Goal: Task Accomplishment & Management: Manage account settings

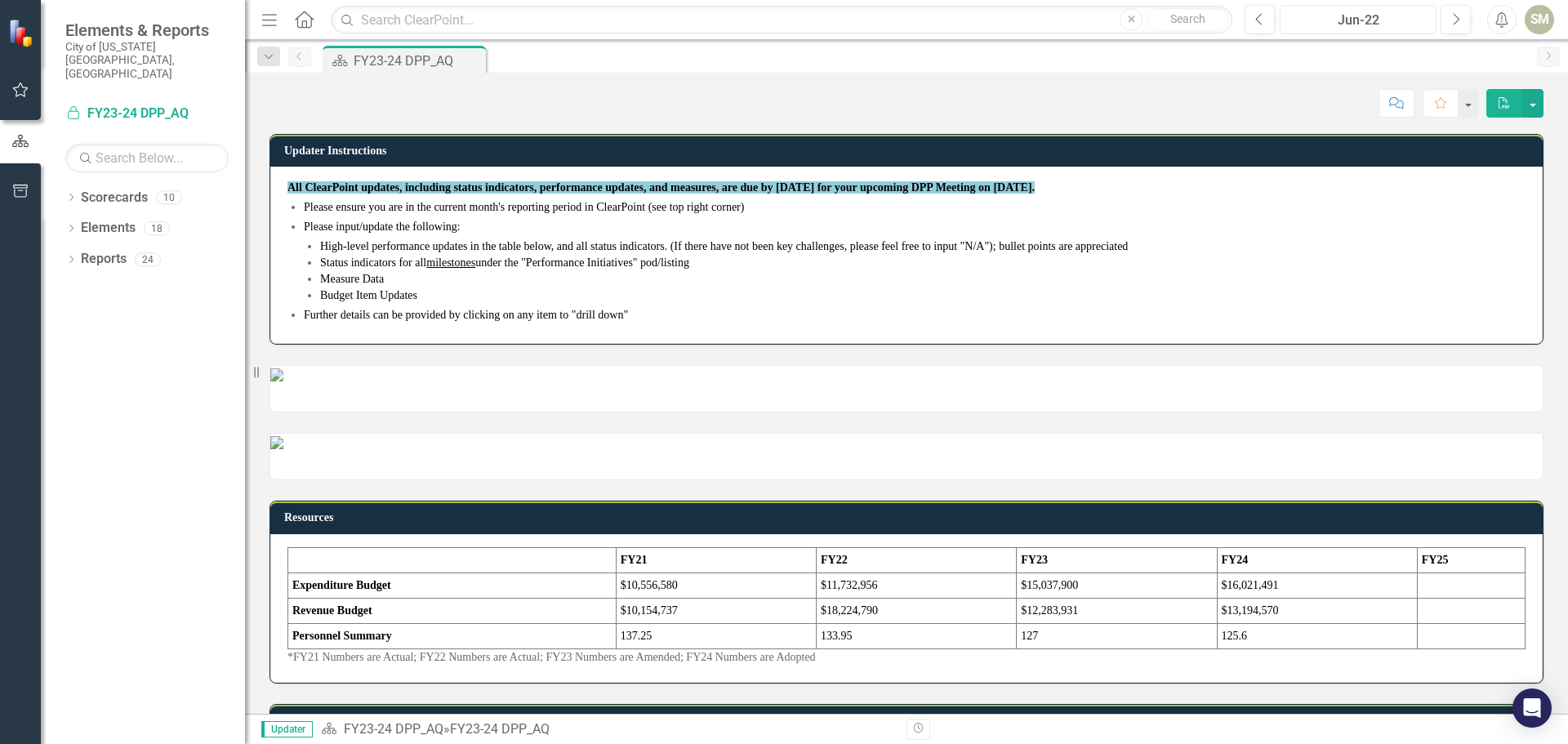
click at [1352, 24] on div "Jun-22" at bounding box center [1357, 21] width 145 height 20
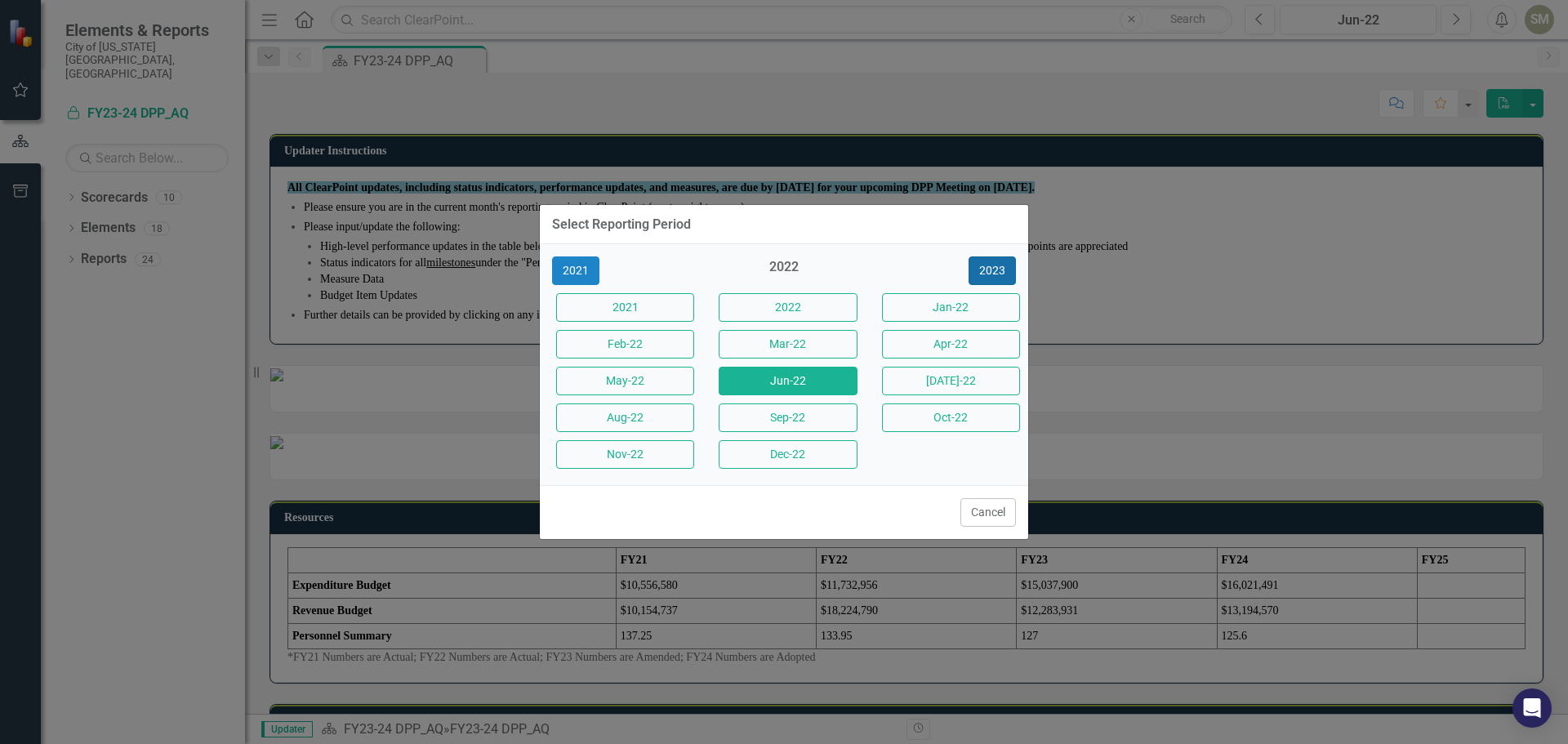
click at [985, 276] on button "2023" at bounding box center [992, 270] width 48 height 28
click at [988, 272] on button "2024" at bounding box center [992, 270] width 48 height 28
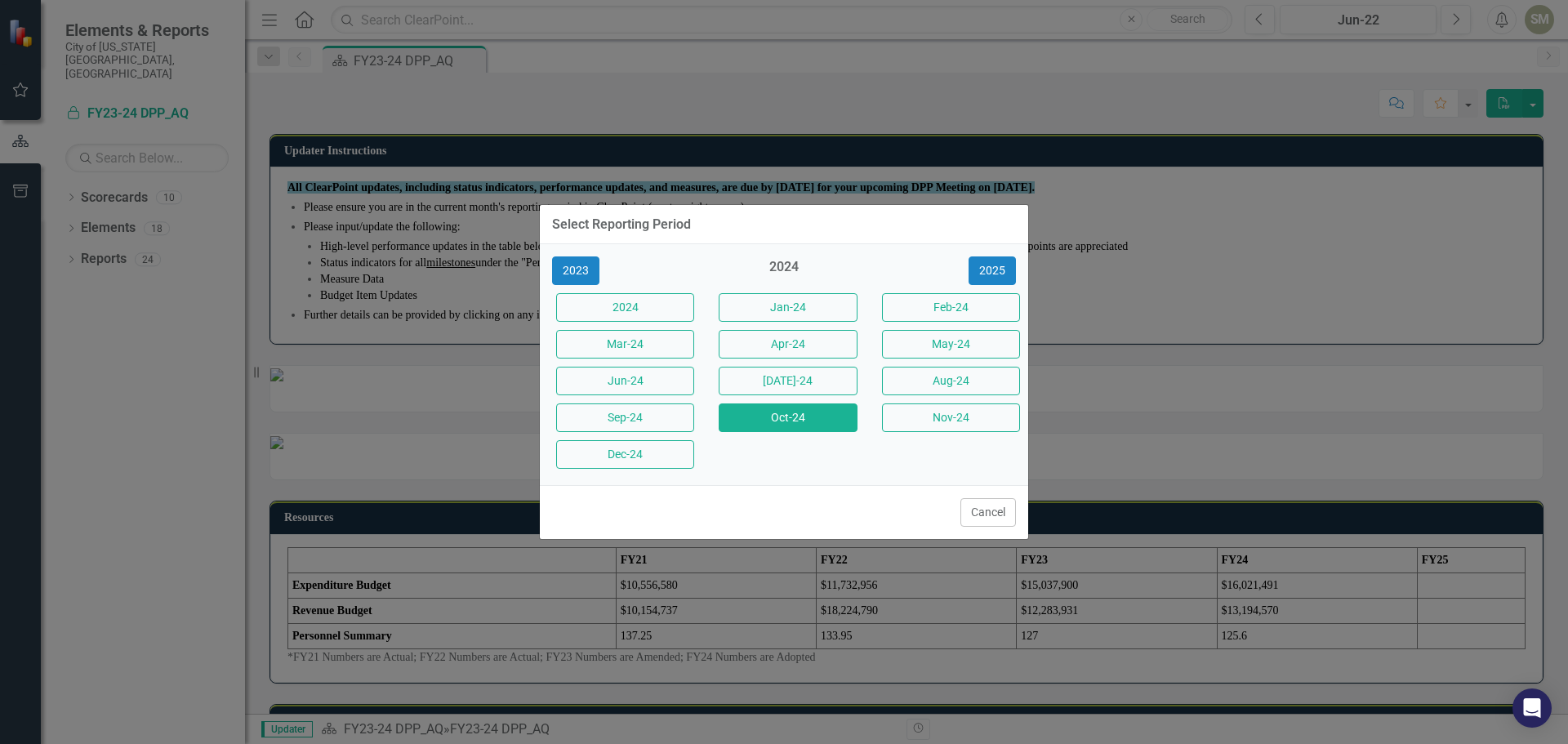
click at [779, 423] on button "Oct-24" at bounding box center [787, 417] width 138 height 28
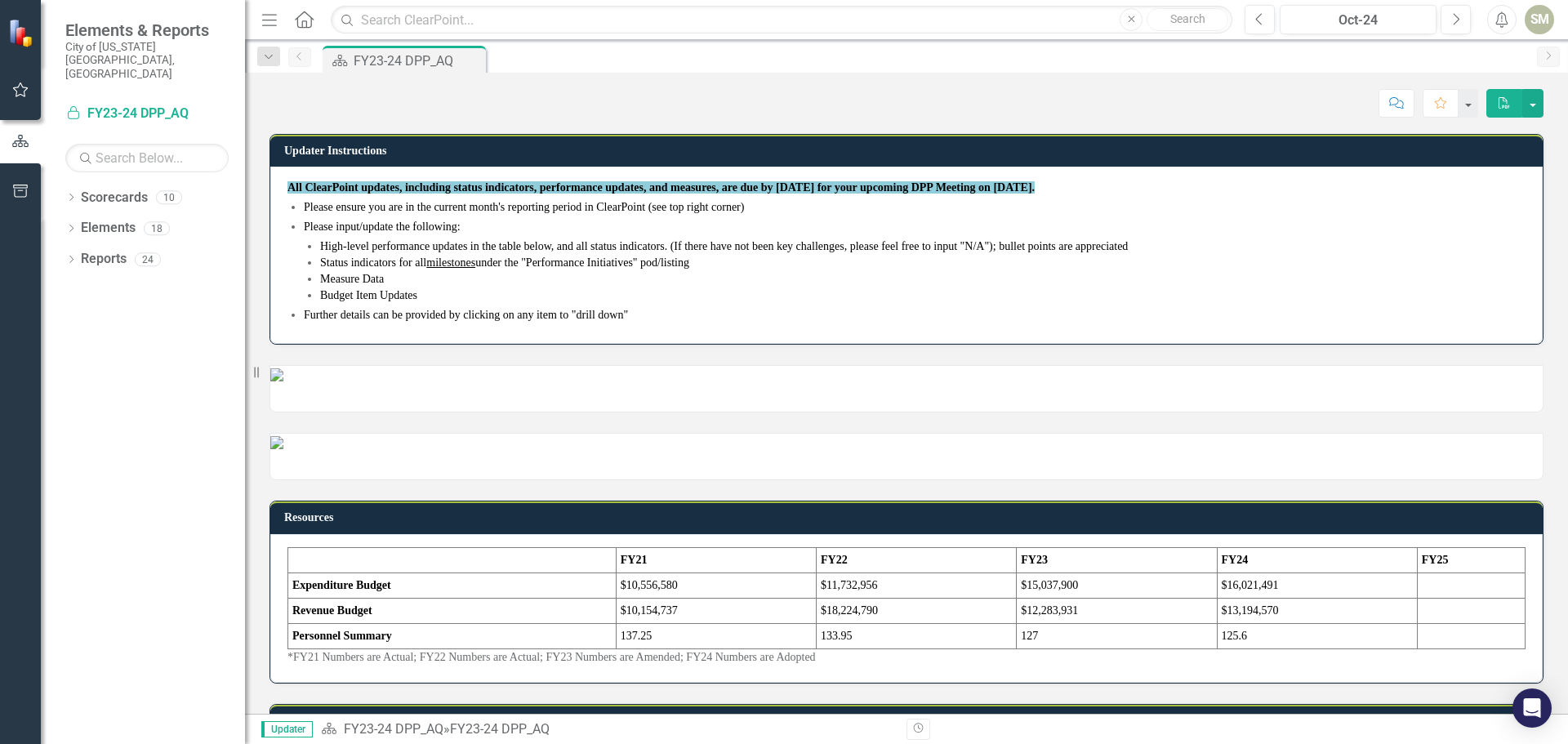
click at [302, 22] on icon at bounding box center [304, 20] width 19 height 18
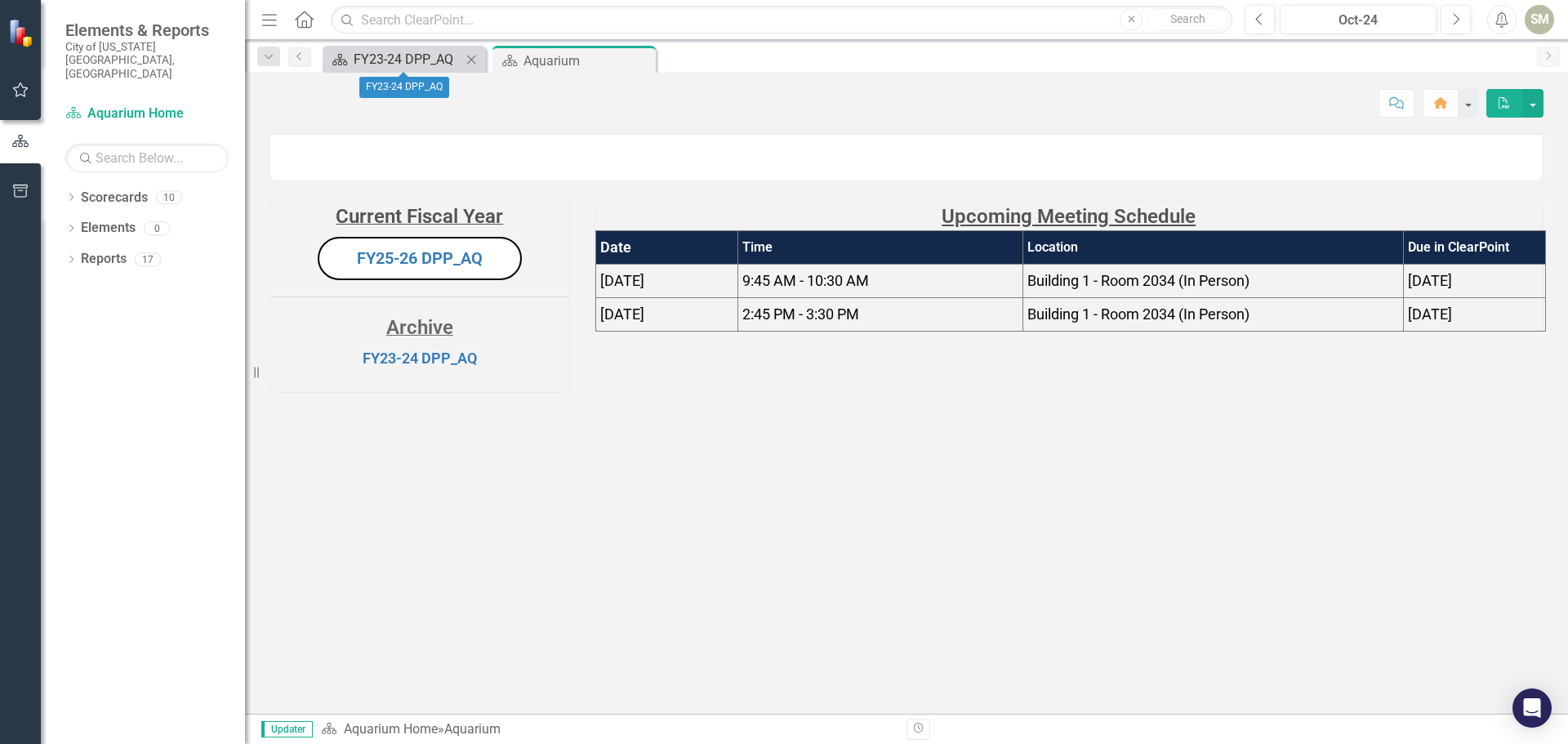
click at [378, 62] on div "FY23-24 DPP_AQ" at bounding box center [407, 59] width 107 height 21
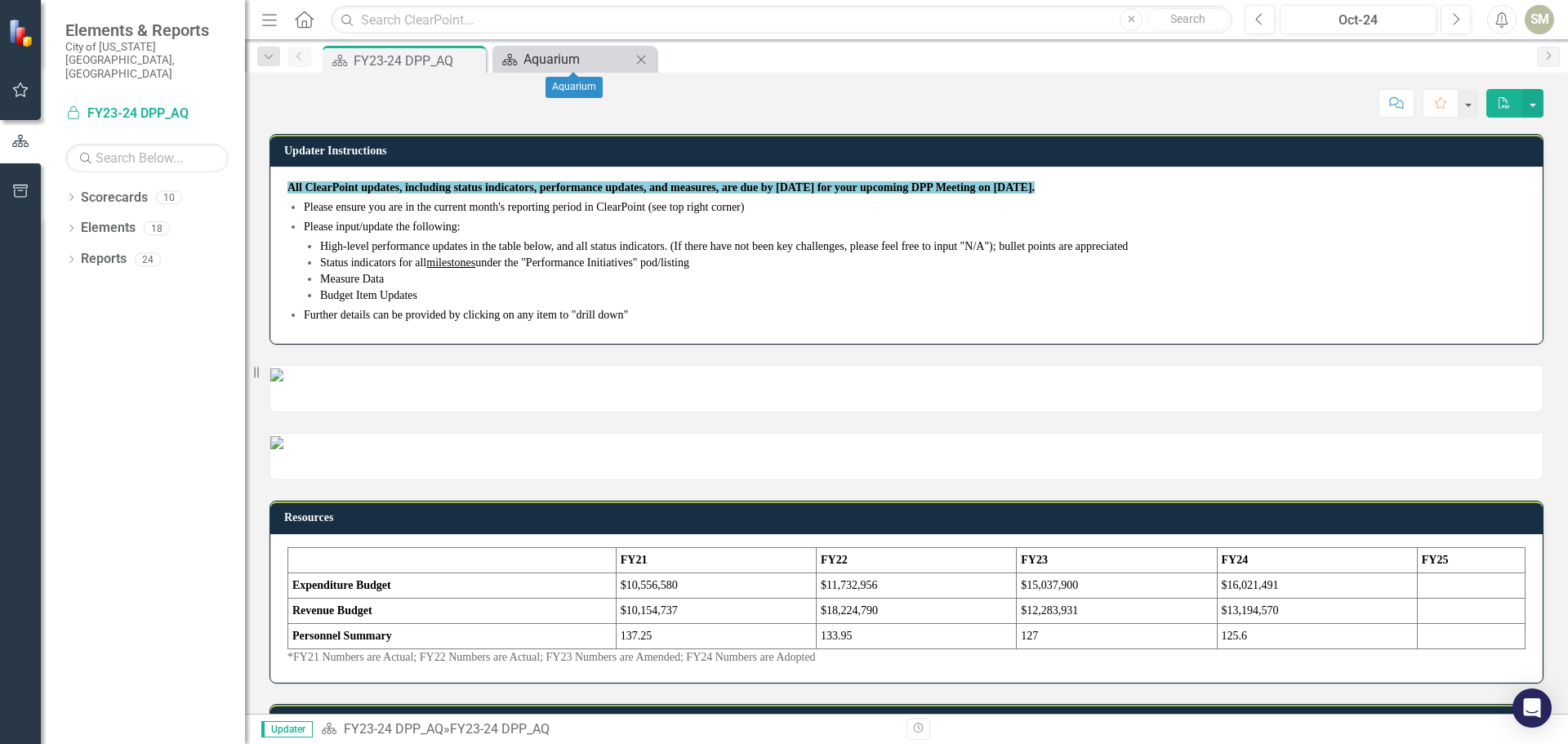
click at [563, 59] on div "Aquarium" at bounding box center [577, 59] width 107 height 21
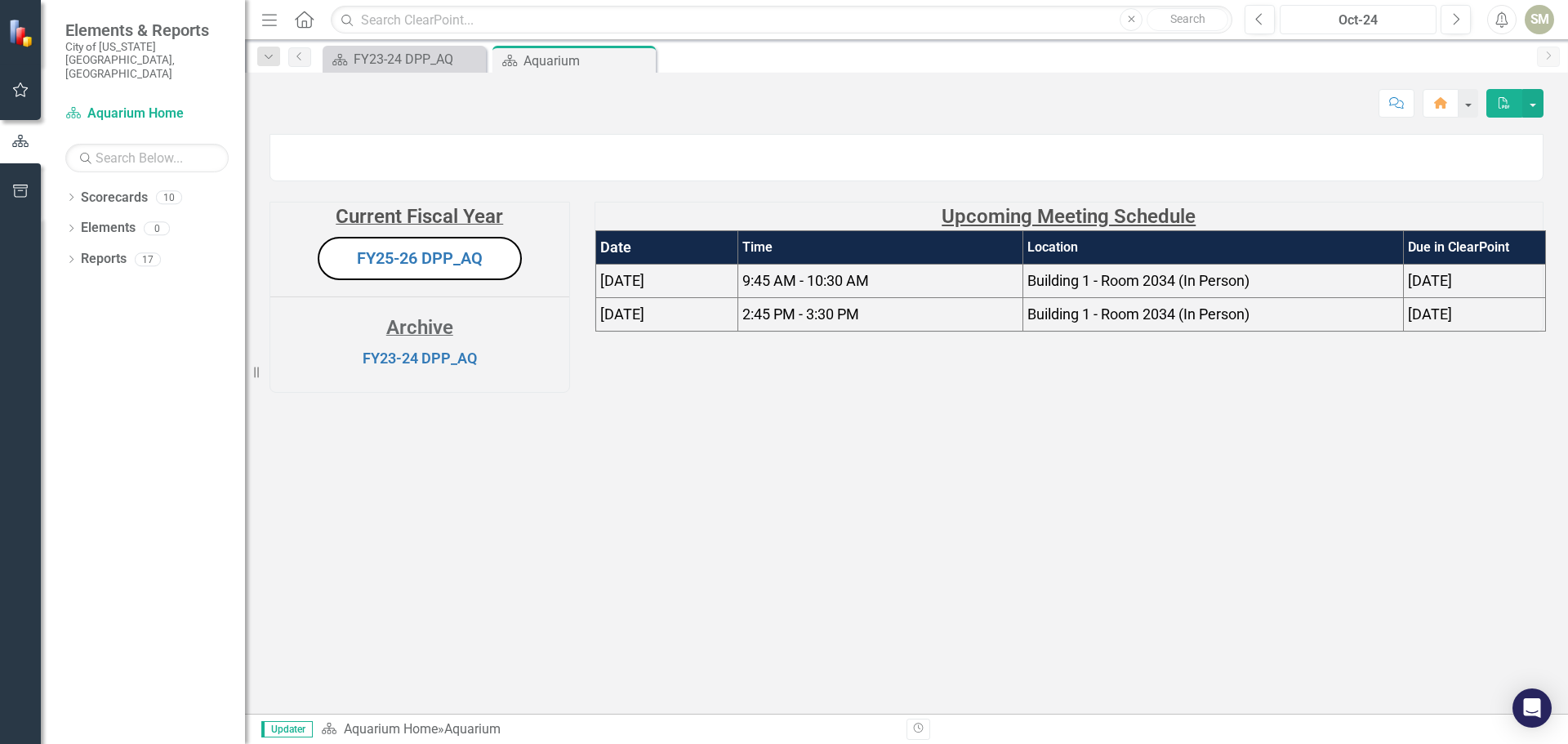
click at [1387, 22] on div "Oct-24" at bounding box center [1357, 21] width 145 height 20
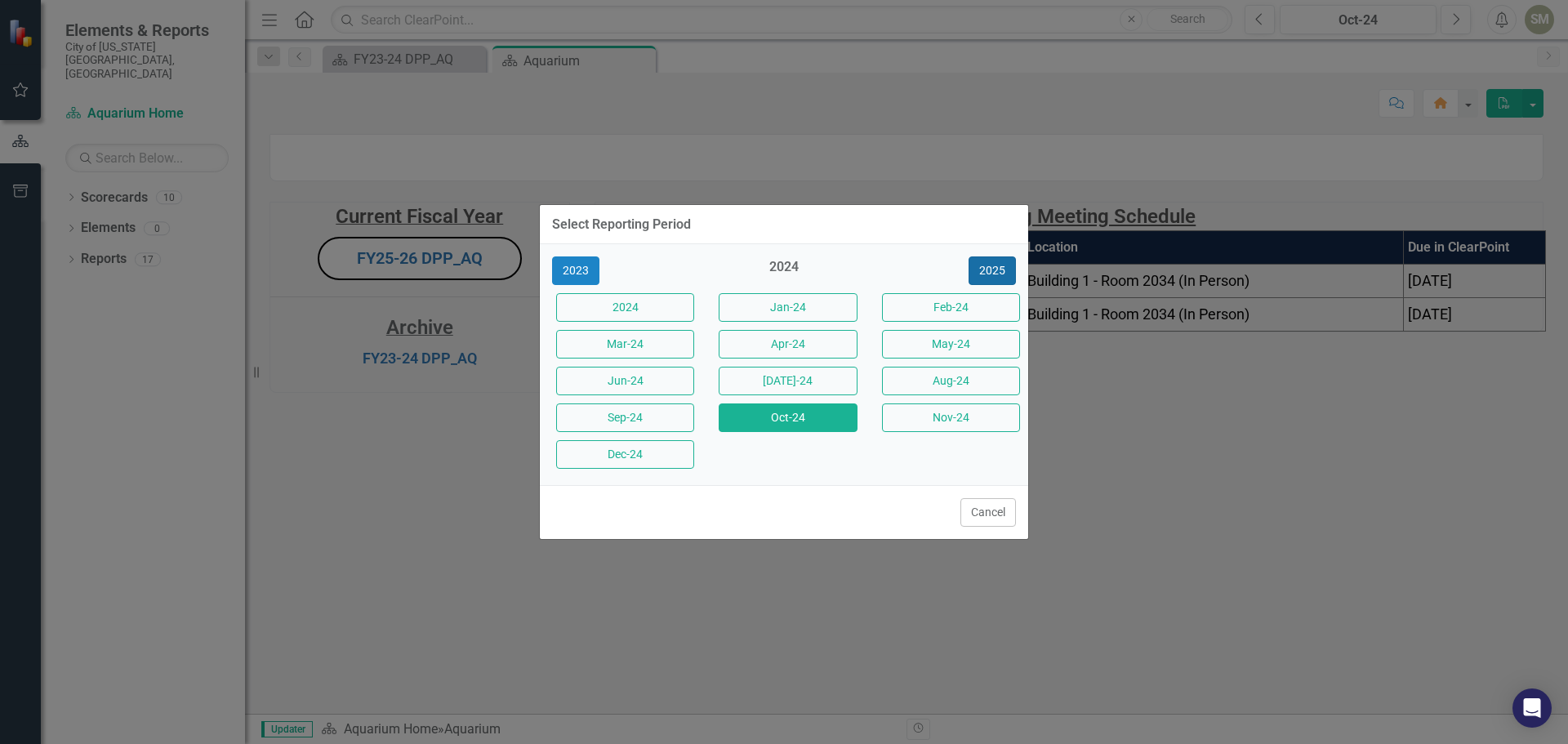
click at [995, 267] on button "2025" at bounding box center [992, 270] width 48 height 28
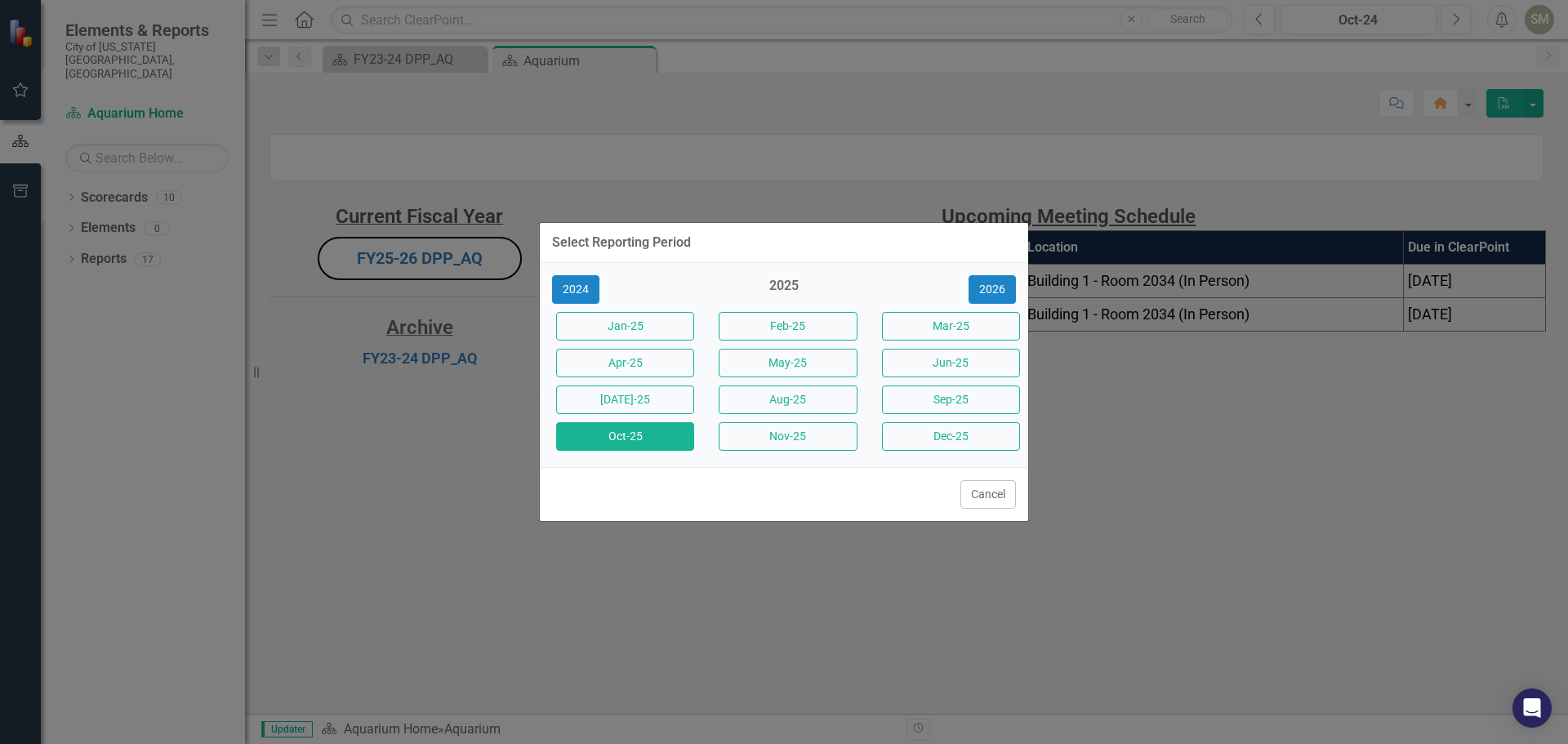
click at [632, 438] on button "Oct-25" at bounding box center [624, 435] width 138 height 28
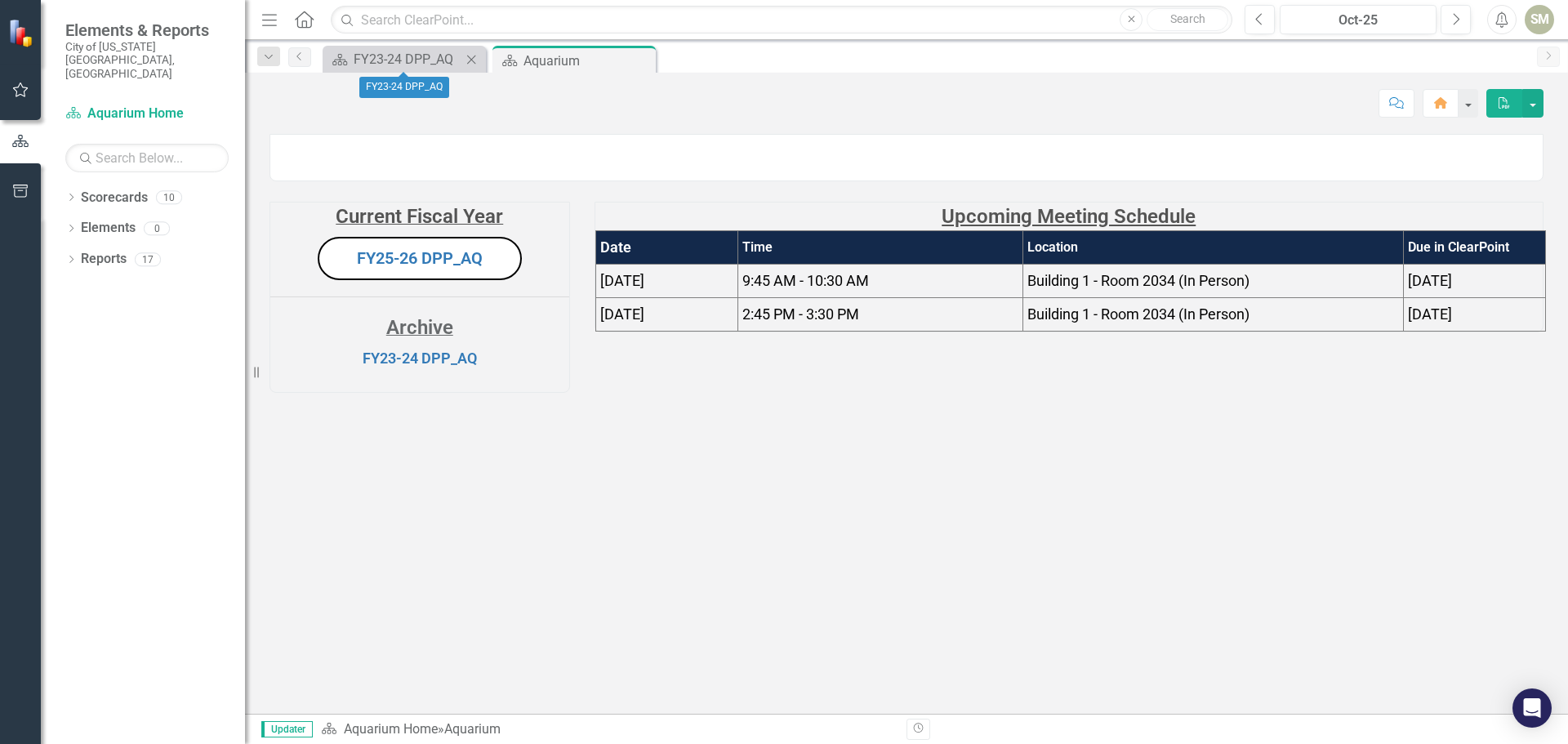
click at [472, 58] on icon "Close" at bounding box center [471, 59] width 17 height 13
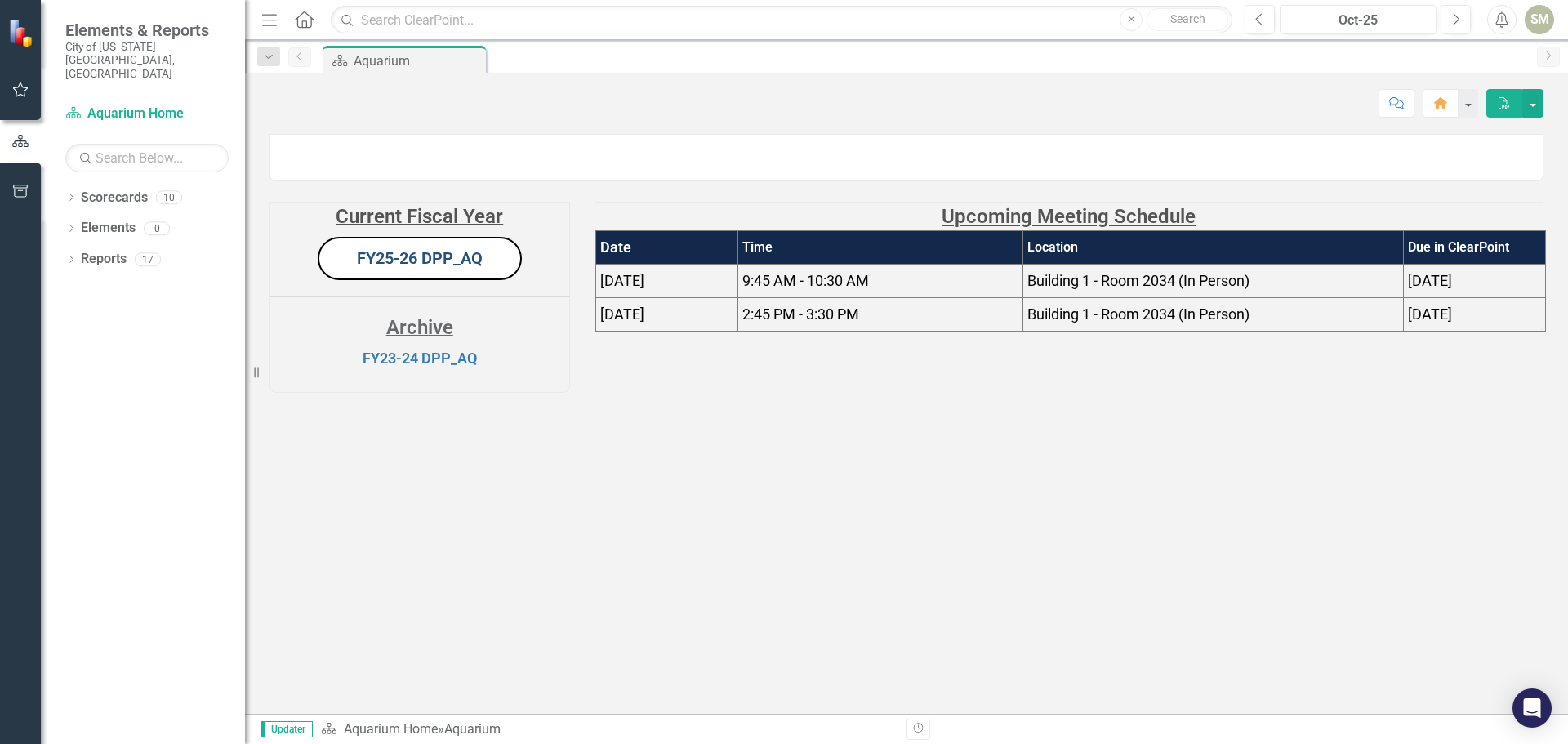
click at [437, 268] on link "FY25-26 DPP_AQ" at bounding box center [419, 258] width 126 height 20
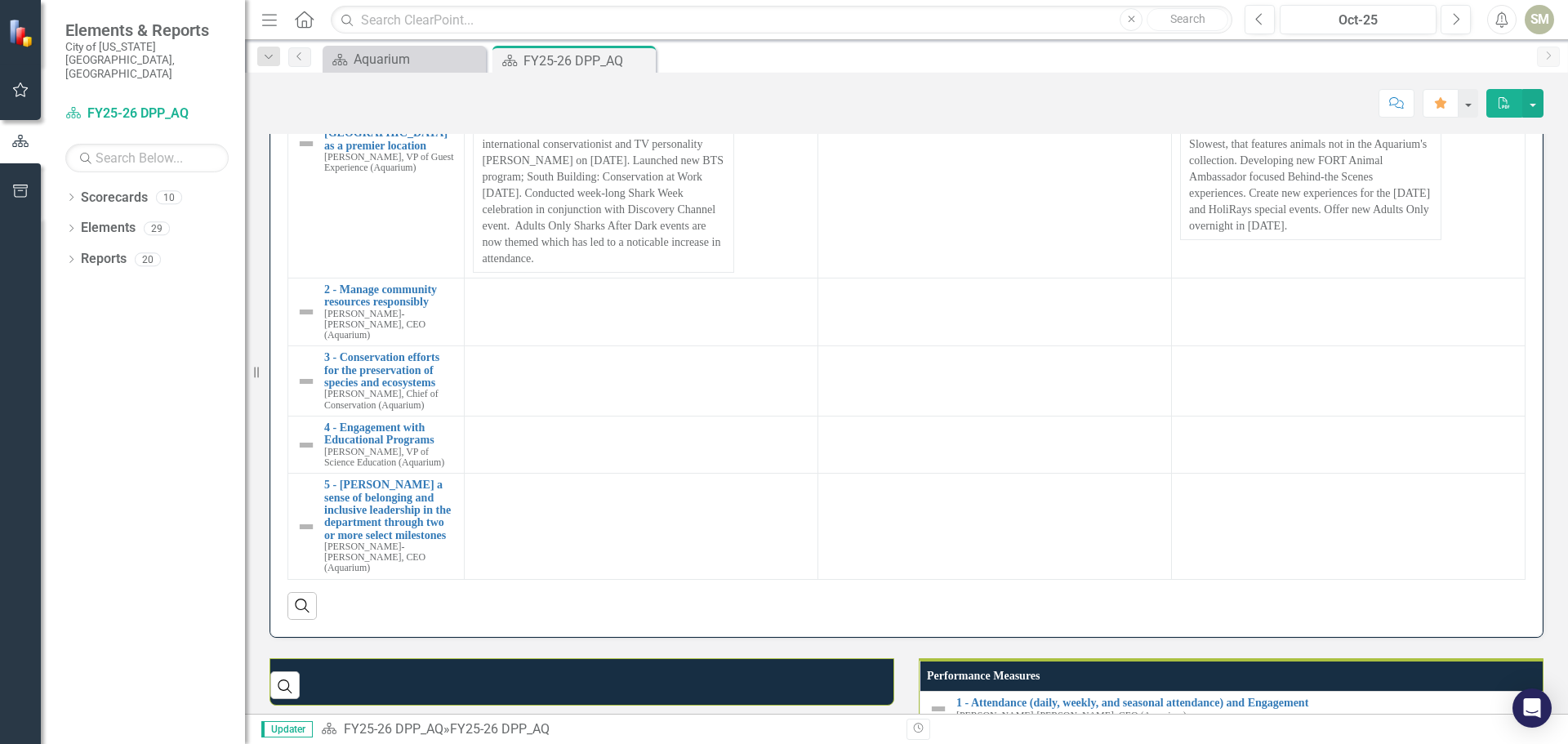
scroll to position [801, 0]
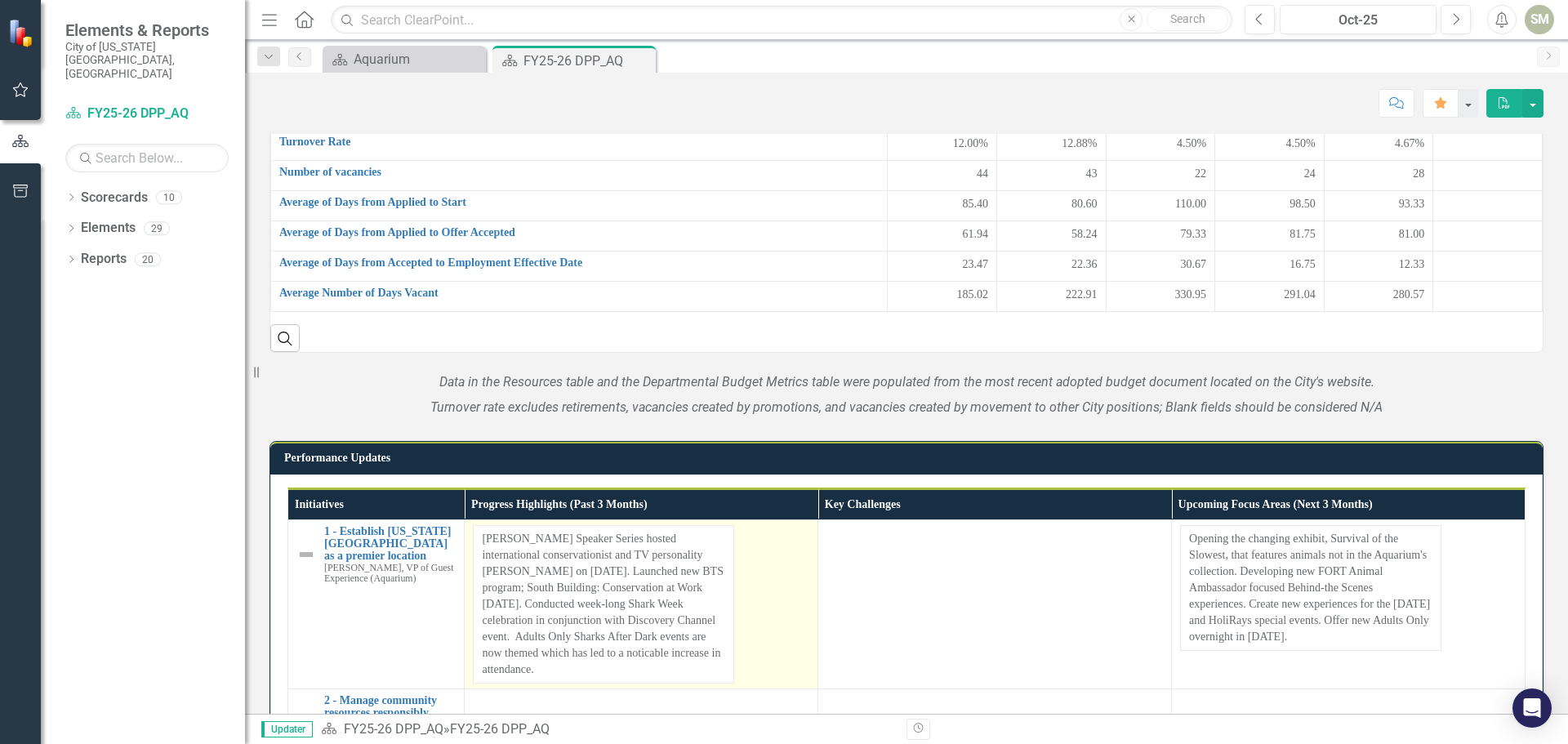
click at [738, 131] on th "Measures" at bounding box center [579, 100] width 616 height 62
click at [738, 131] on th "Measures Sort Ascending" at bounding box center [579, 100] width 616 height 62
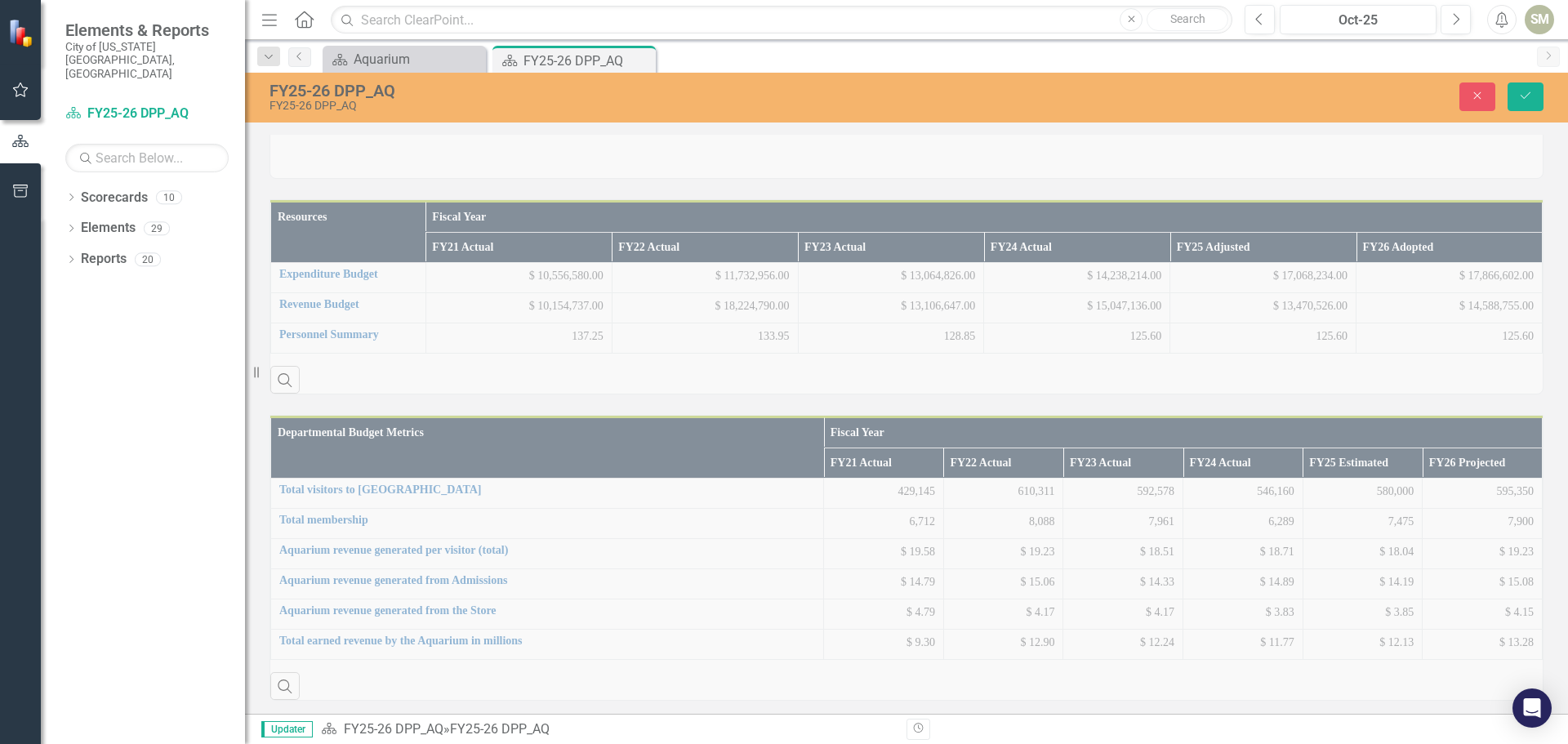
scroll to position [883, 0]
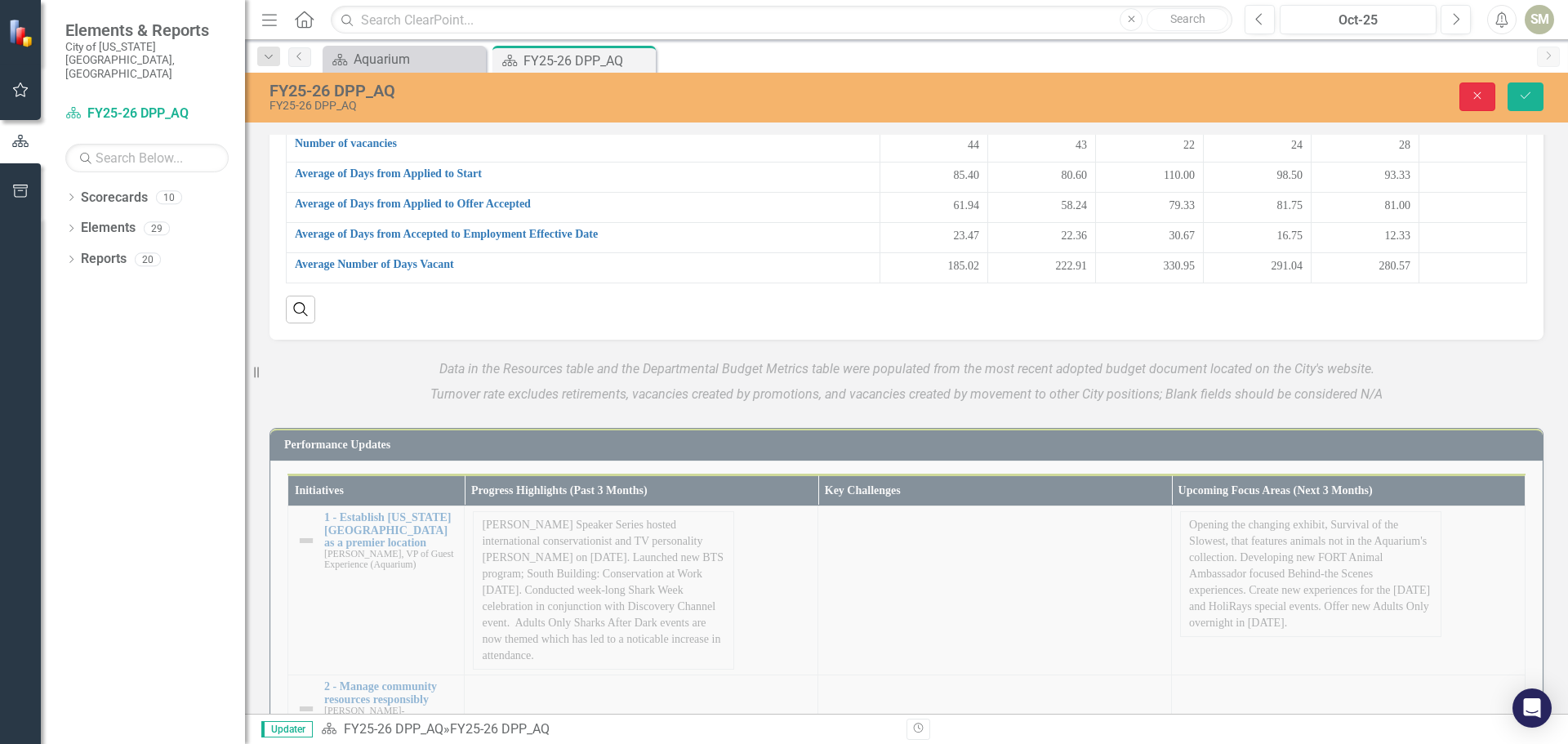
click at [1474, 90] on icon "Close" at bounding box center [1476, 96] width 15 height 12
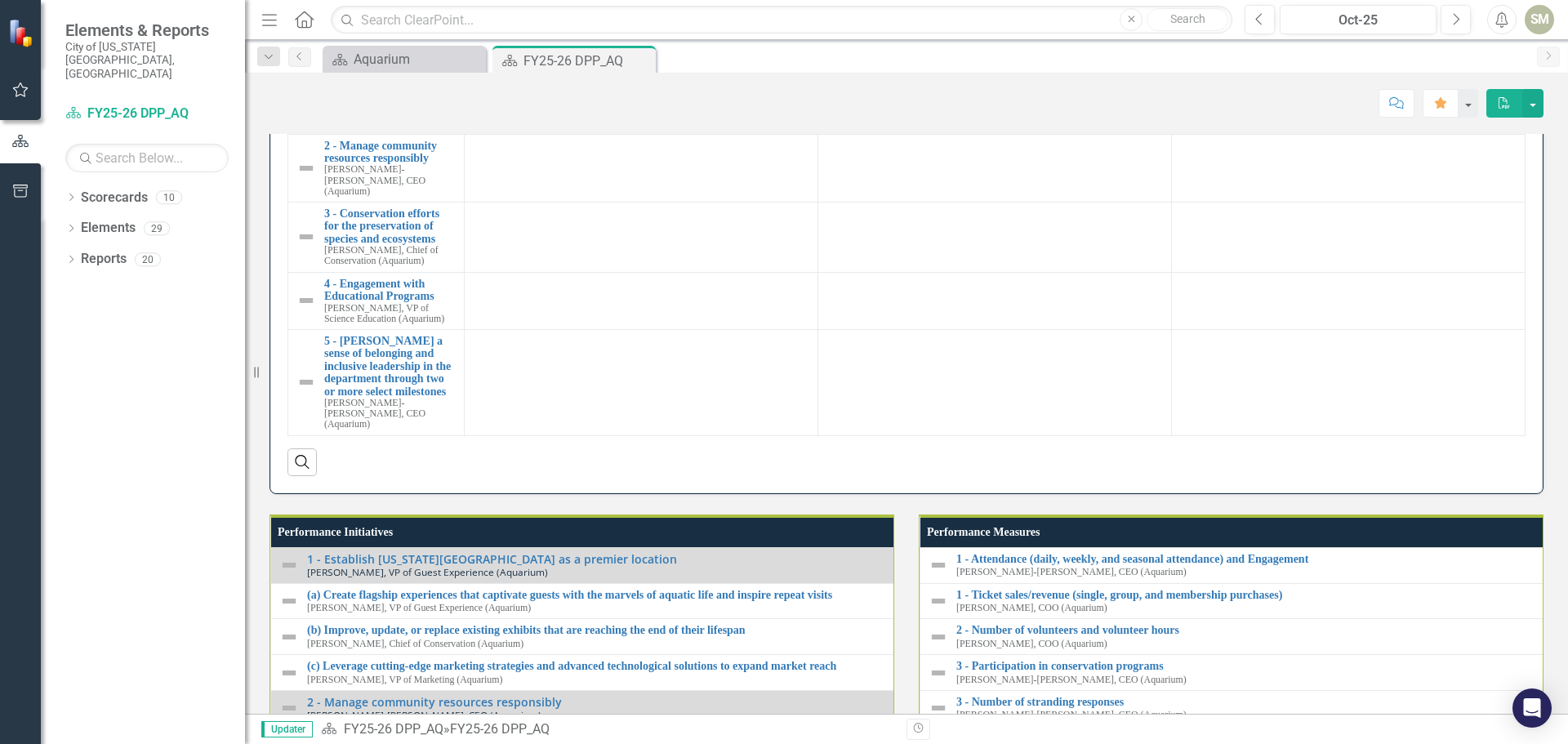
scroll to position [1373, 0]
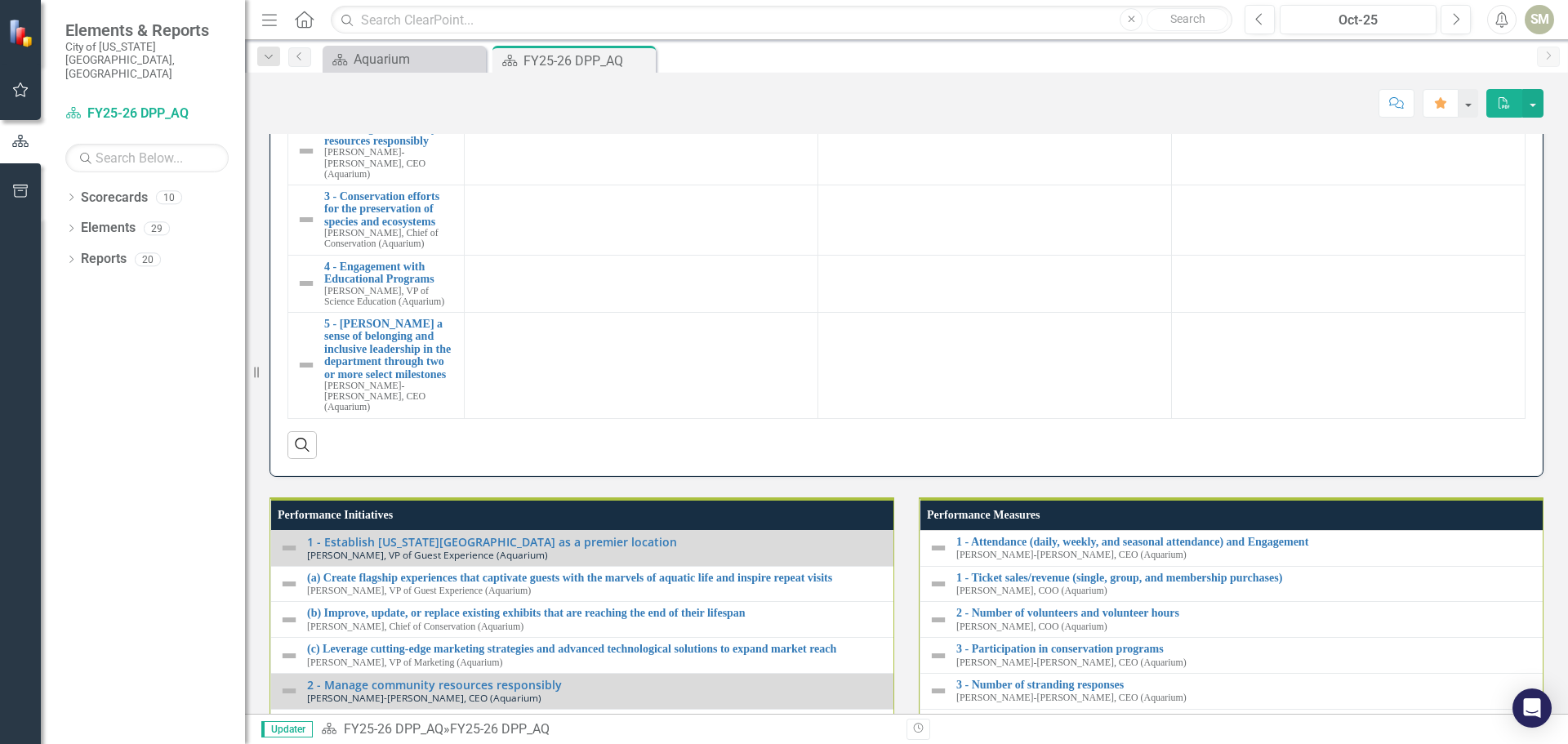
click at [770, 112] on span "[PERSON_NAME] Speaker Series hosted international conservationist and TV person…" at bounding box center [640, 32] width 337 height 158
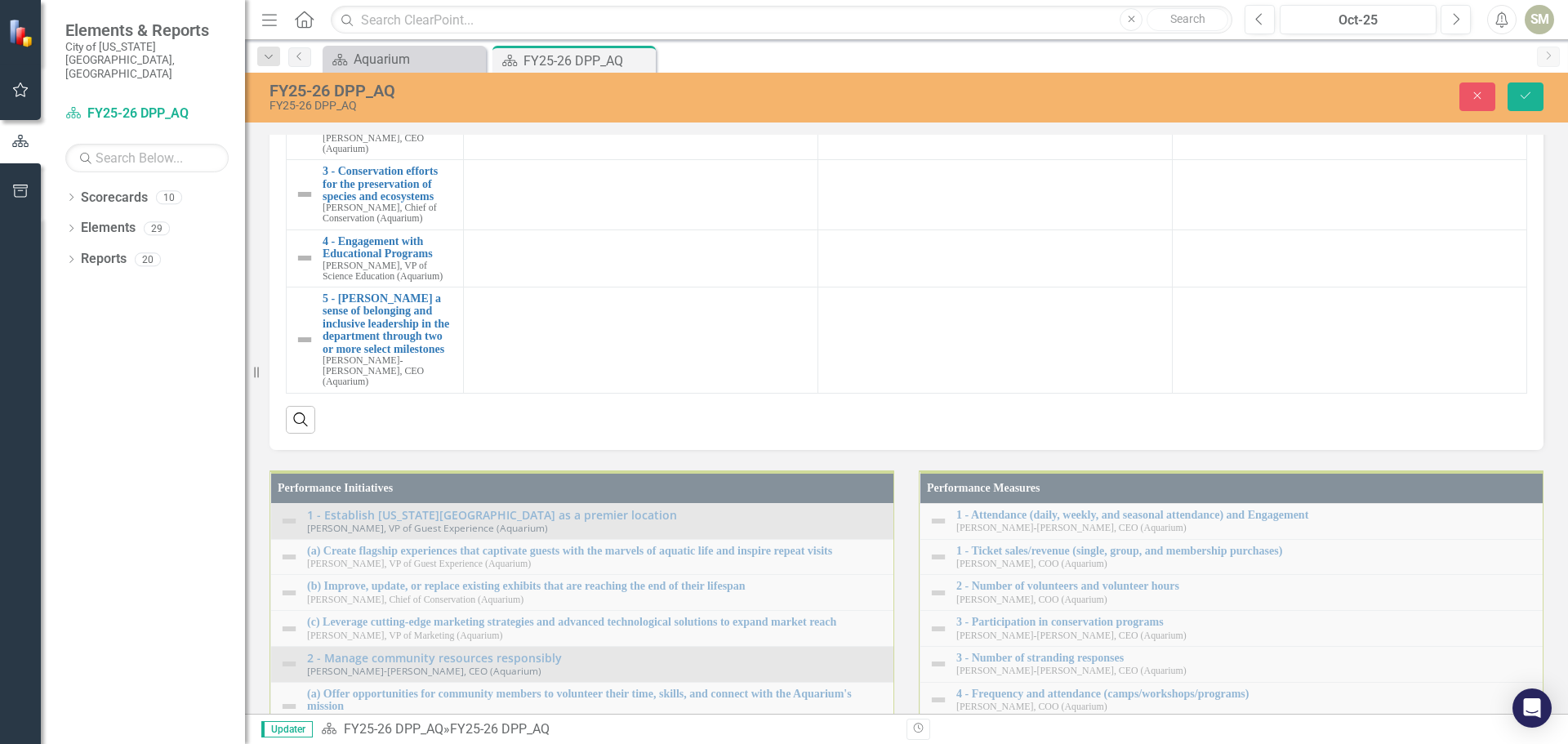
type textarea "<table border="0" width="320" cellspacing="0" cellpadding="0"><colgroup><col wi…"
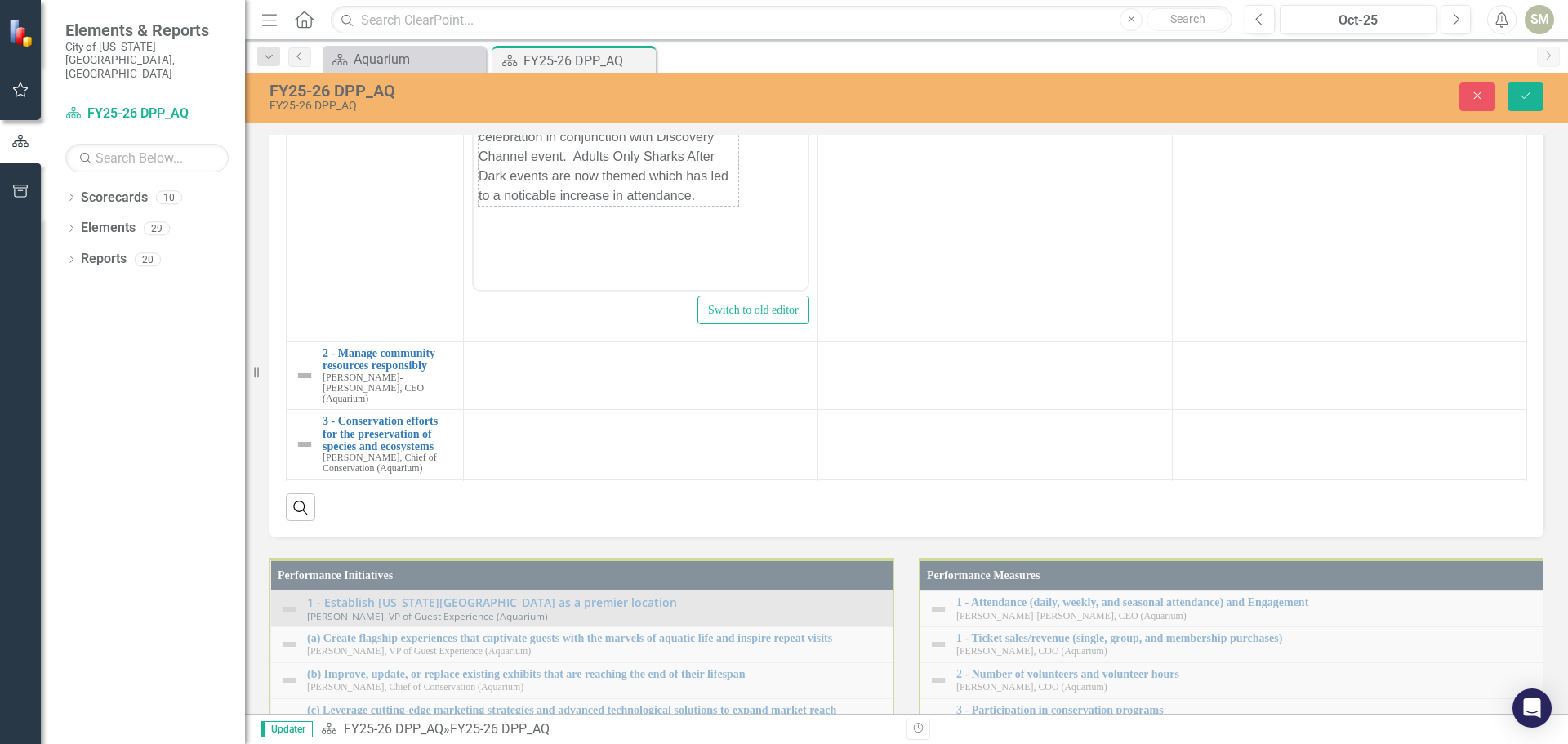
scroll to position [0, 0]
drag, startPoint x: 751, startPoint y: 222, endPoint x: 516, endPoint y: 10, distance: 316.5
click at [516, 10] on body "[PERSON_NAME] Speaker Series hosted international conservationist and TV person…" at bounding box center [640, 126] width 334 height 245
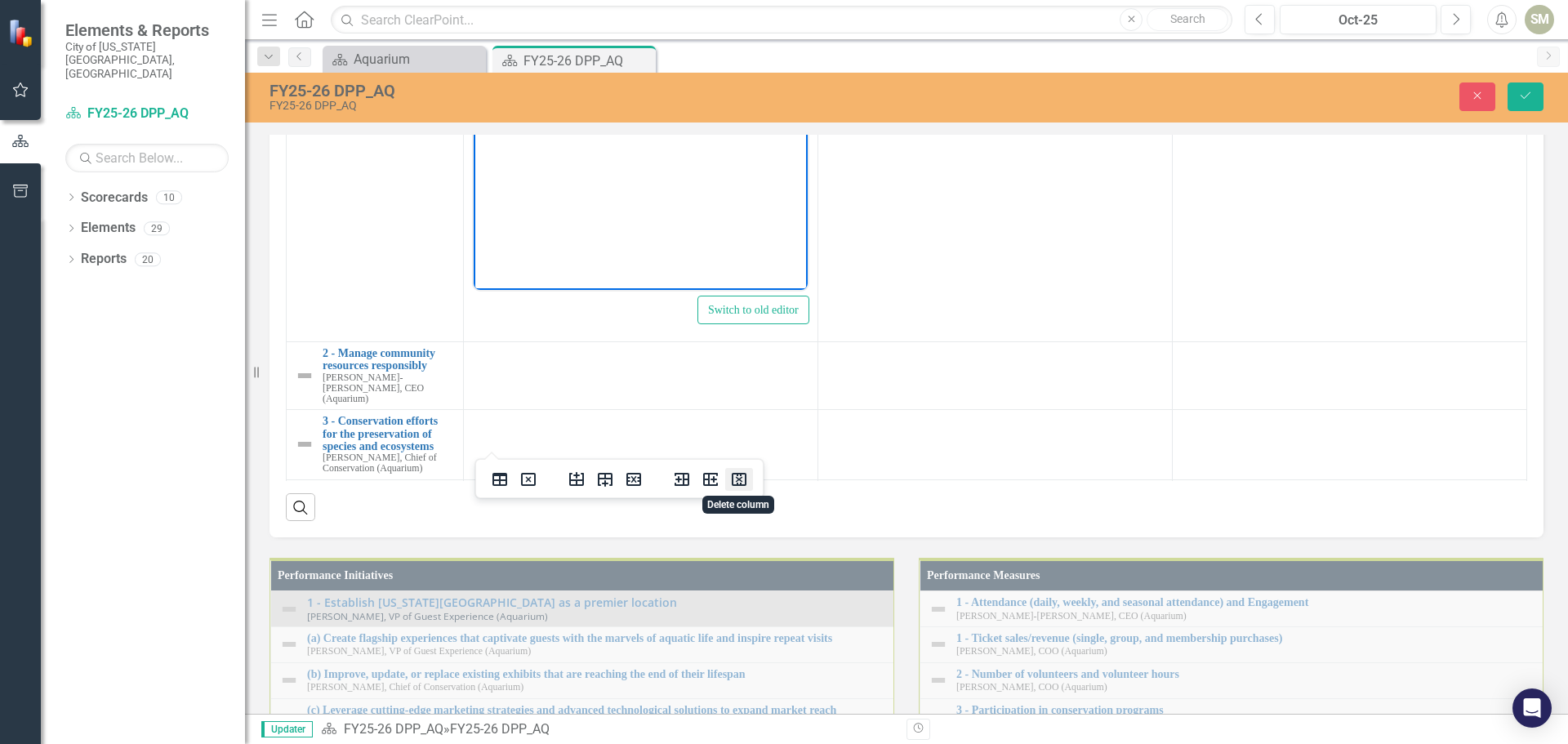
click at [738, 477] on icon "Delete column" at bounding box center [739, 479] width 20 height 20
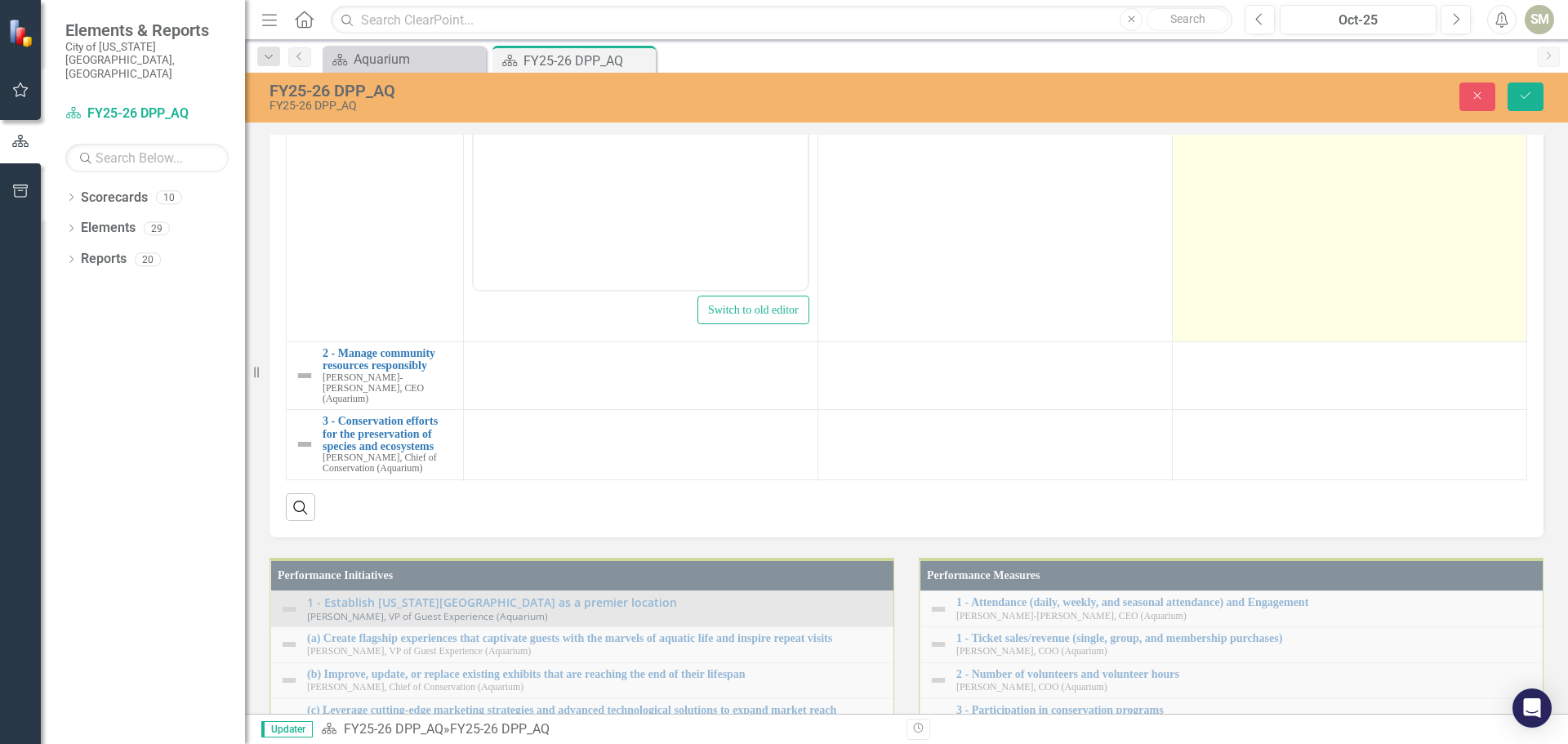
click at [1267, 86] on td "Opening the changing exhibit, Survival of the Slowest, that features animals no…" at bounding box center [1310, 23] width 261 height 125
click at [1398, 342] on td "Opening the changing exhibit, Survival of the Slowest, that features animals no…" at bounding box center [1348, 148] width 354 height 387
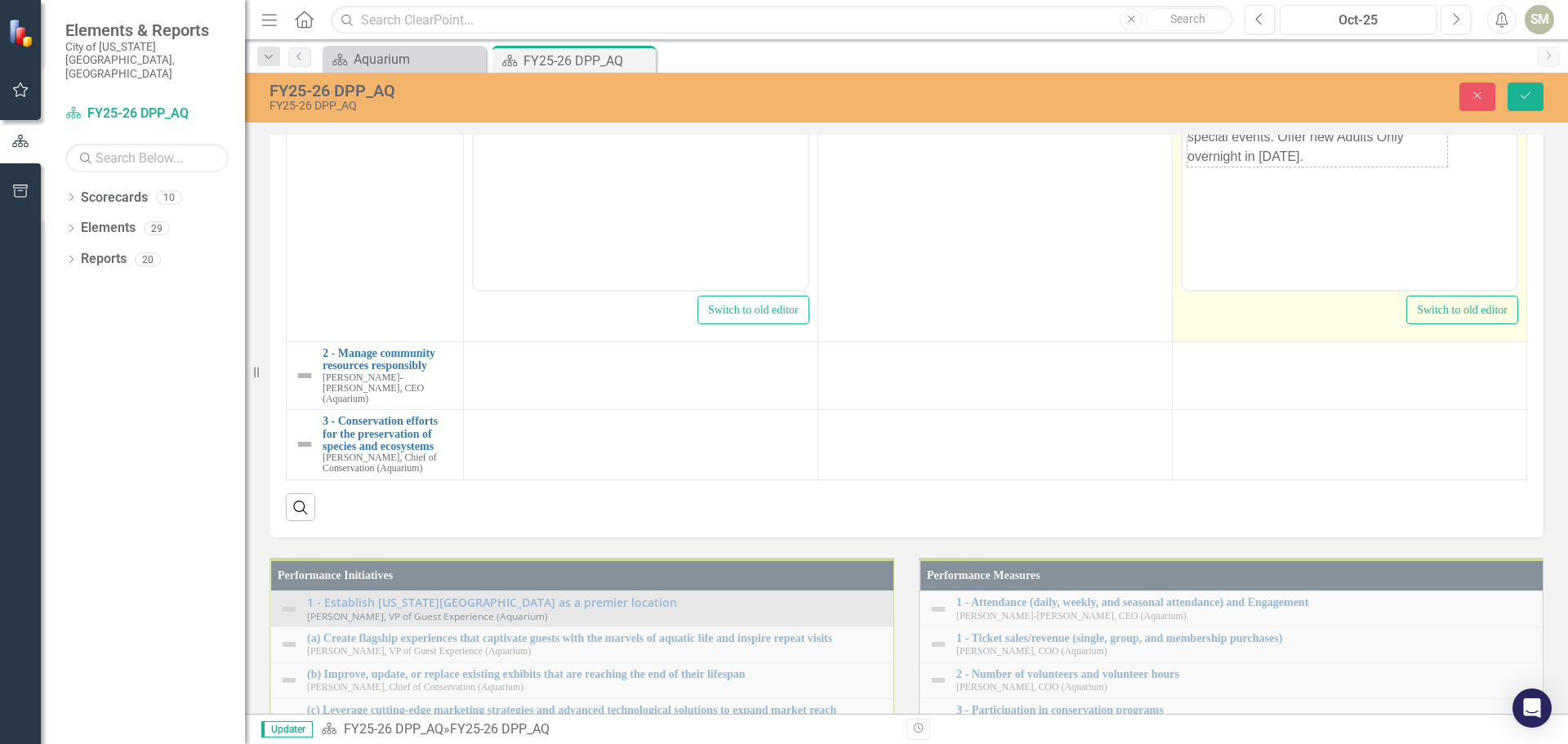
click at [1428, 159] on td "Opening the changing exhibit, Survival of the Slowest, that features animals no…" at bounding box center [1316, 87] width 261 height 157
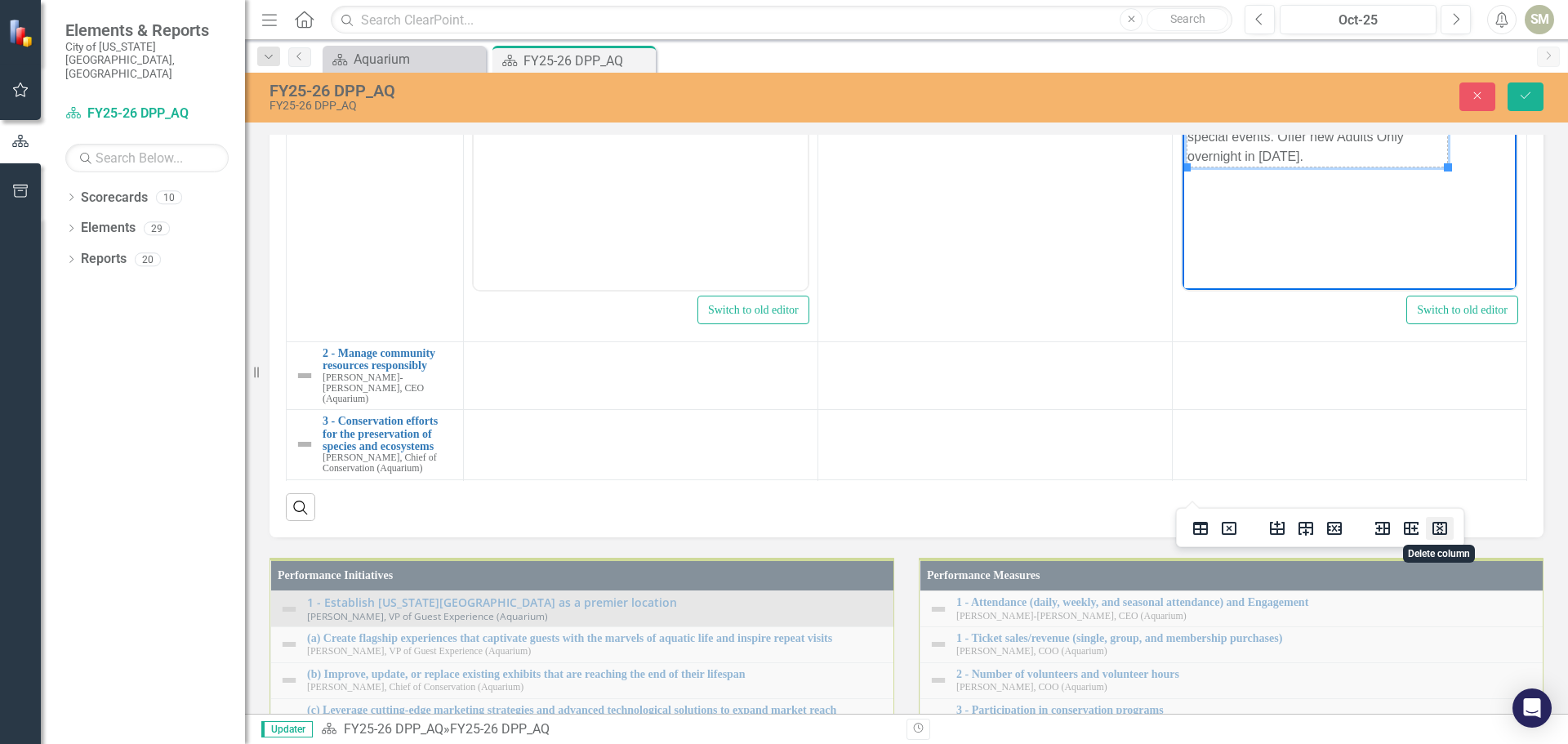
click at [1438, 527] on icon "Delete column" at bounding box center [1439, 527] width 15 height 13
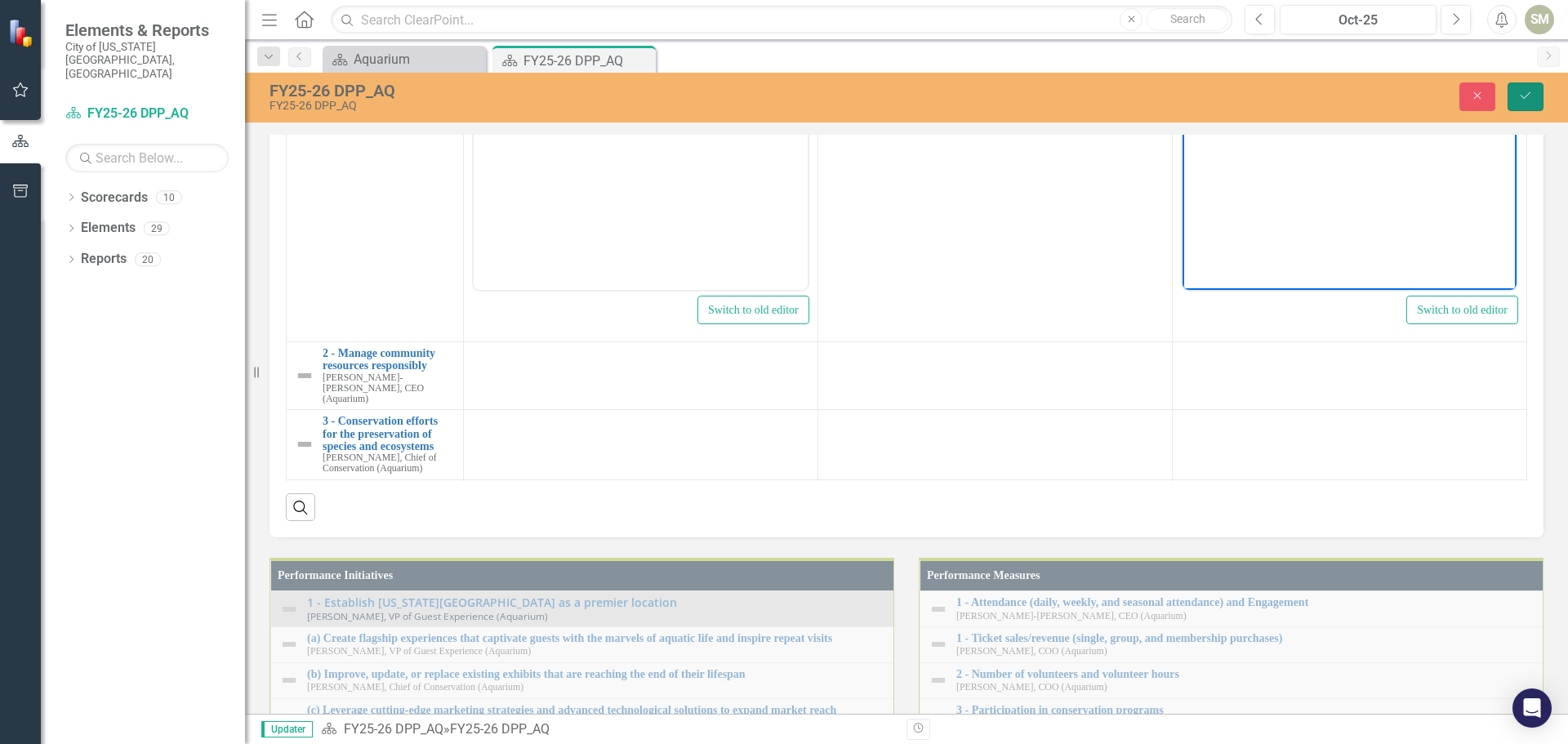
click at [1523, 96] on icon "Save" at bounding box center [1525, 96] width 15 height 12
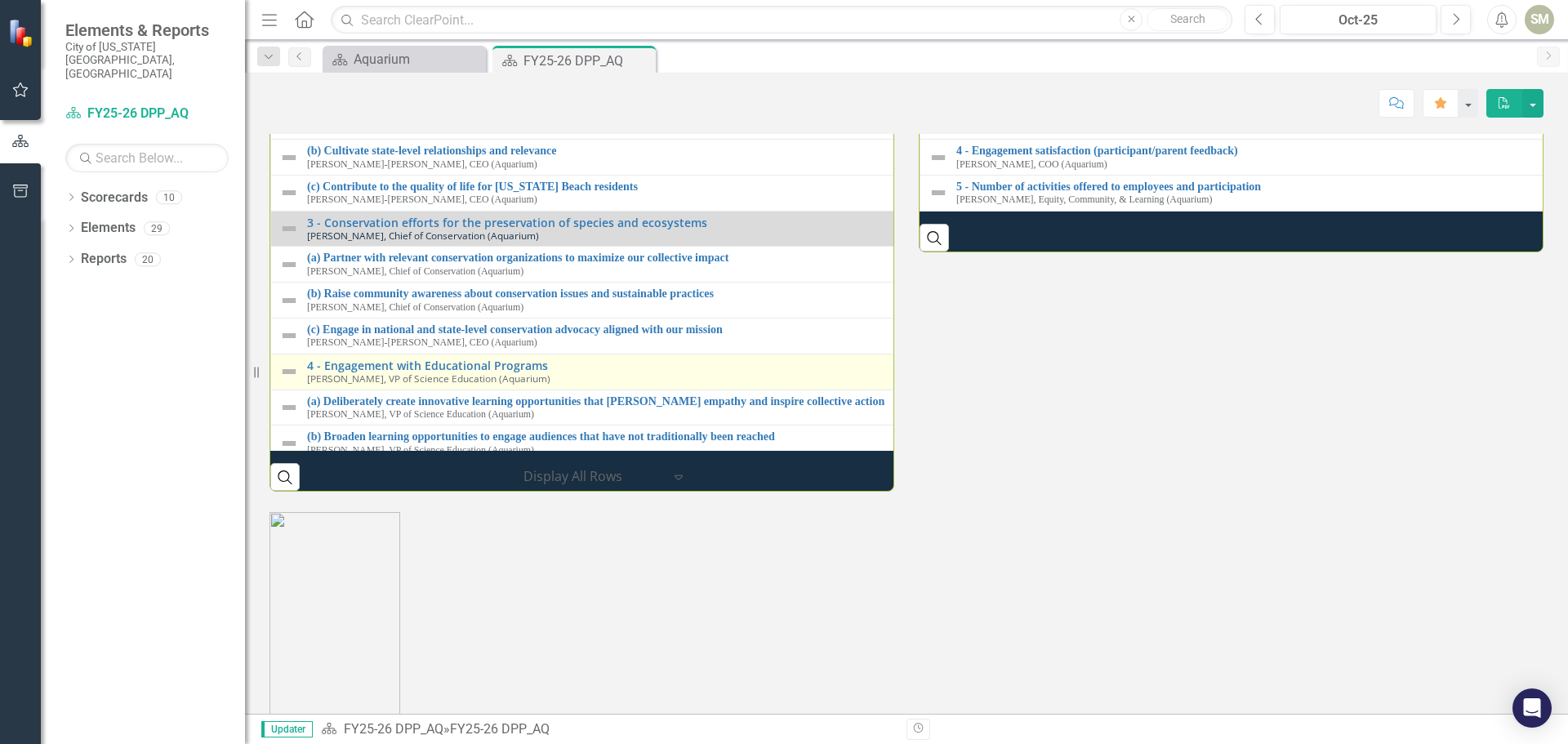
scroll to position [1878, 0]
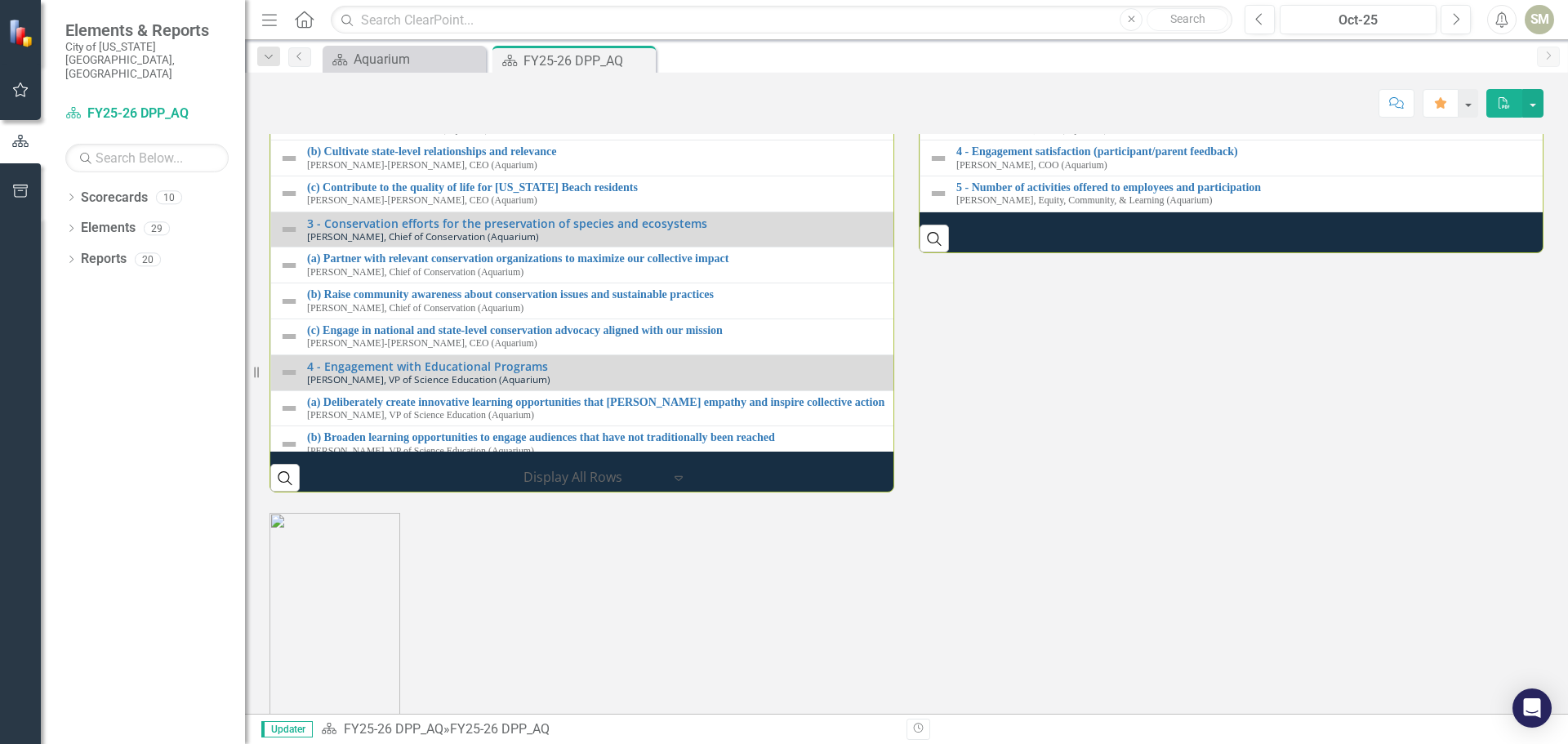
click at [72, 257] on icon "Dropdown" at bounding box center [71, 261] width 12 height 9
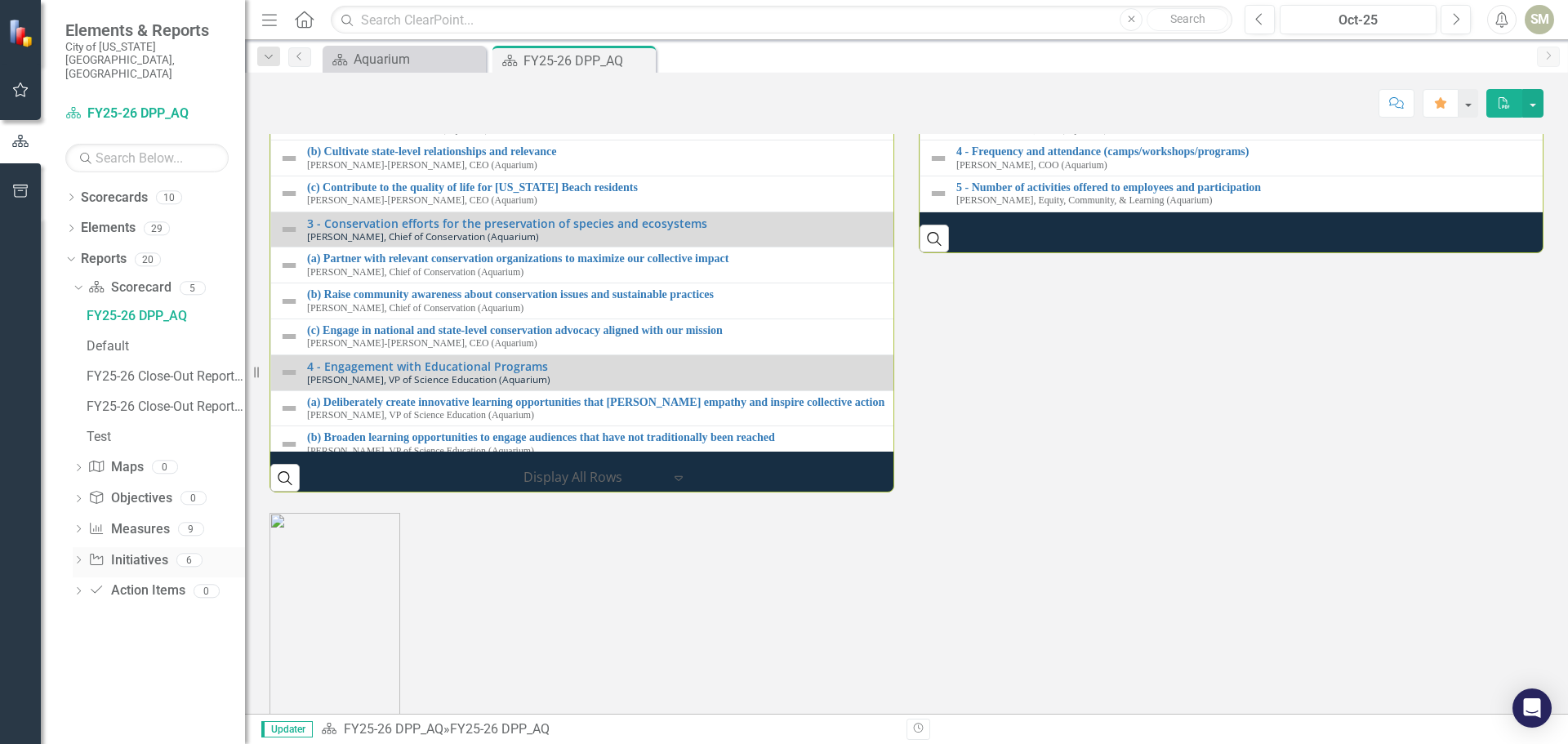
click at [80, 556] on icon at bounding box center [79, 559] width 4 height 8
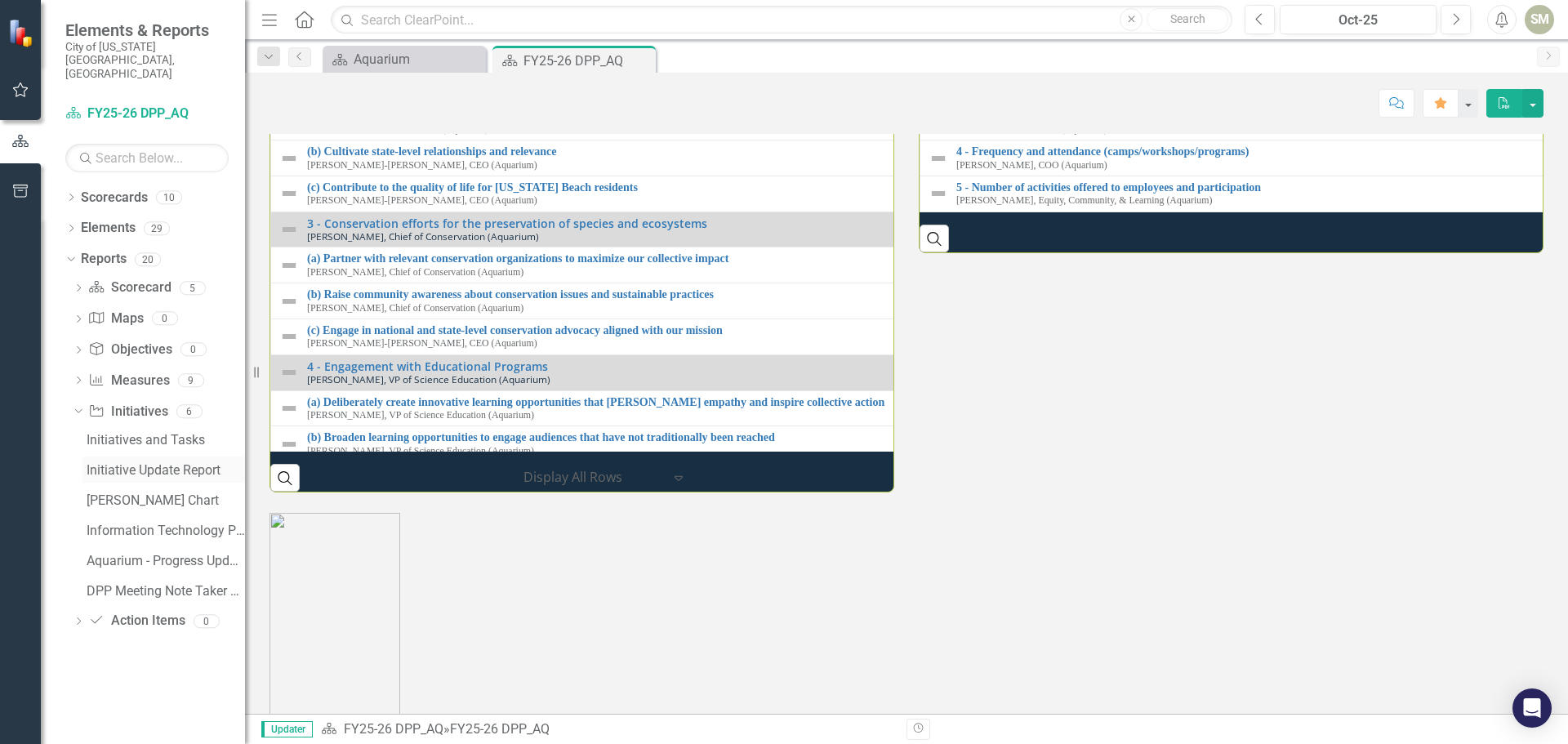
click at [167, 463] on div "Initiative Update Report" at bounding box center [166, 470] width 158 height 15
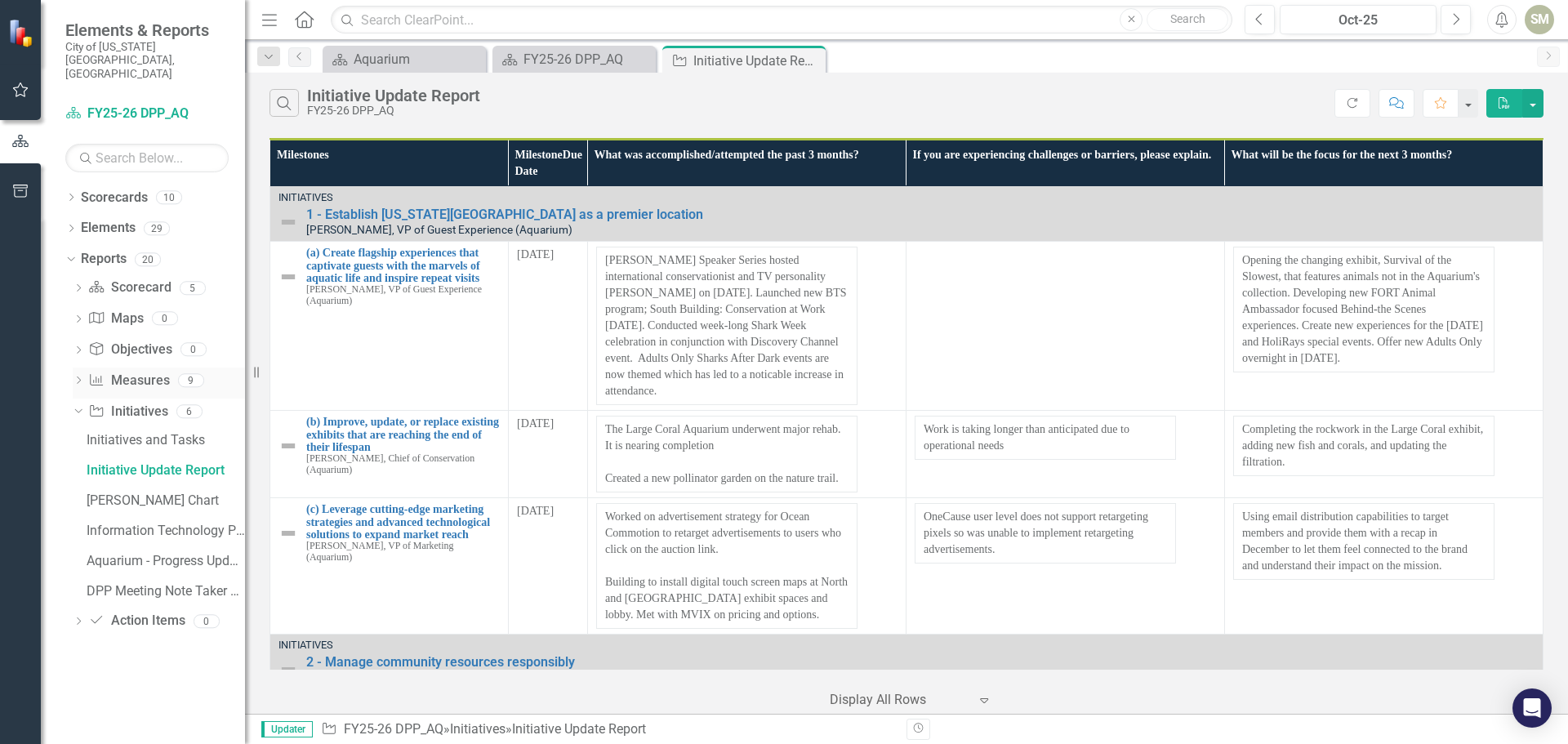
click at [74, 377] on icon "Dropdown" at bounding box center [78, 381] width 12 height 9
click at [76, 285] on icon "Dropdown" at bounding box center [78, 289] width 12 height 9
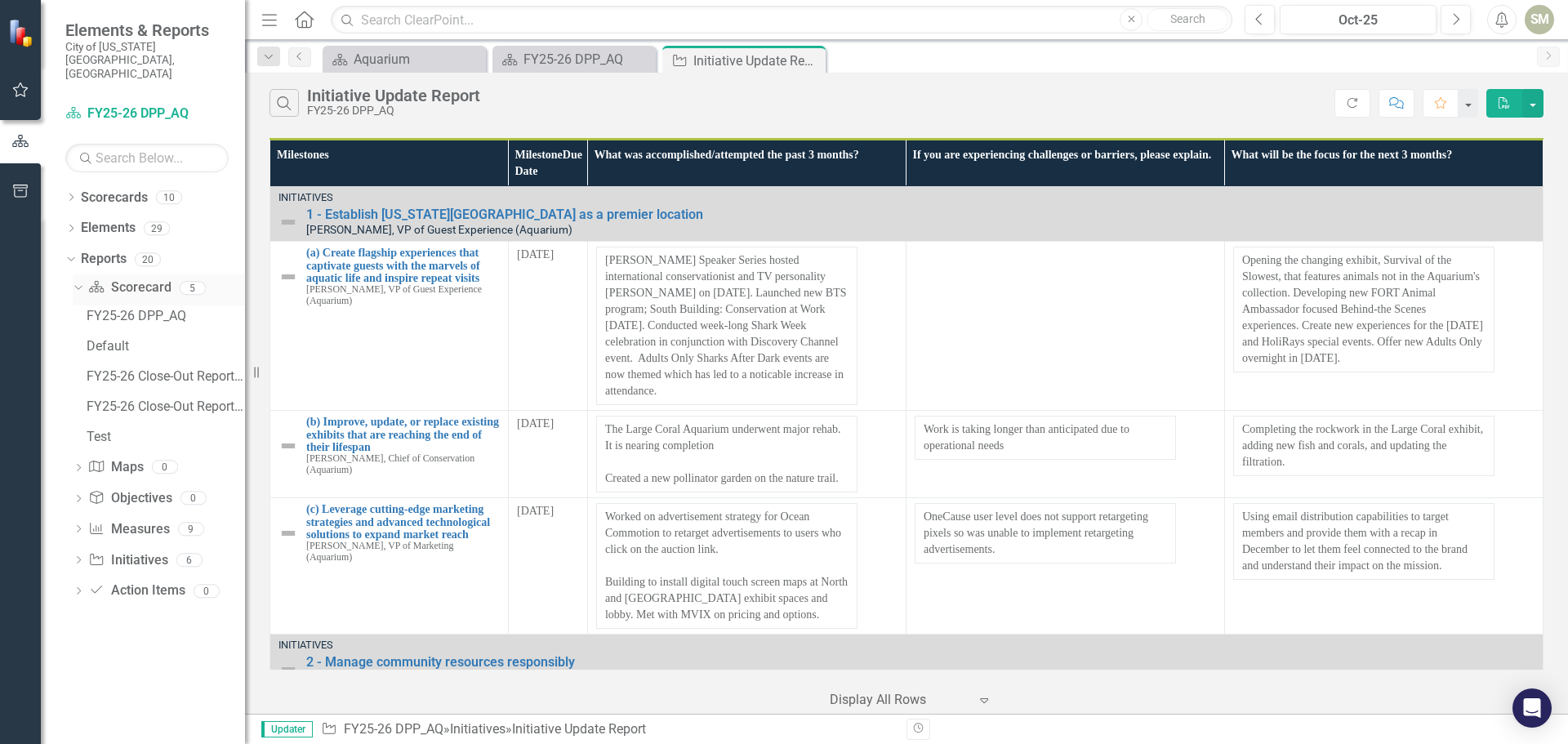
click at [76, 282] on icon "Dropdown" at bounding box center [76, 288] width 9 height 12
click at [79, 347] on icon "Dropdown" at bounding box center [78, 351] width 12 height 9
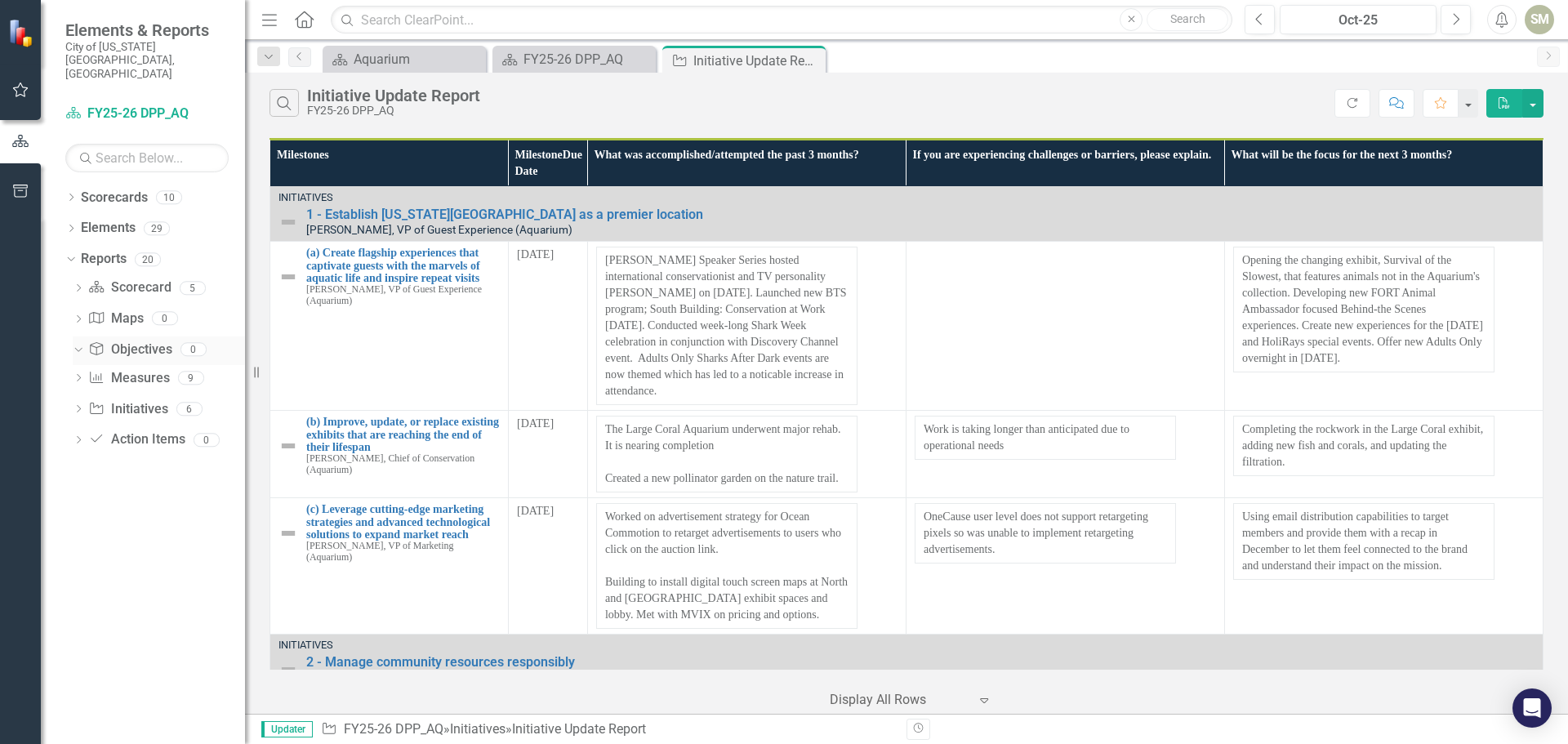
click at [79, 348] on div "Dropdown" at bounding box center [78, 351] width 12 height 8
click at [67, 194] on icon "Dropdown" at bounding box center [71, 198] width 12 height 9
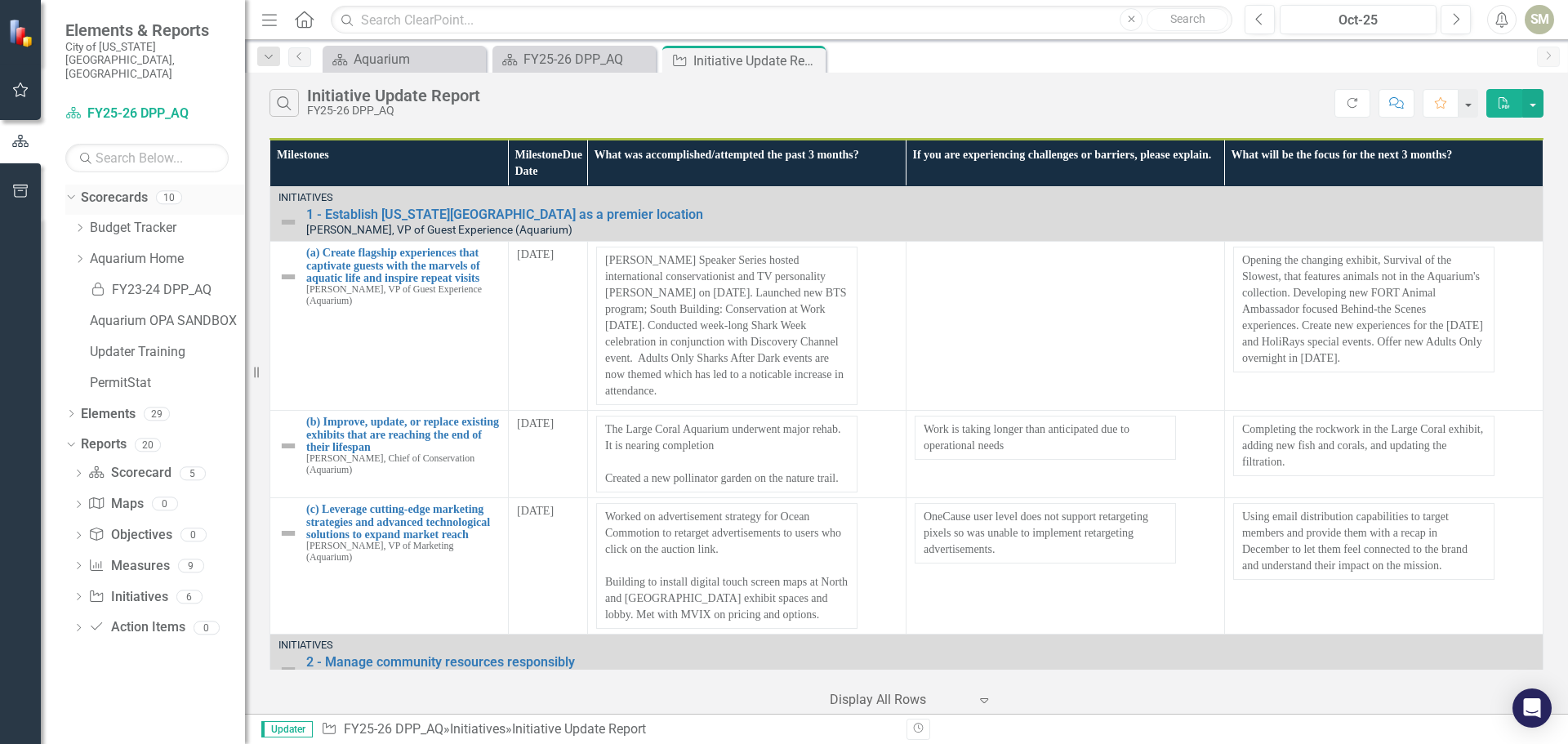
click at [68, 195] on icon at bounding box center [71, 197] width 8 height 4
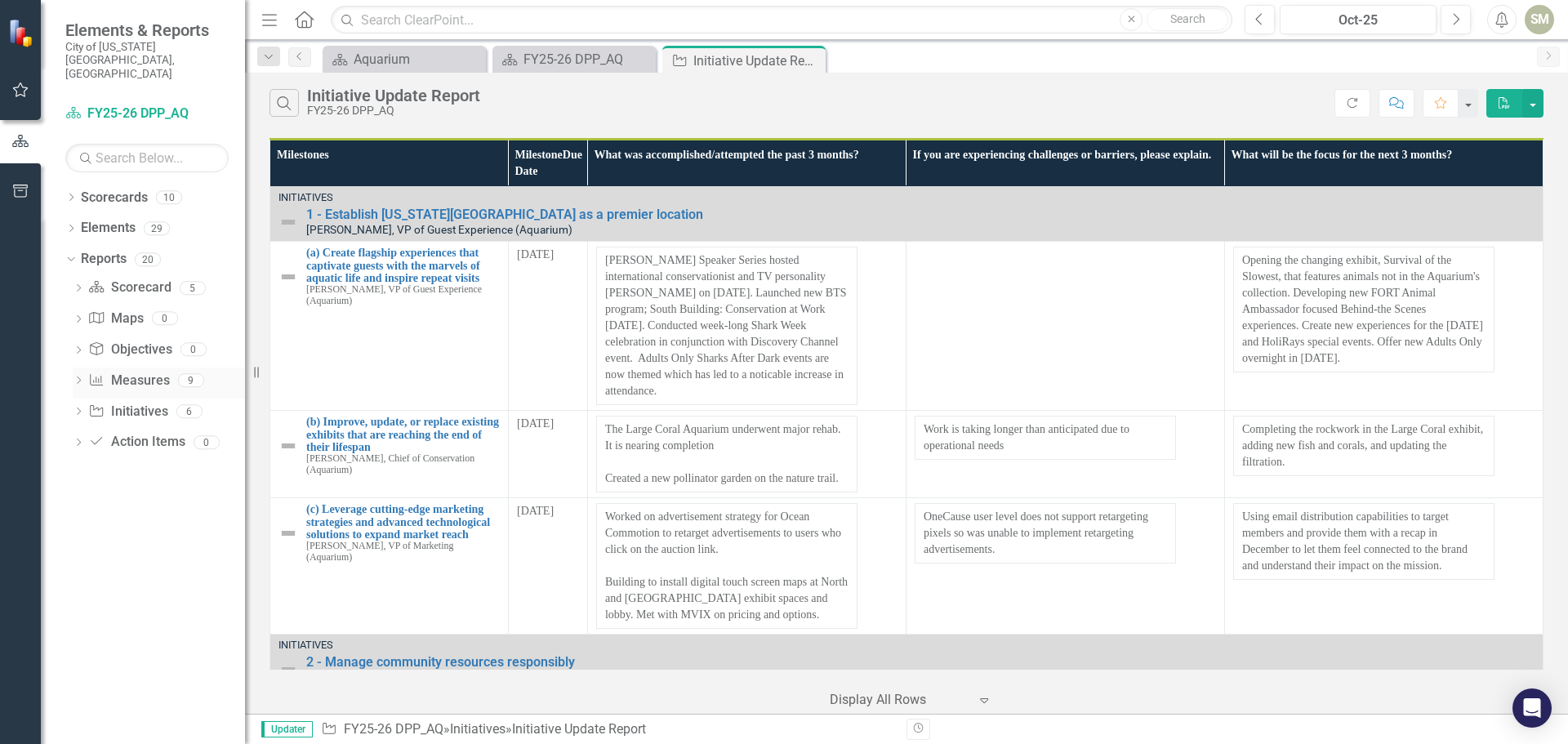
click at [79, 377] on icon "Dropdown" at bounding box center [78, 381] width 12 height 9
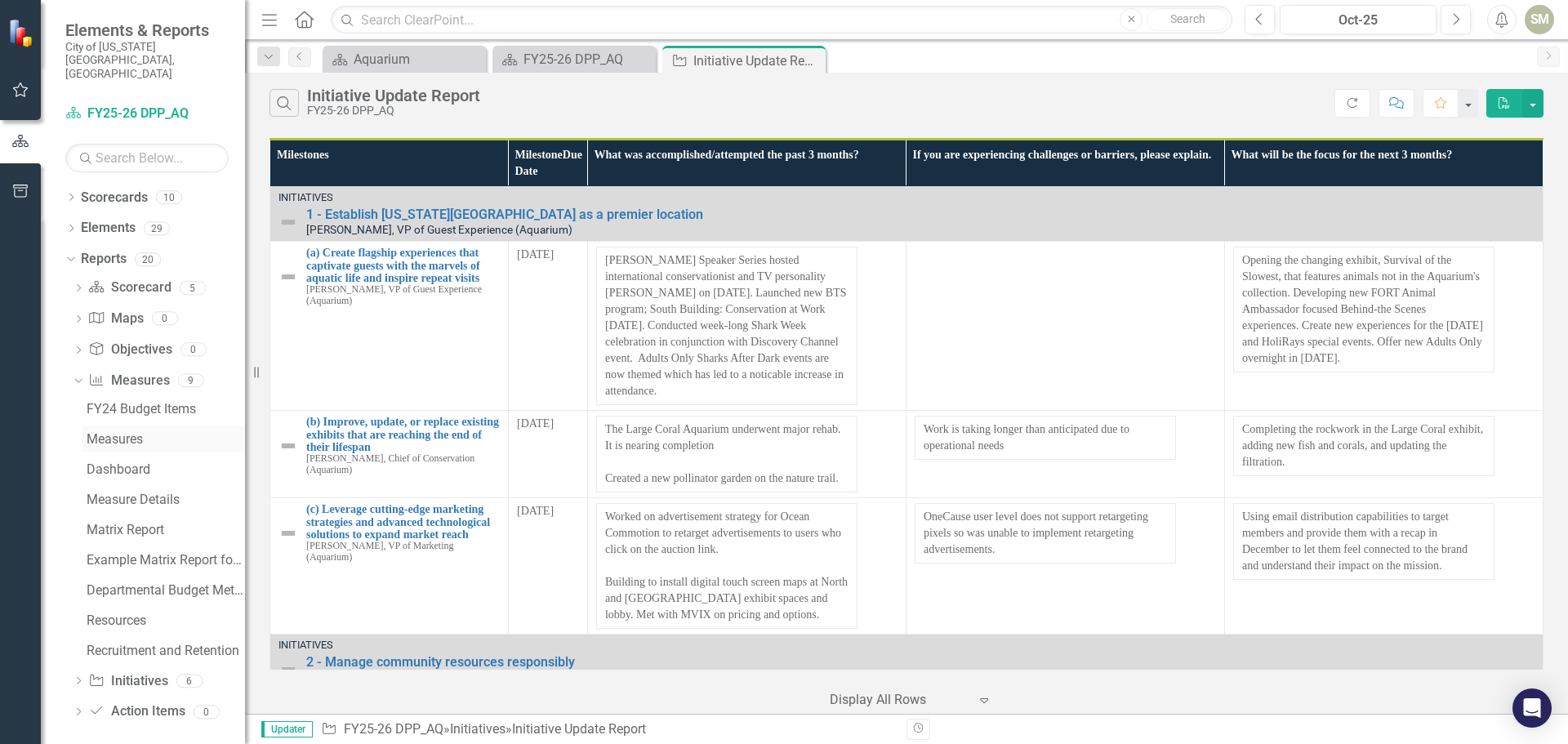
click at [111, 432] on div "Measures" at bounding box center [166, 438] width 158 height 15
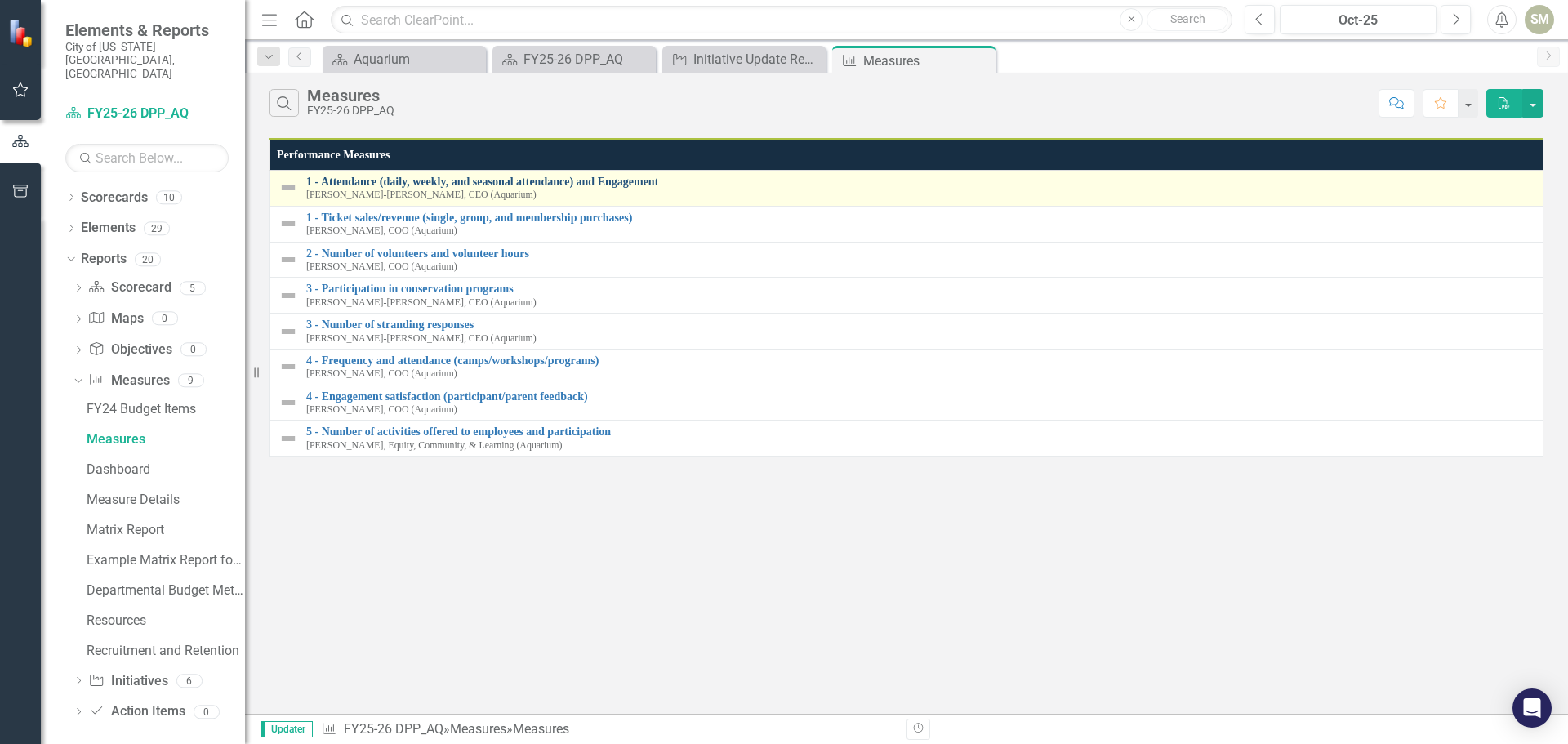
click at [626, 186] on link "1 - Attendance (daily, weekly, and seasonal attendance) and Engagement" at bounding box center [925, 182] width 1237 height 13
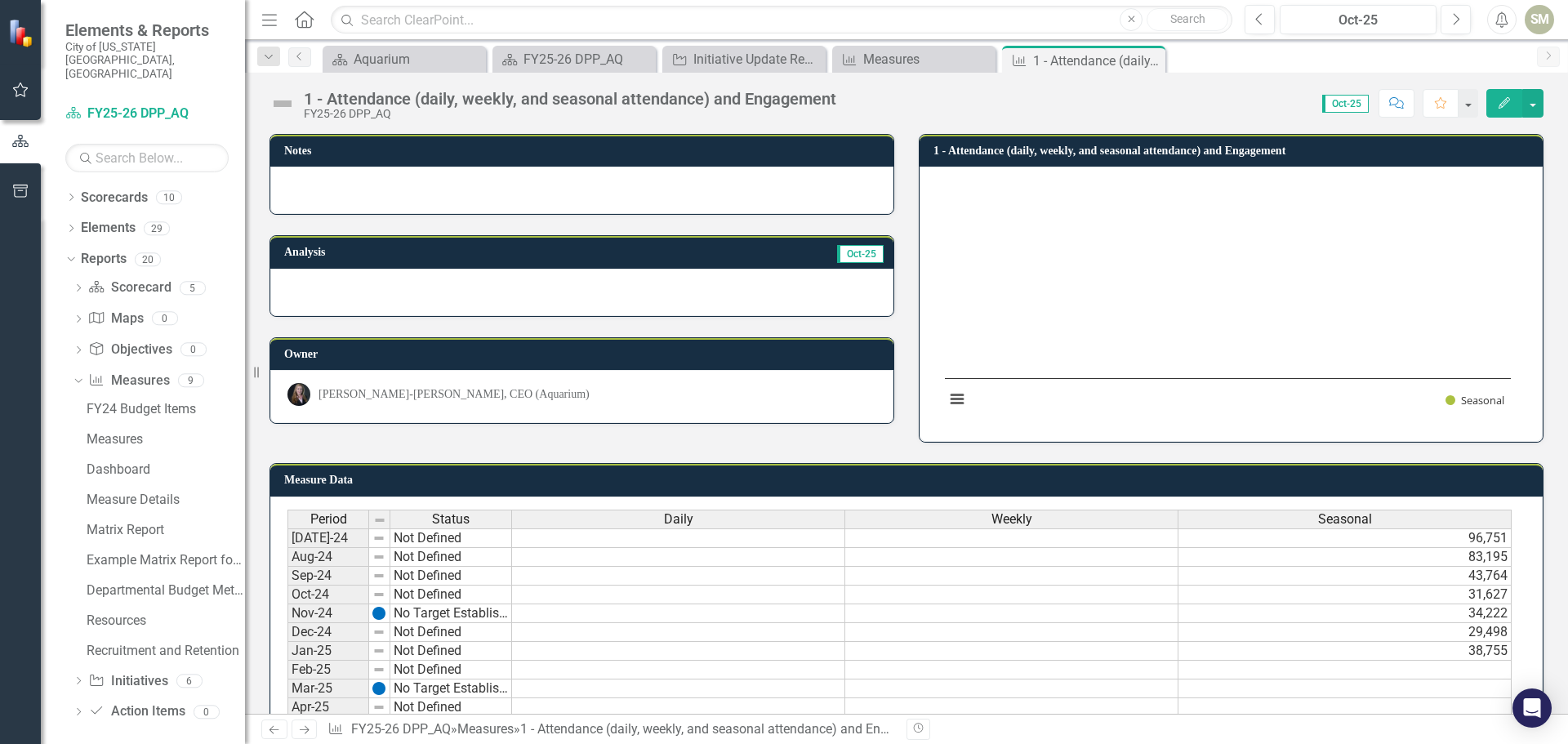
scroll to position [82, 0]
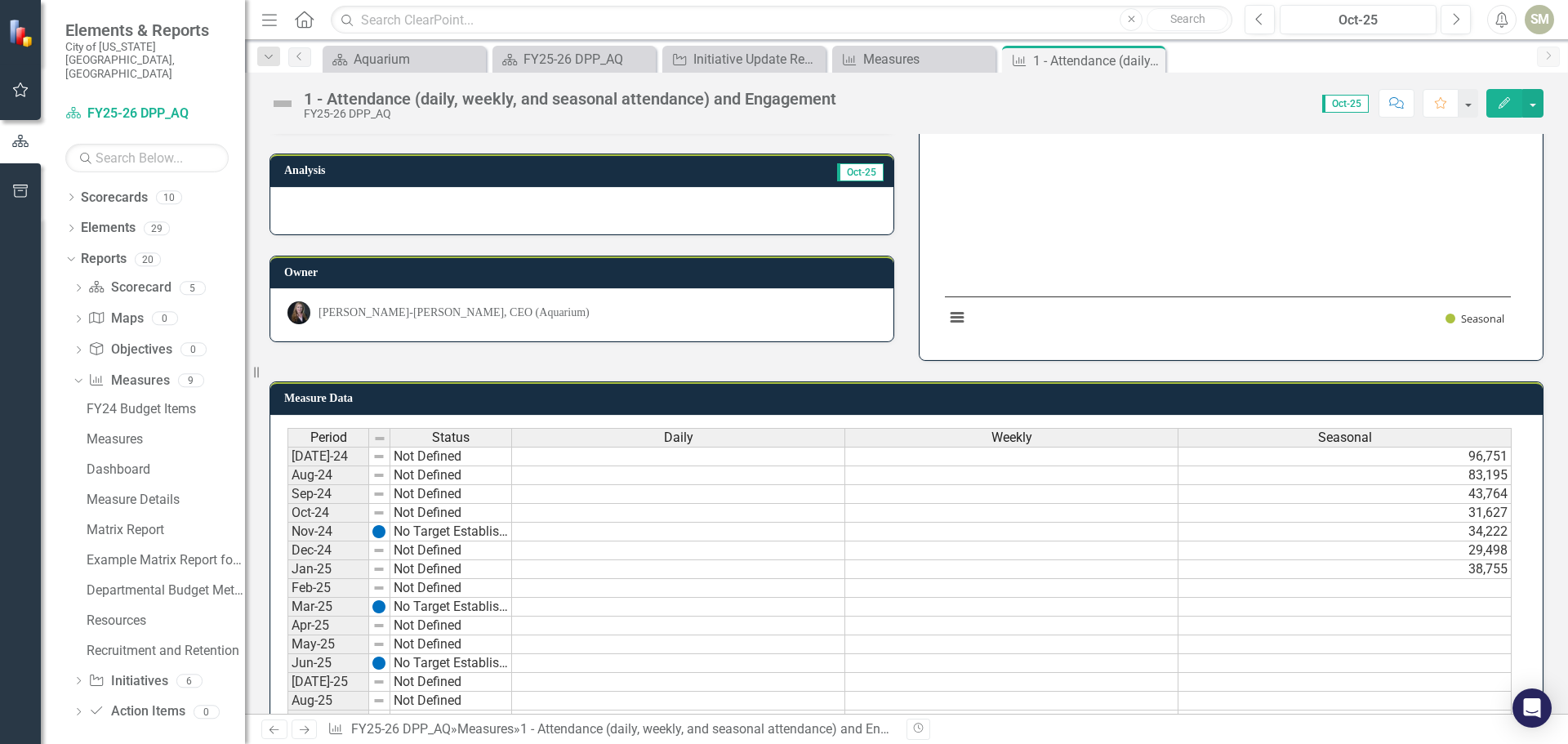
click at [1388, 568] on td "38,755" at bounding box center [1344, 569] width 333 height 19
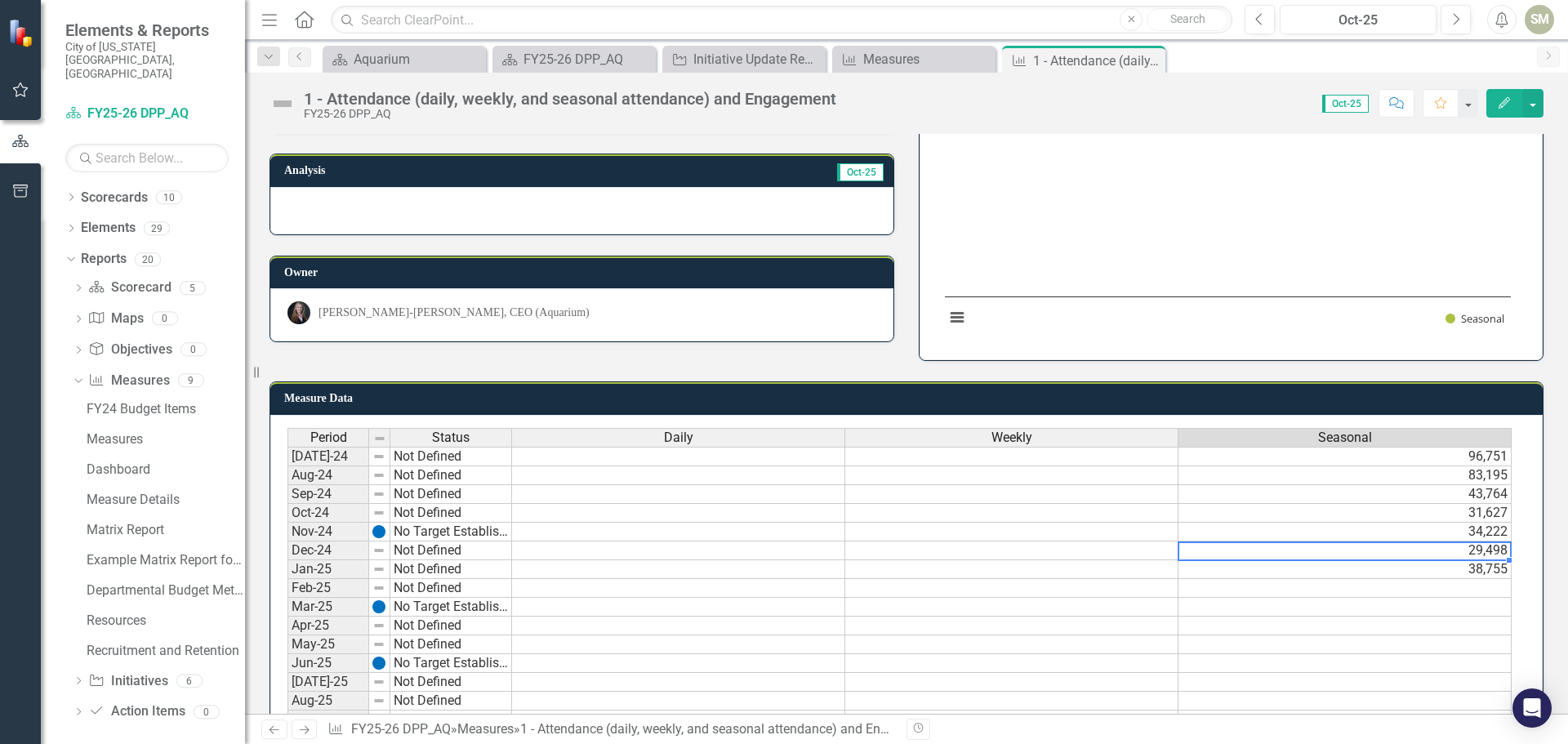
click at [1387, 556] on td "29,498" at bounding box center [1344, 550] width 333 height 19
click at [1382, 569] on td "38,755" at bounding box center [1344, 569] width 333 height 19
click at [1351, 592] on td at bounding box center [1344, 588] width 333 height 19
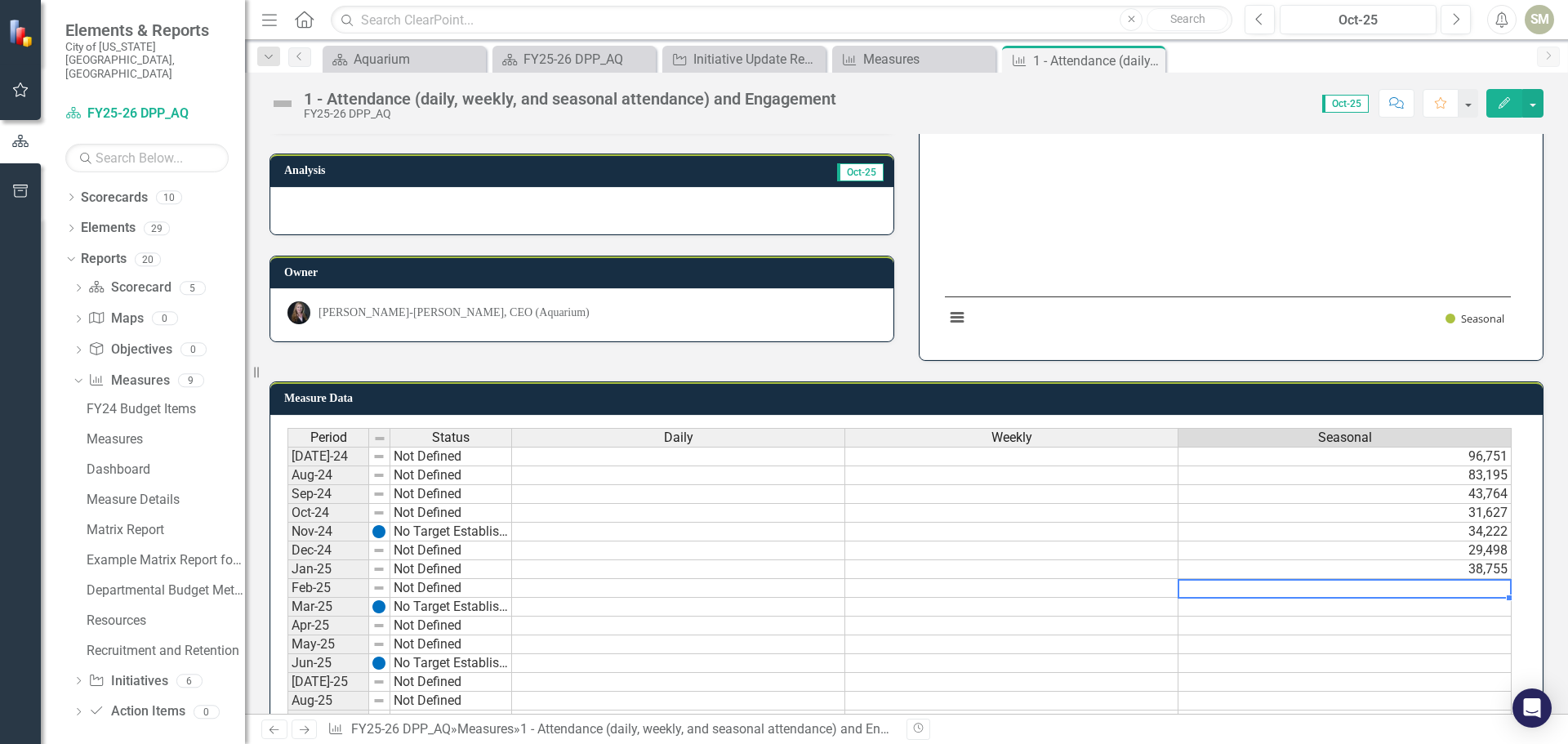
click at [1351, 592] on td at bounding box center [1344, 588] width 333 height 19
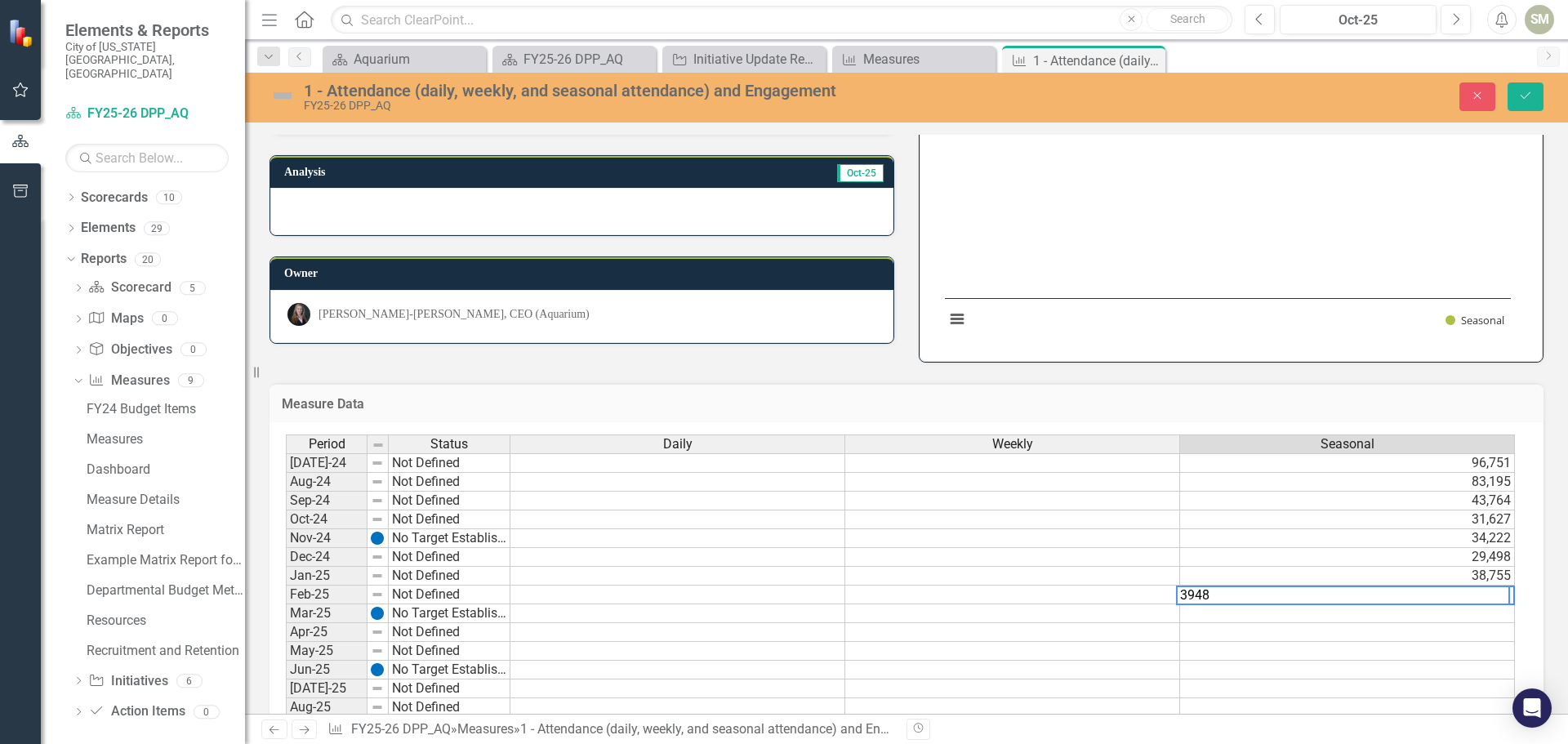
type textarea "39482"
type textarea "54909"
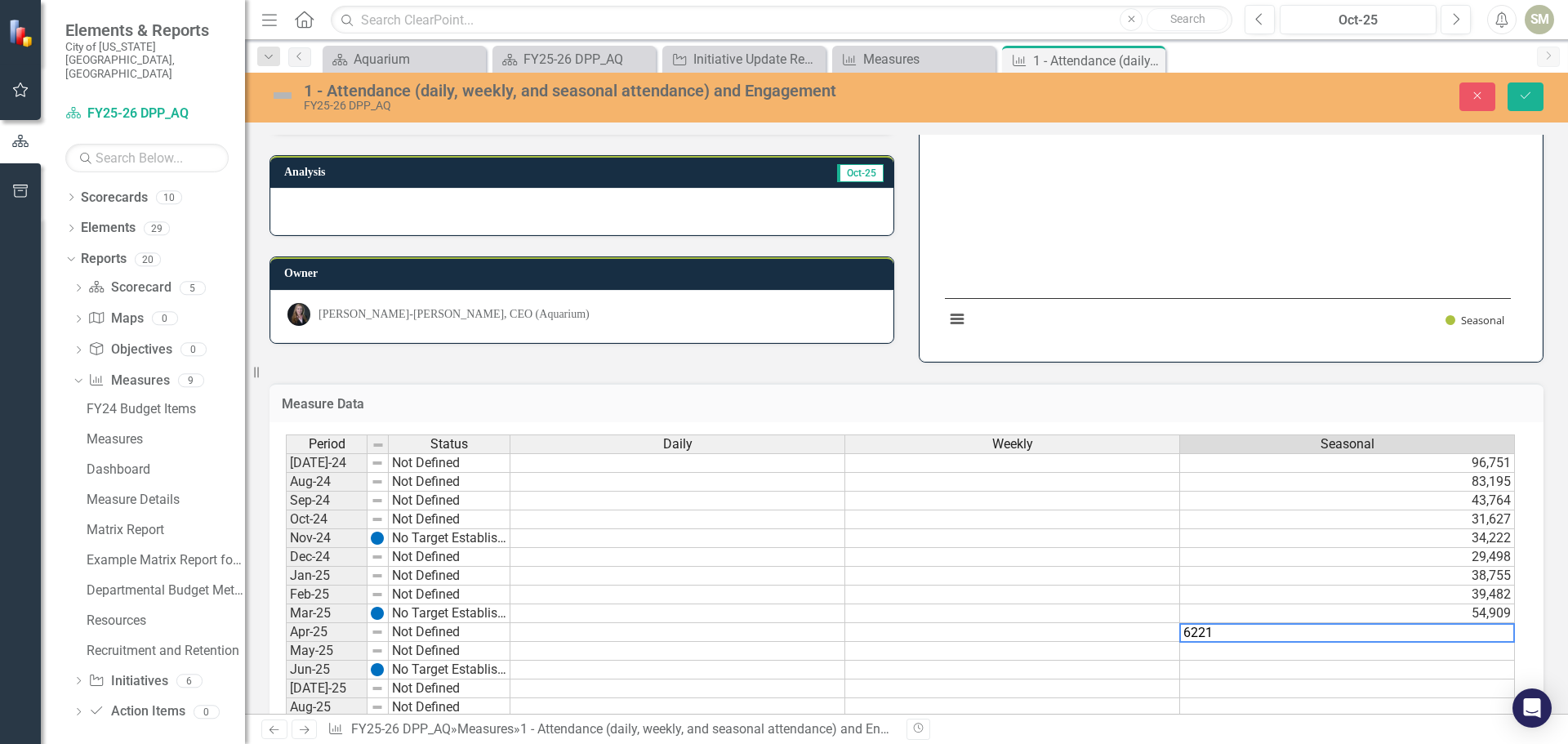
type textarea "62217"
type textarea "57133"
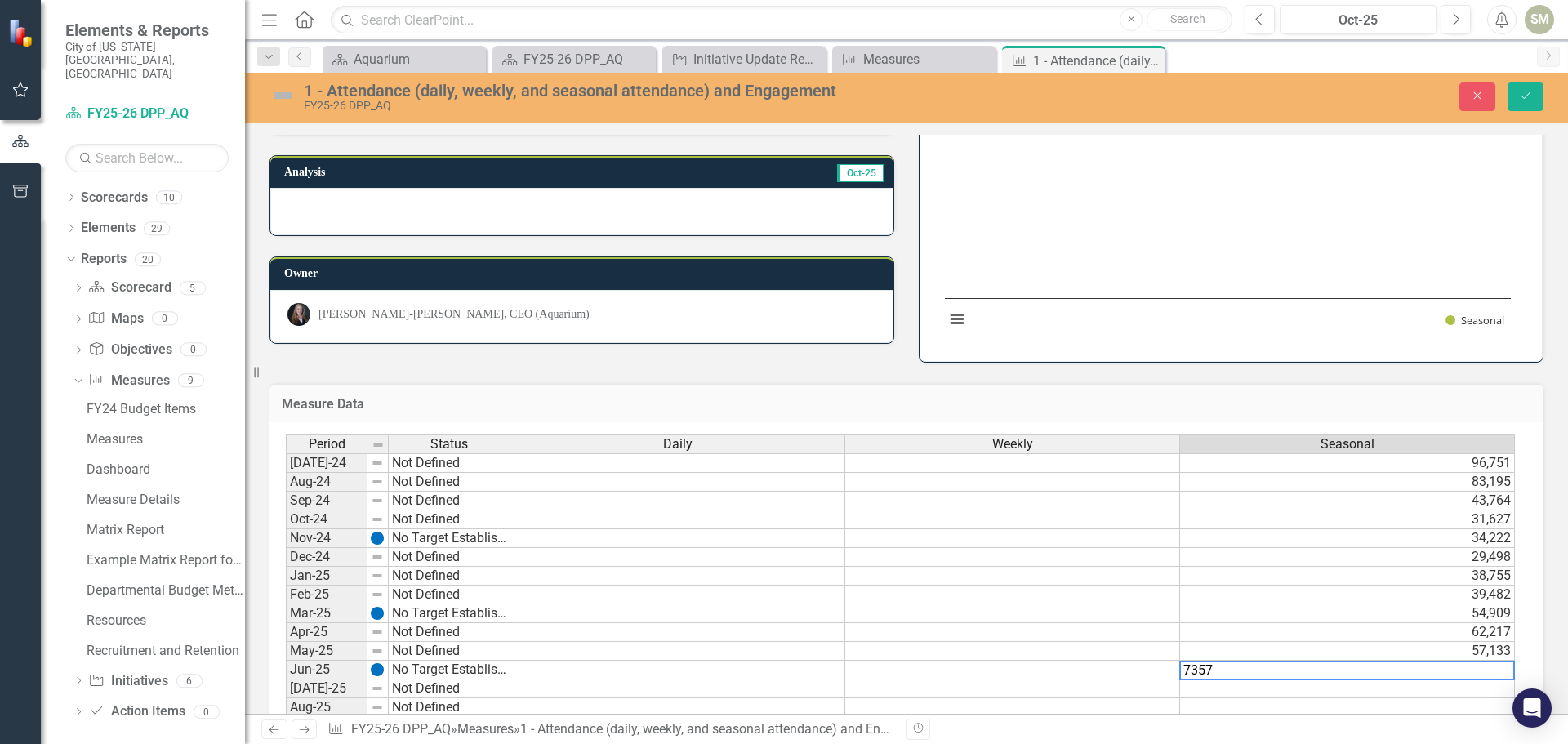
type textarea "73574"
click at [1314, 685] on td at bounding box center [1346, 688] width 335 height 19
type textarea "90661"
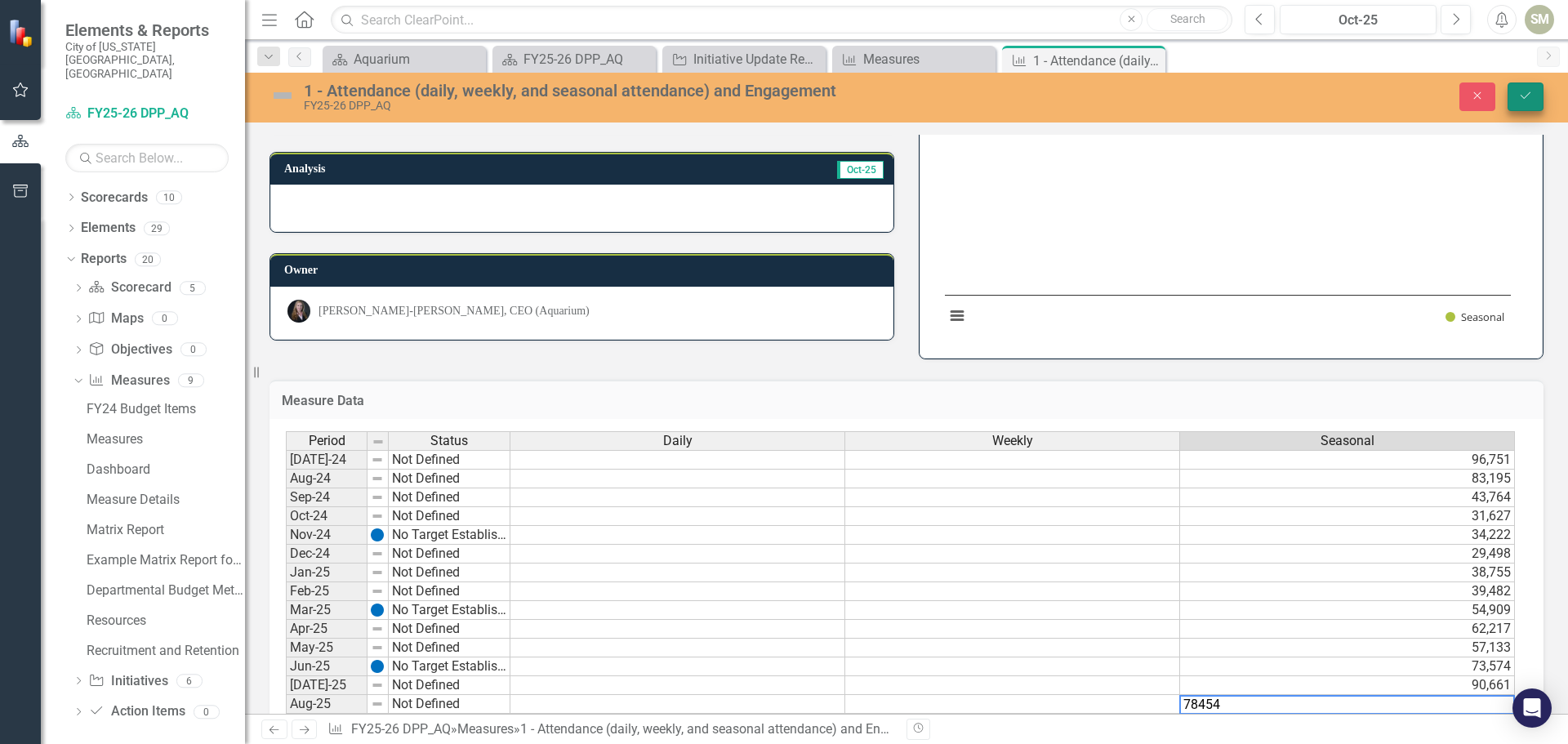
type textarea "78454"
click at [1526, 92] on icon "Save" at bounding box center [1525, 96] width 15 height 12
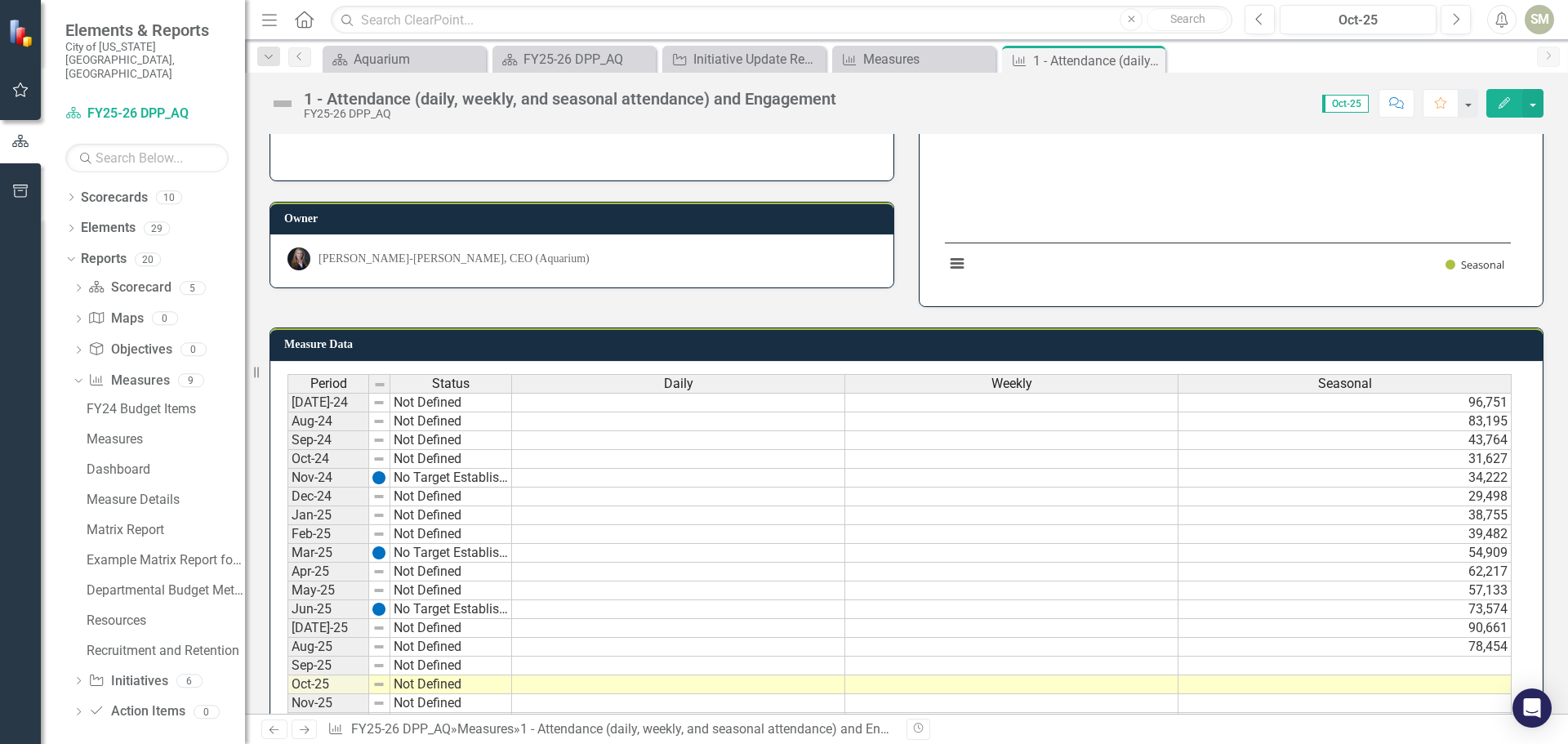
scroll to position [0, 0]
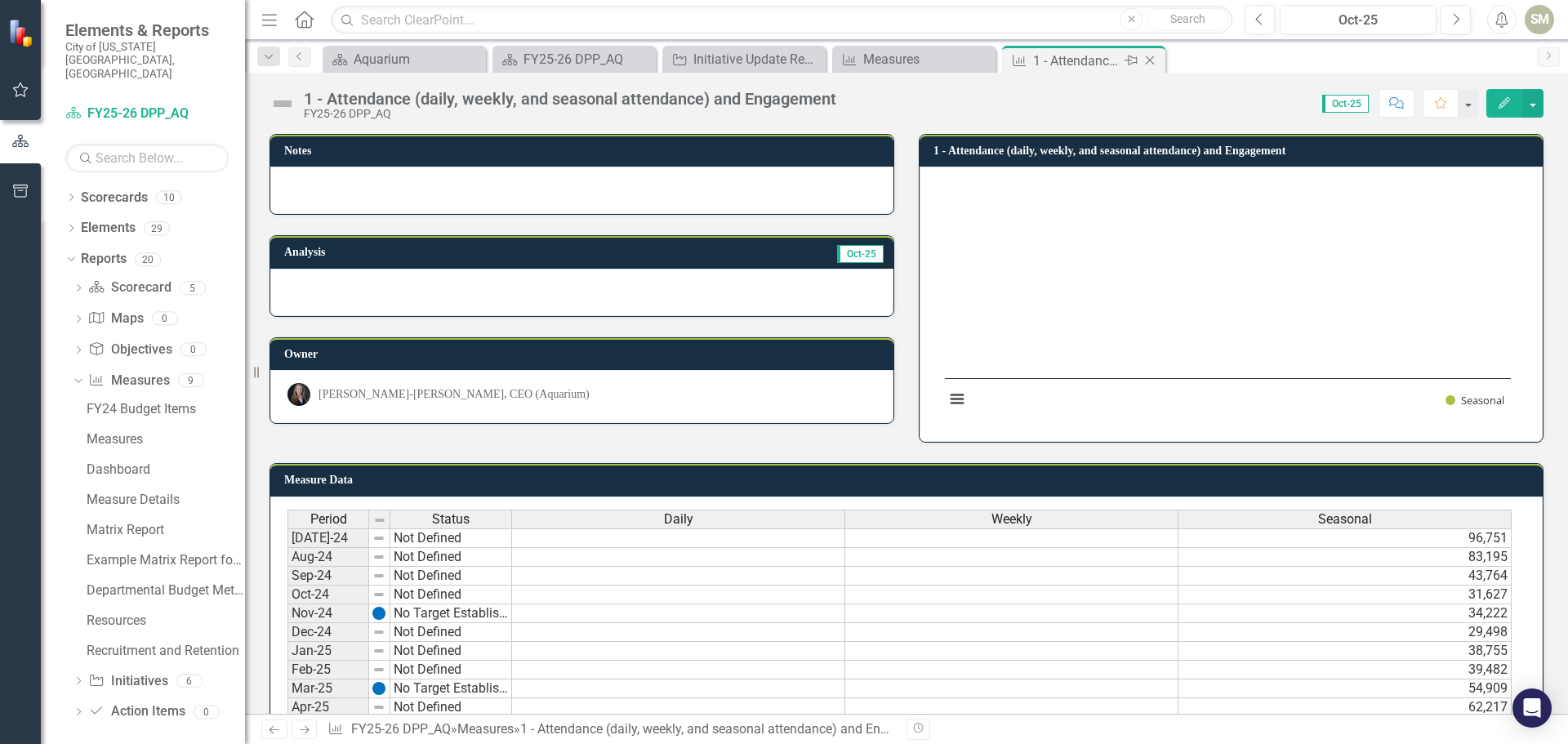
click at [1149, 62] on icon "Close" at bounding box center [1149, 60] width 17 height 13
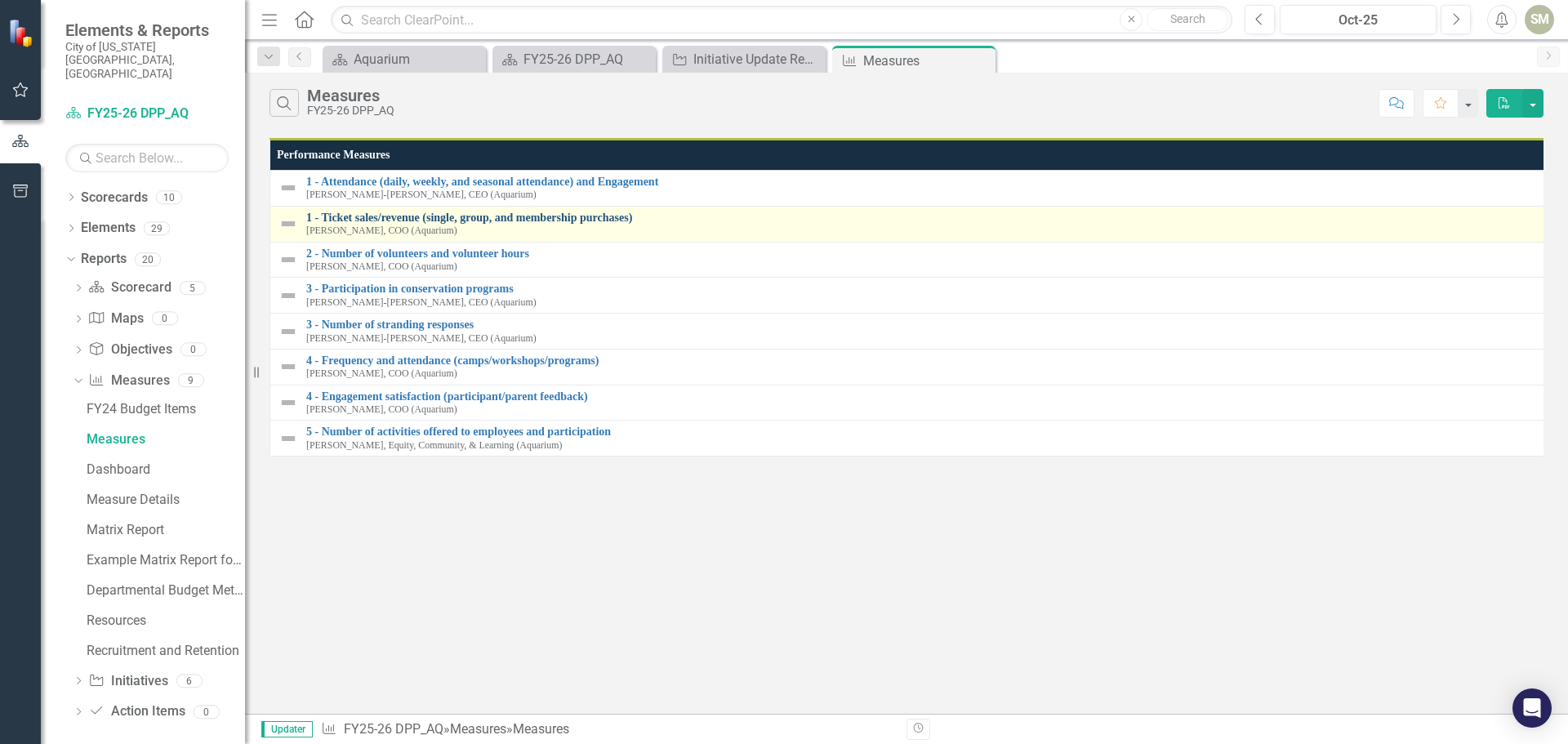
click at [458, 219] on link "1 - Ticket sales/revenue (single, group, and membership purchases)" at bounding box center [924, 218] width 1235 height 13
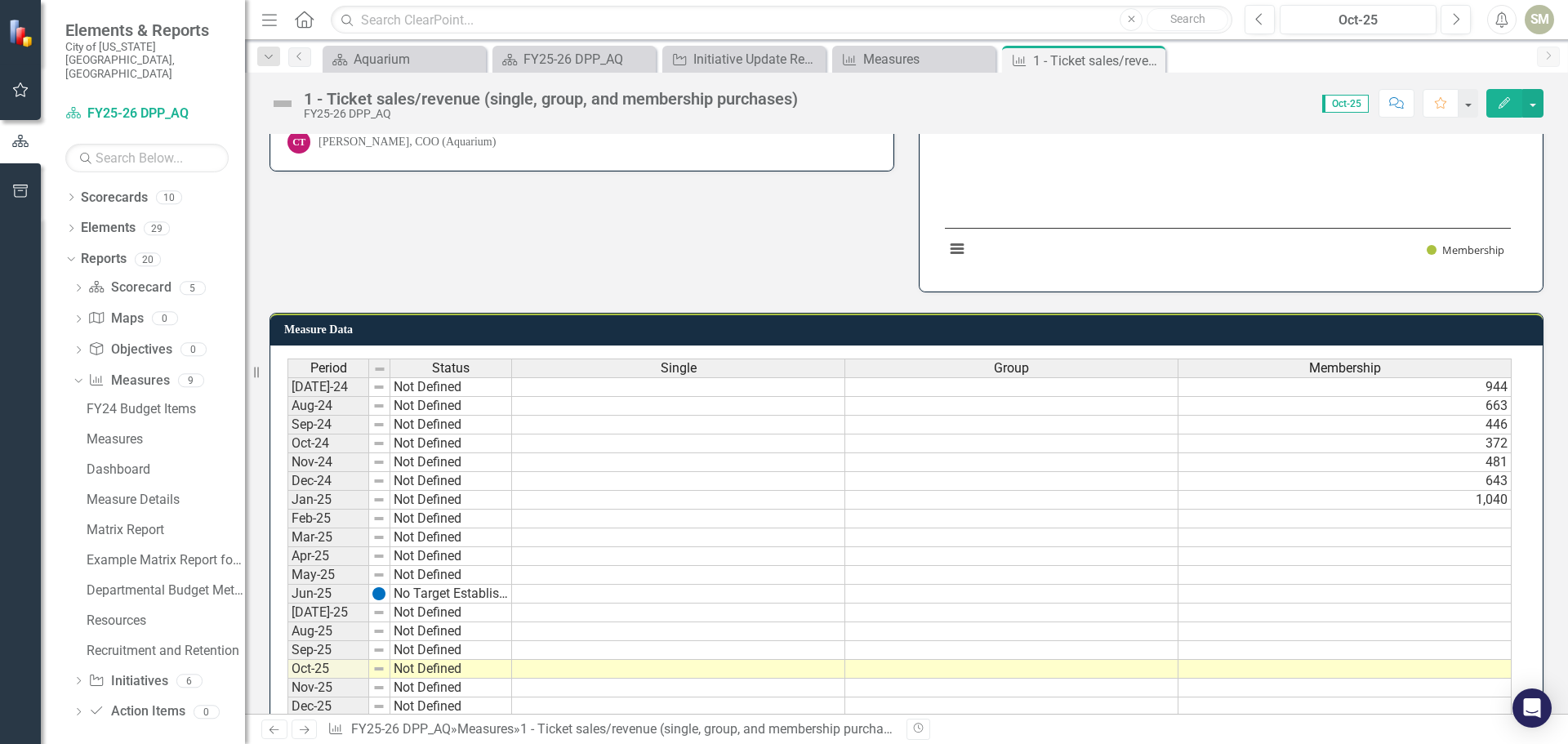
scroll to position [326, 0]
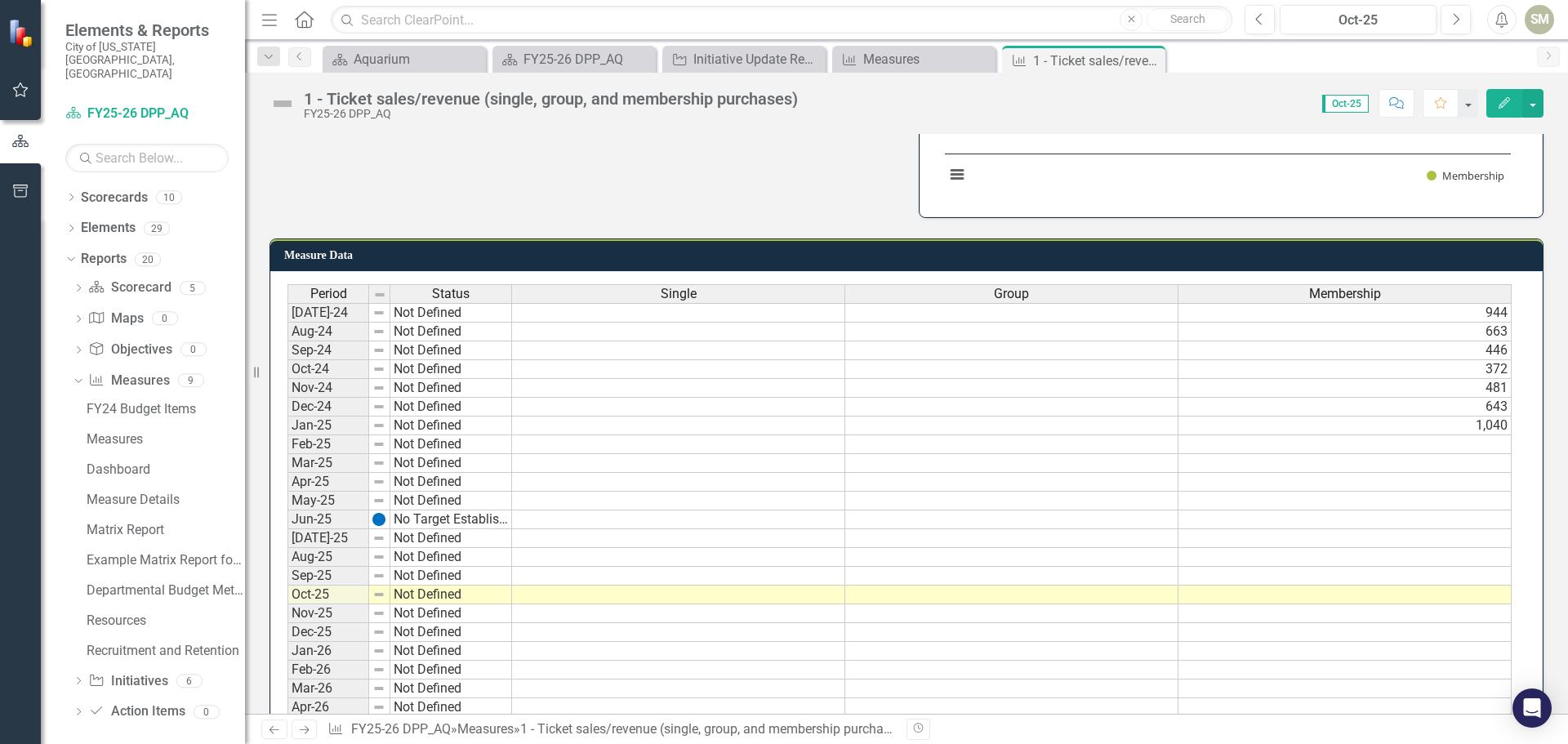
click at [1367, 315] on td "944" at bounding box center [1344, 312] width 333 height 20
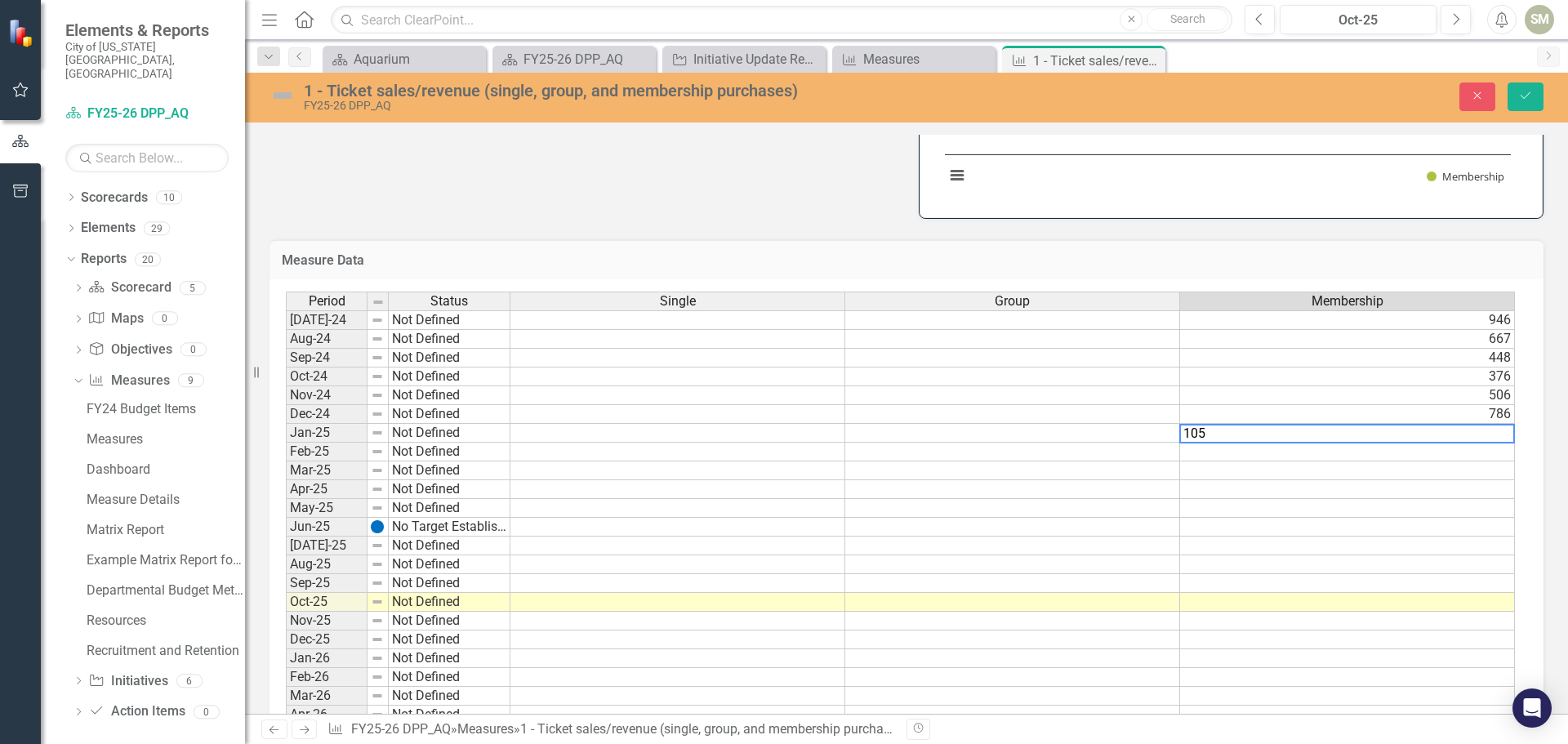
type textarea "1051"
type textarea "808"
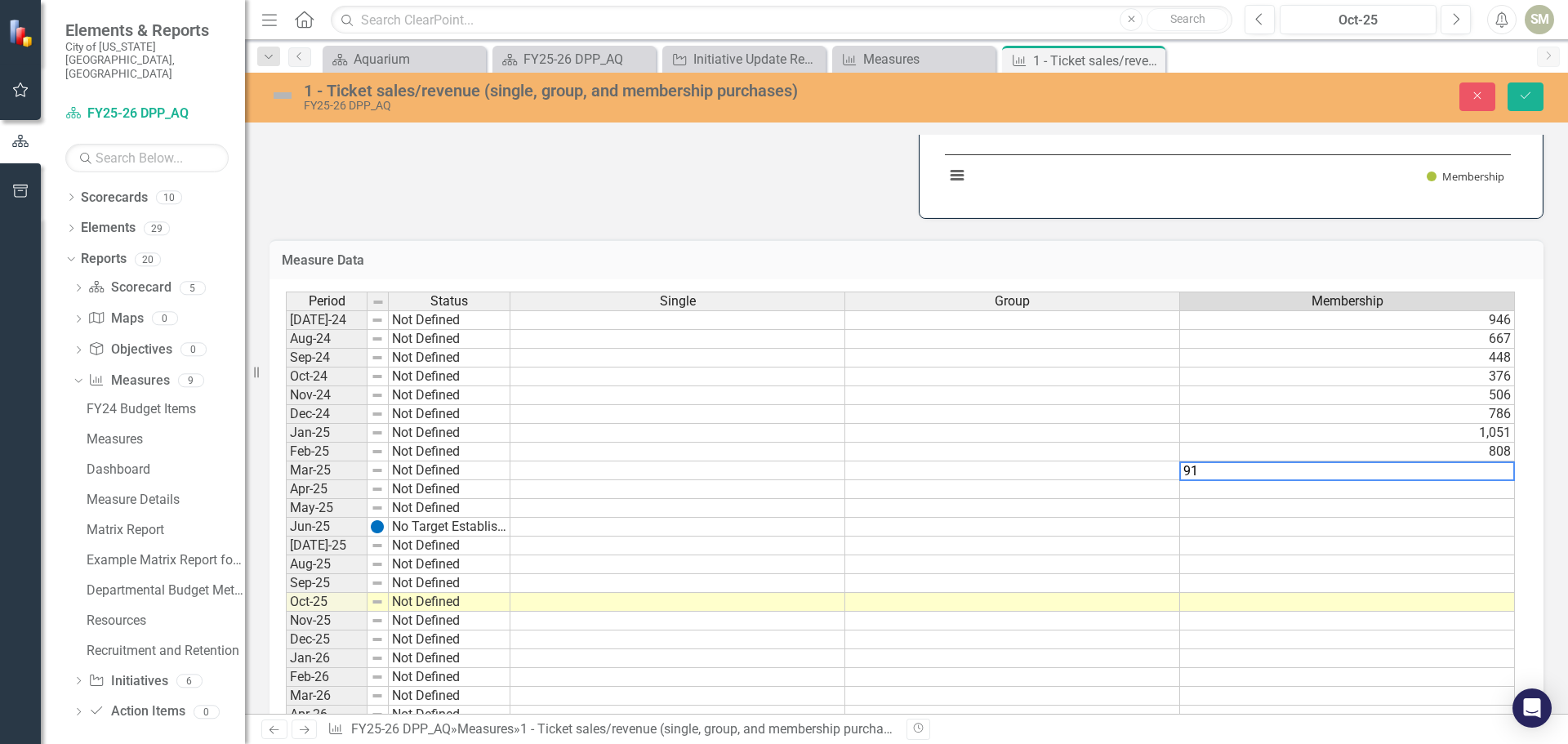
type textarea "912"
type textarea "697"
type textarea "571"
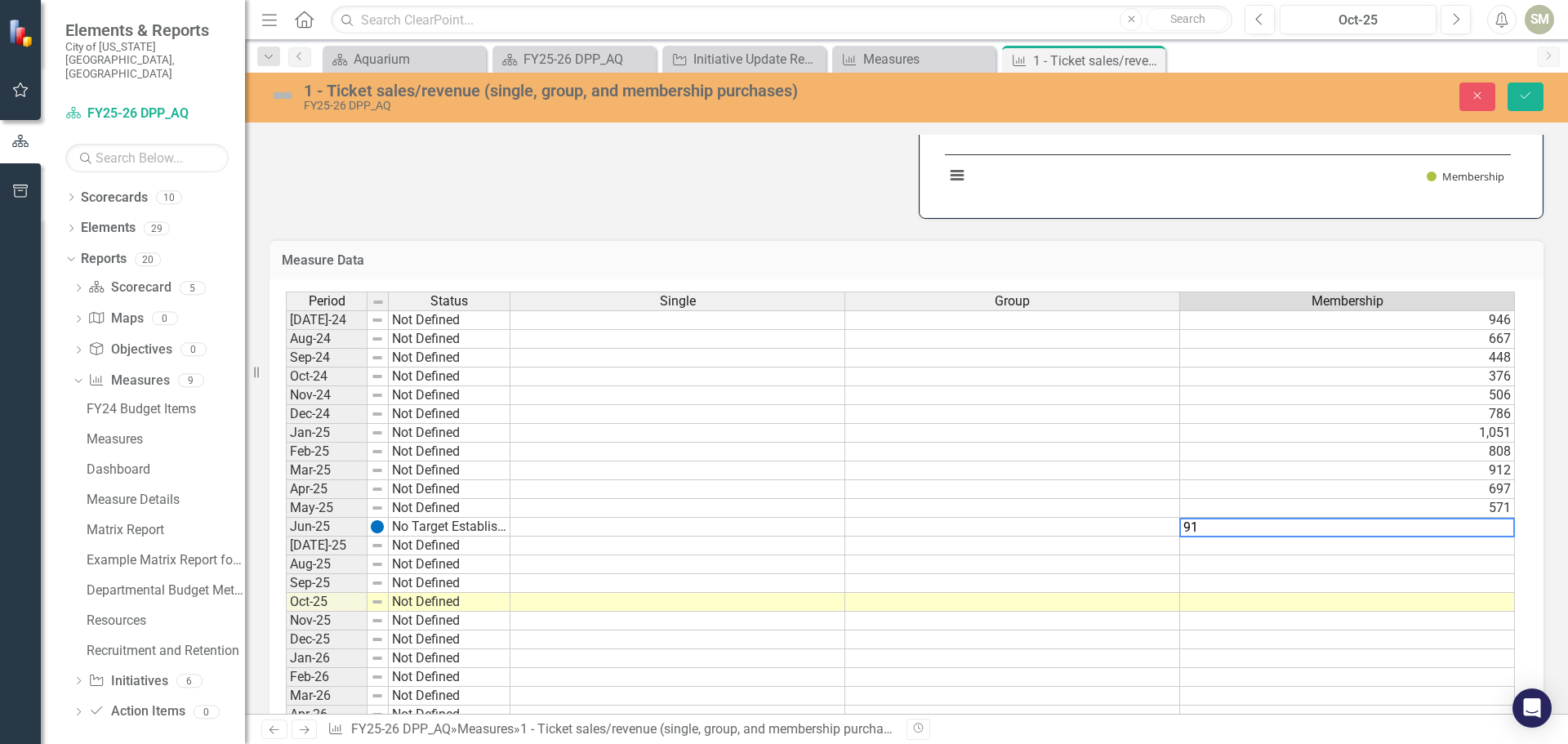
type textarea "917"
type textarea "1083"
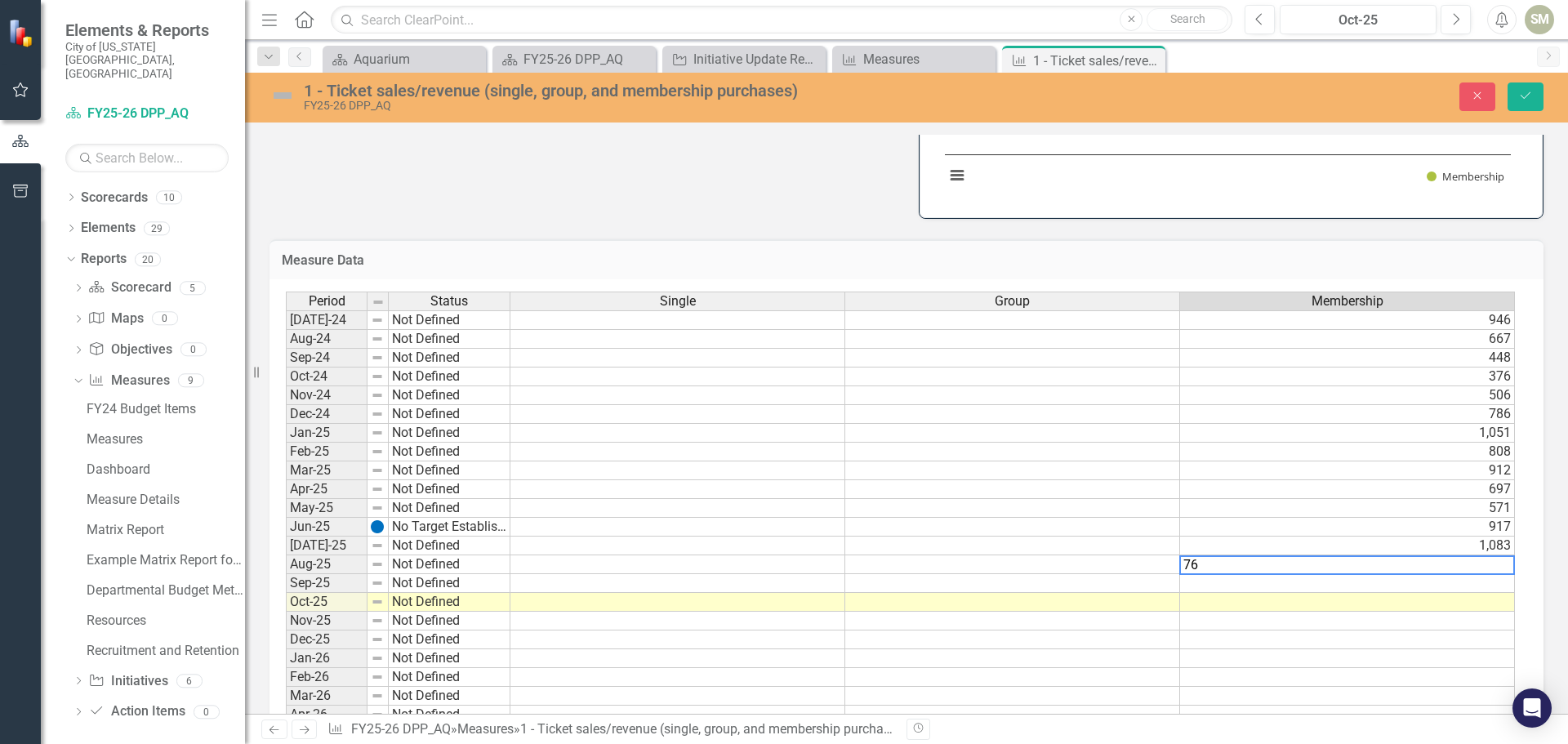
type textarea "763"
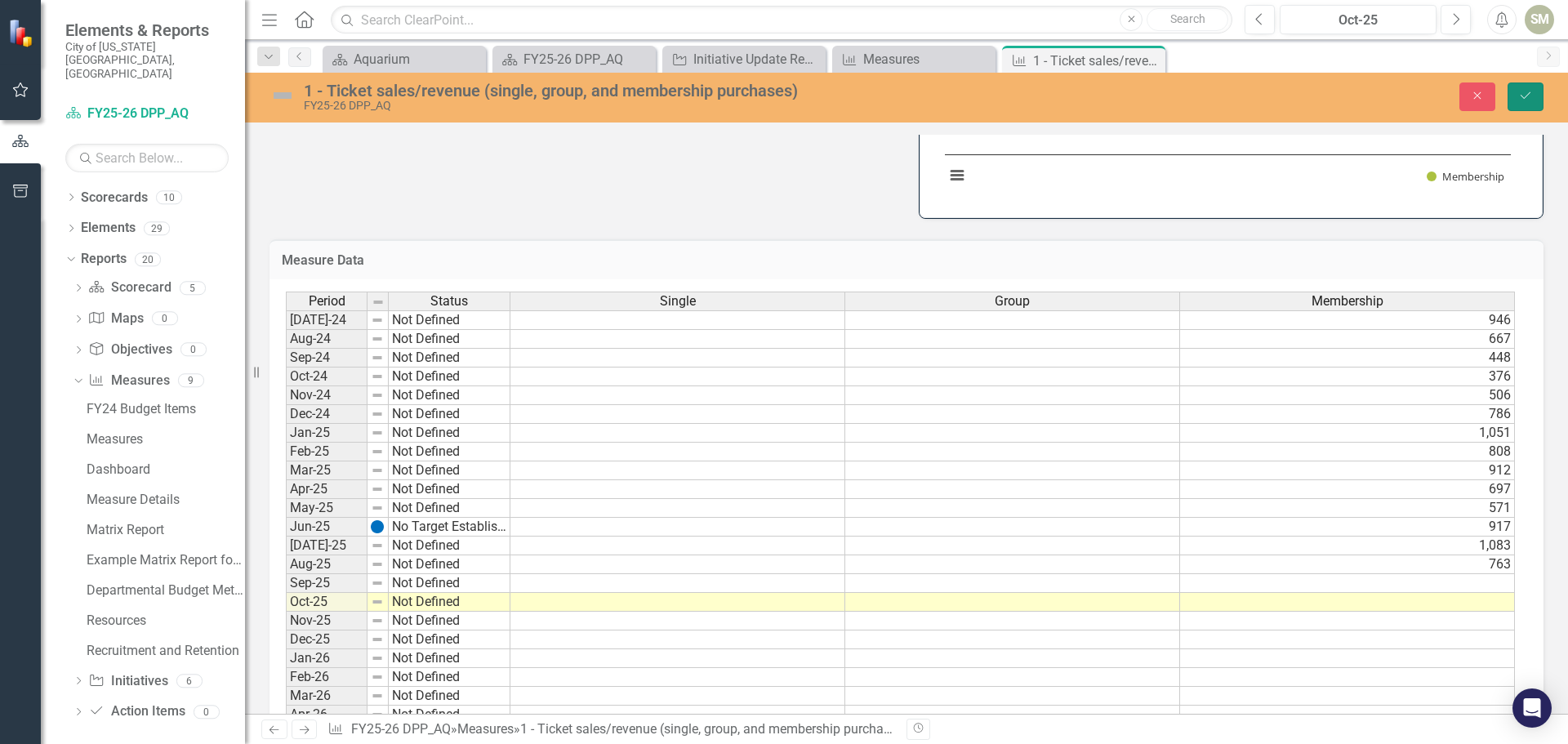
click at [1519, 96] on icon "Save" at bounding box center [1525, 96] width 15 height 12
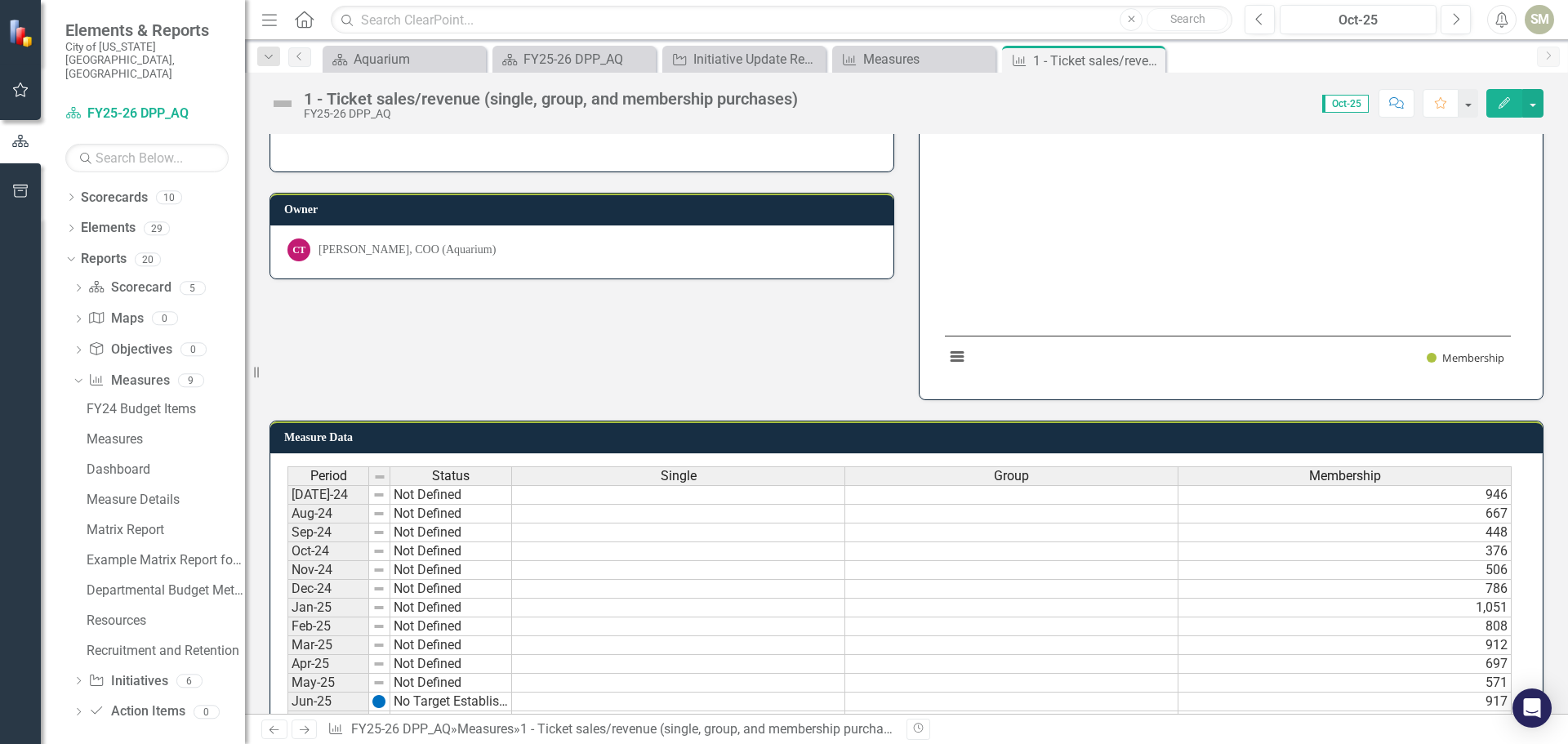
scroll to position [0, 0]
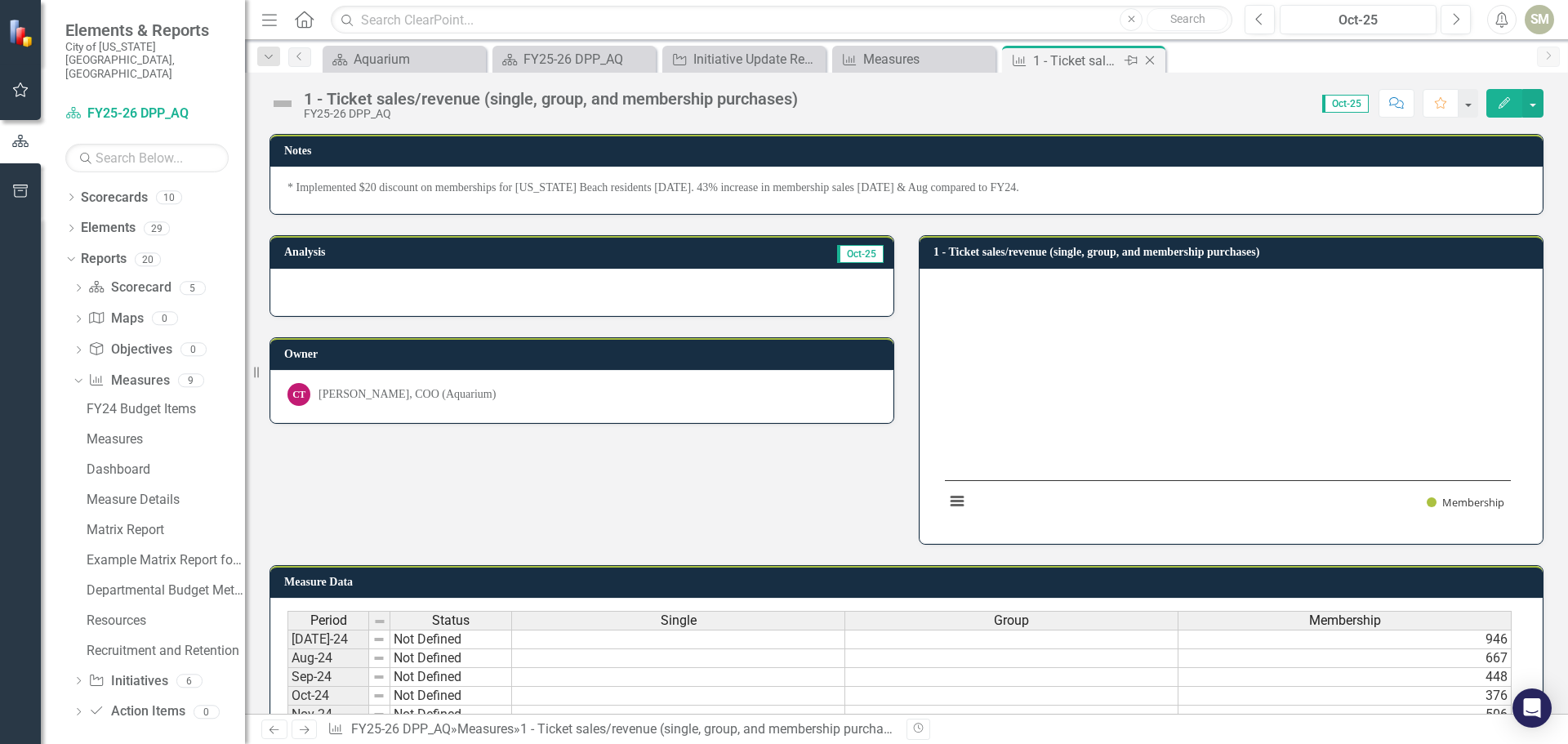
click at [1152, 61] on icon "Close" at bounding box center [1149, 60] width 17 height 13
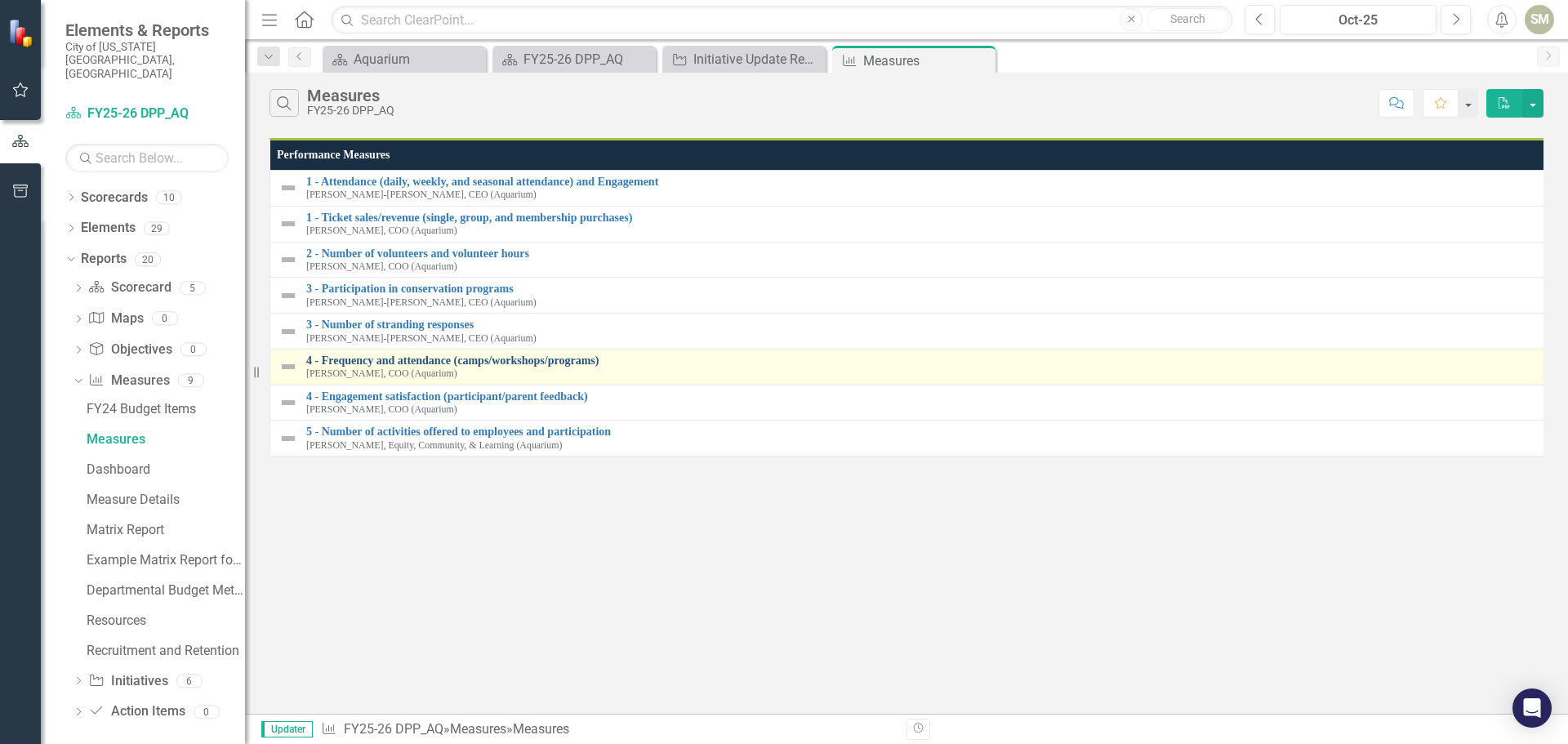
click at [381, 361] on link "4 - Frequency and attendance (camps/workshops/programs)" at bounding box center [925, 360] width 1236 height 13
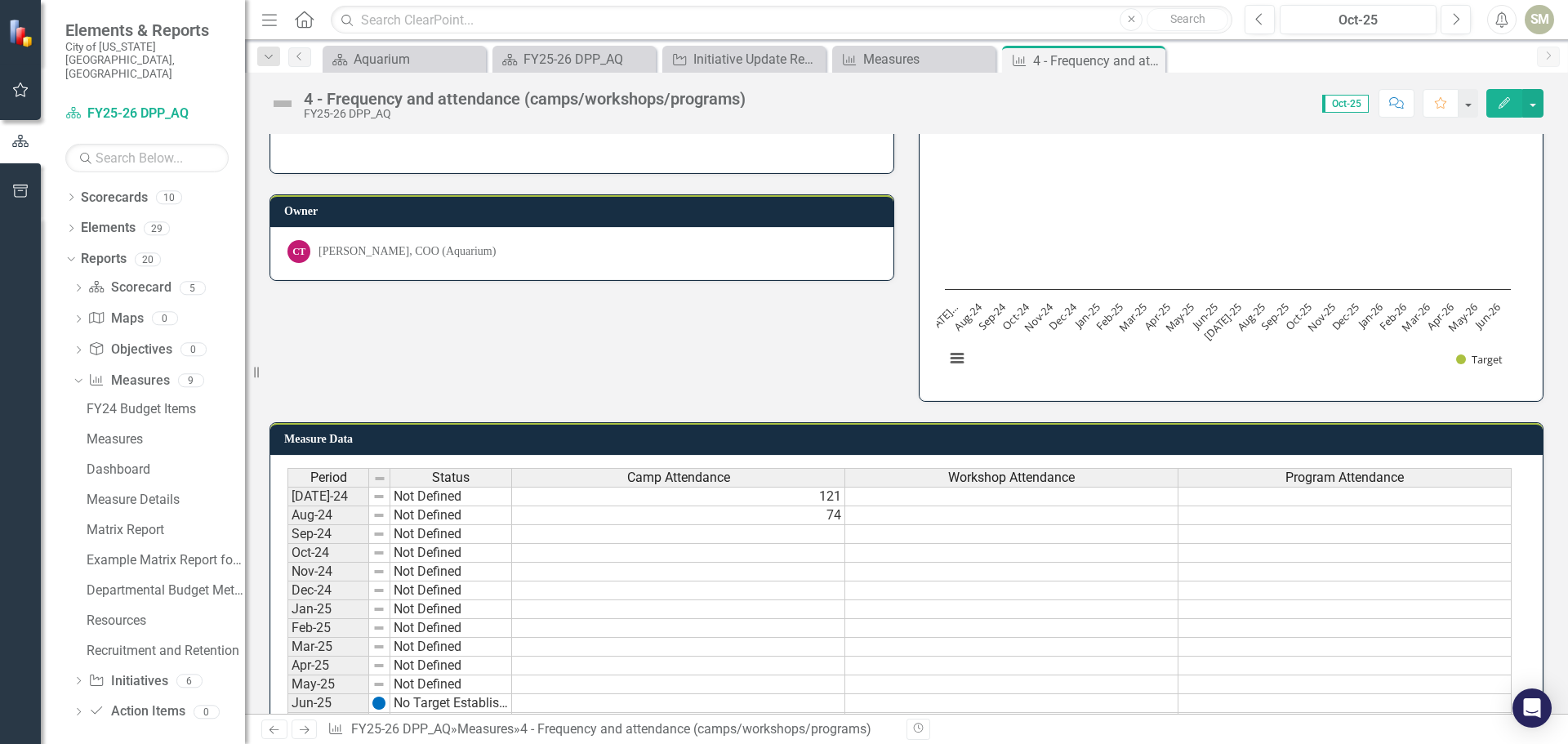
scroll to position [163, 0]
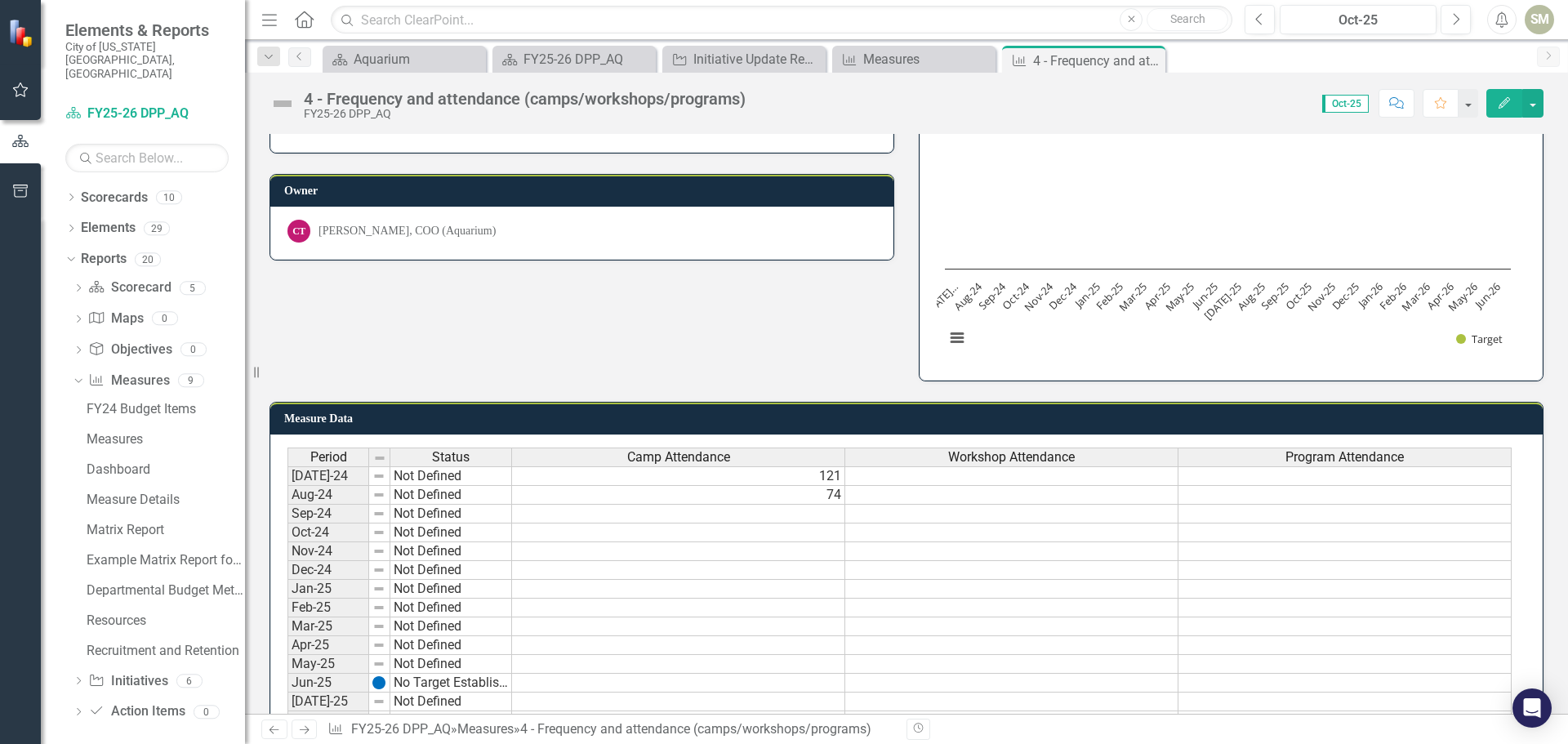
click at [654, 646] on td at bounding box center [678, 644] width 333 height 19
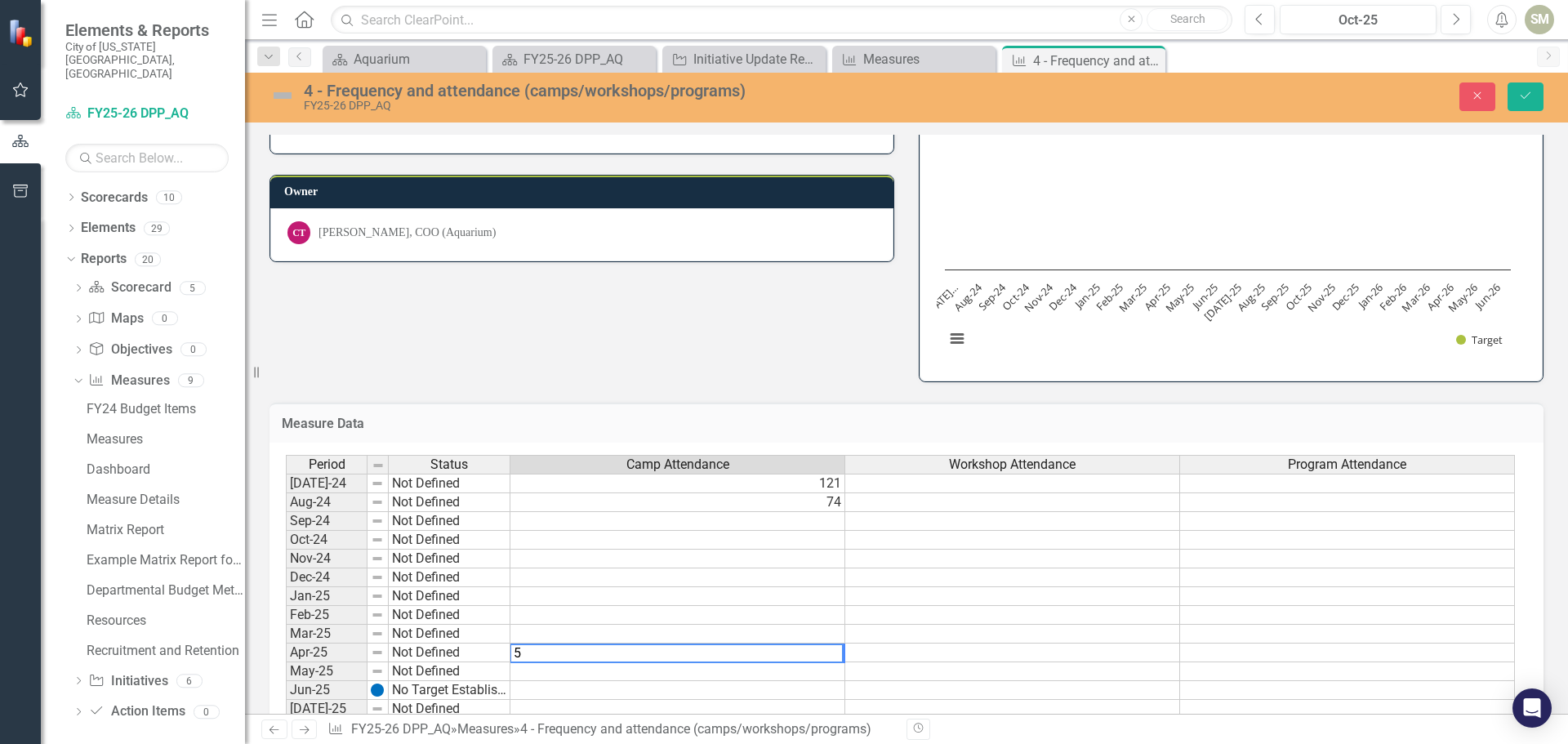
type textarea "56"
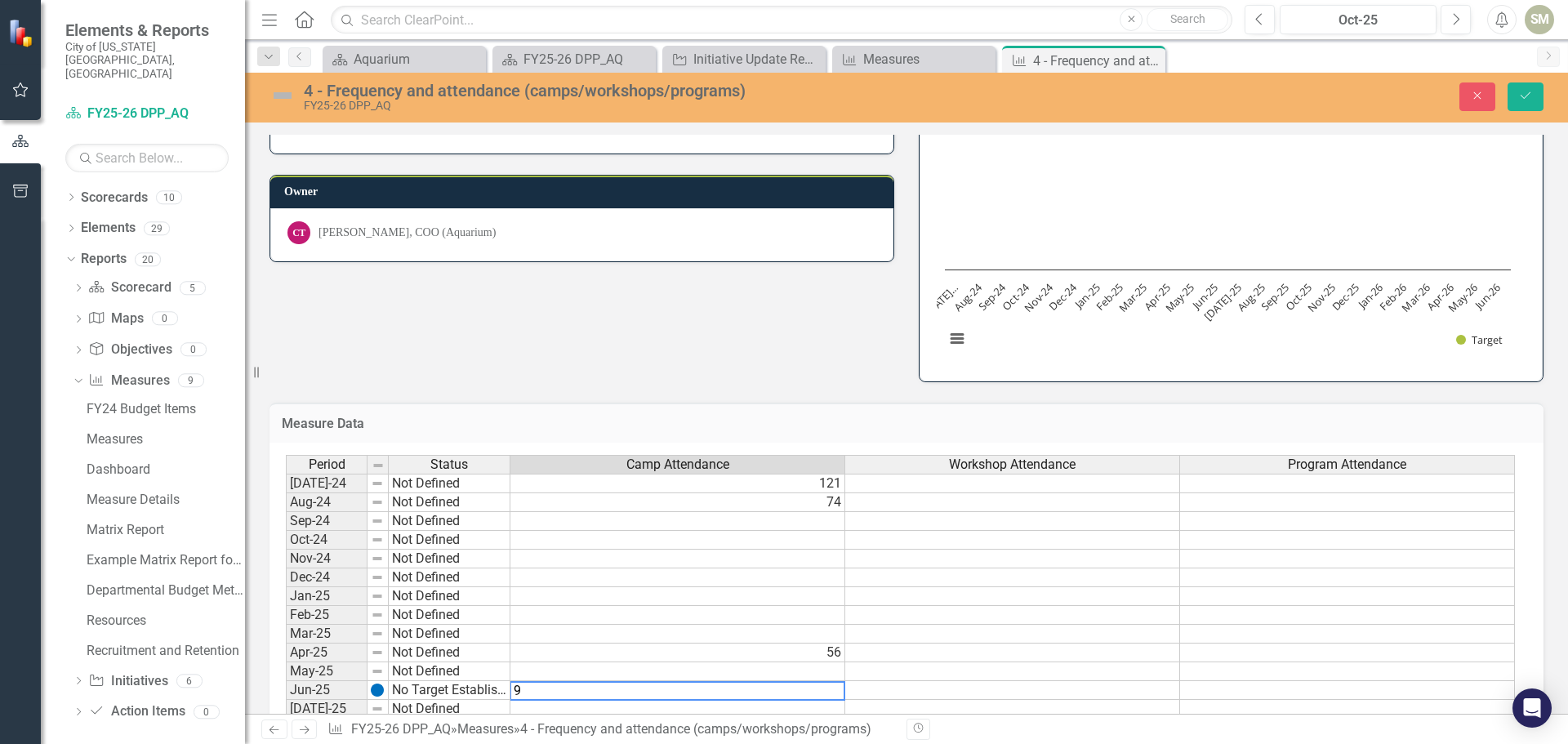
type textarea "99"
click at [1531, 103] on button "Save" at bounding box center [1525, 96] width 36 height 28
